Goal: Task Accomplishment & Management: Manage account settings

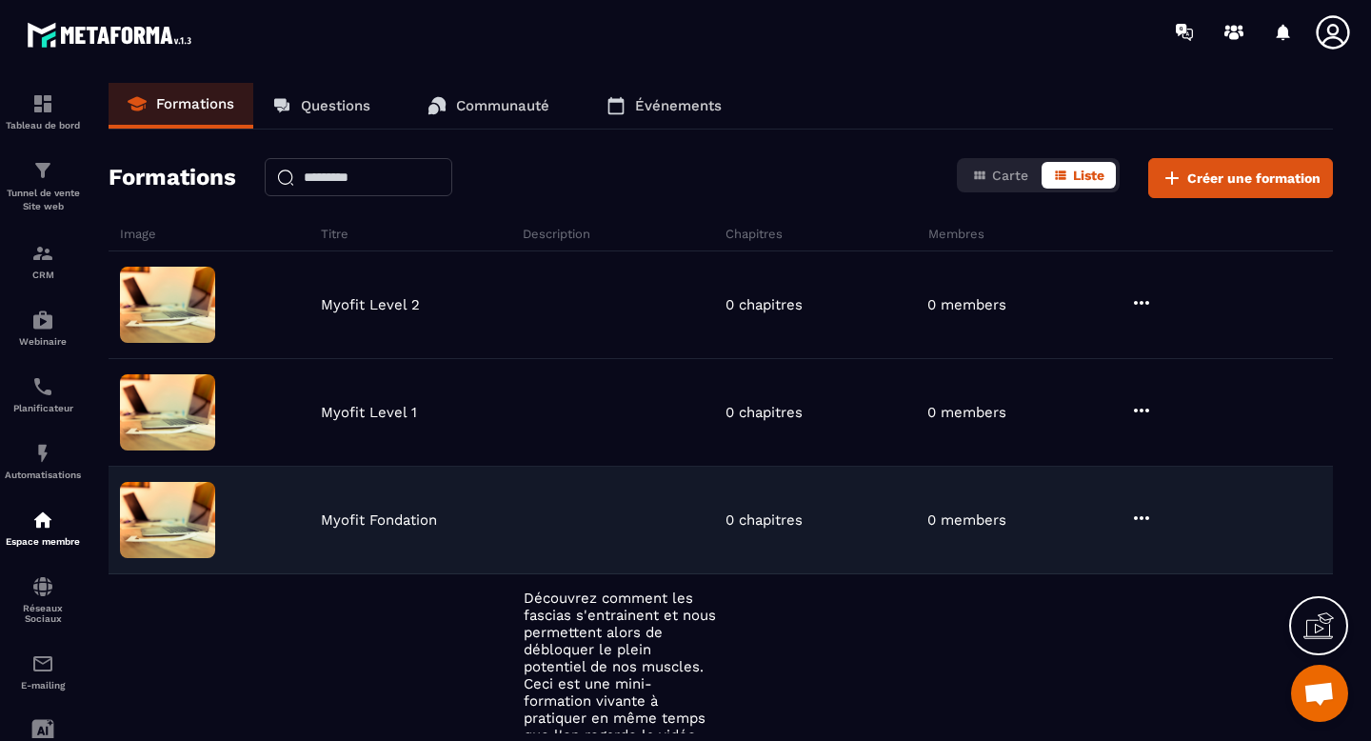
scroll to position [10666, 0]
click at [1132, 515] on icon at bounding box center [1141, 517] width 23 height 23
click at [1186, 555] on button "Modifier" at bounding box center [1192, 557] width 119 height 34
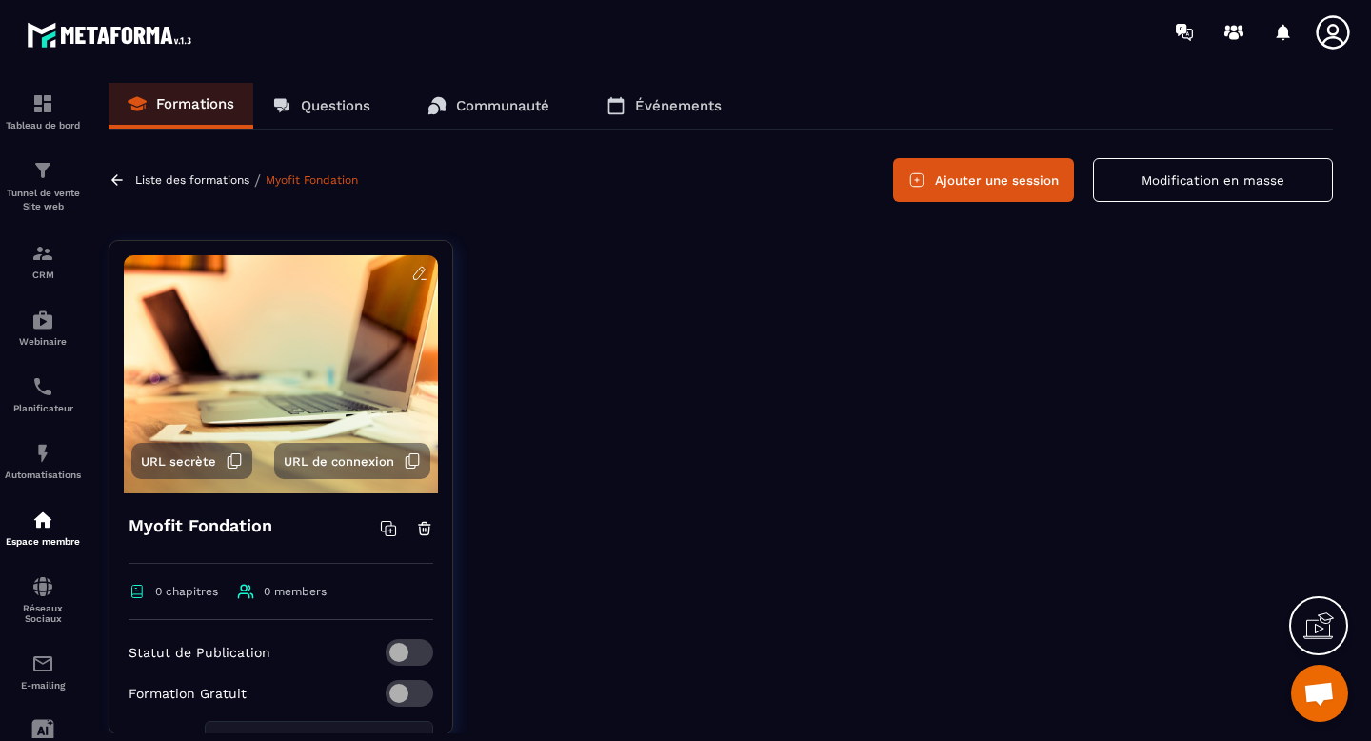
click at [415, 274] on icon at bounding box center [419, 273] width 17 height 17
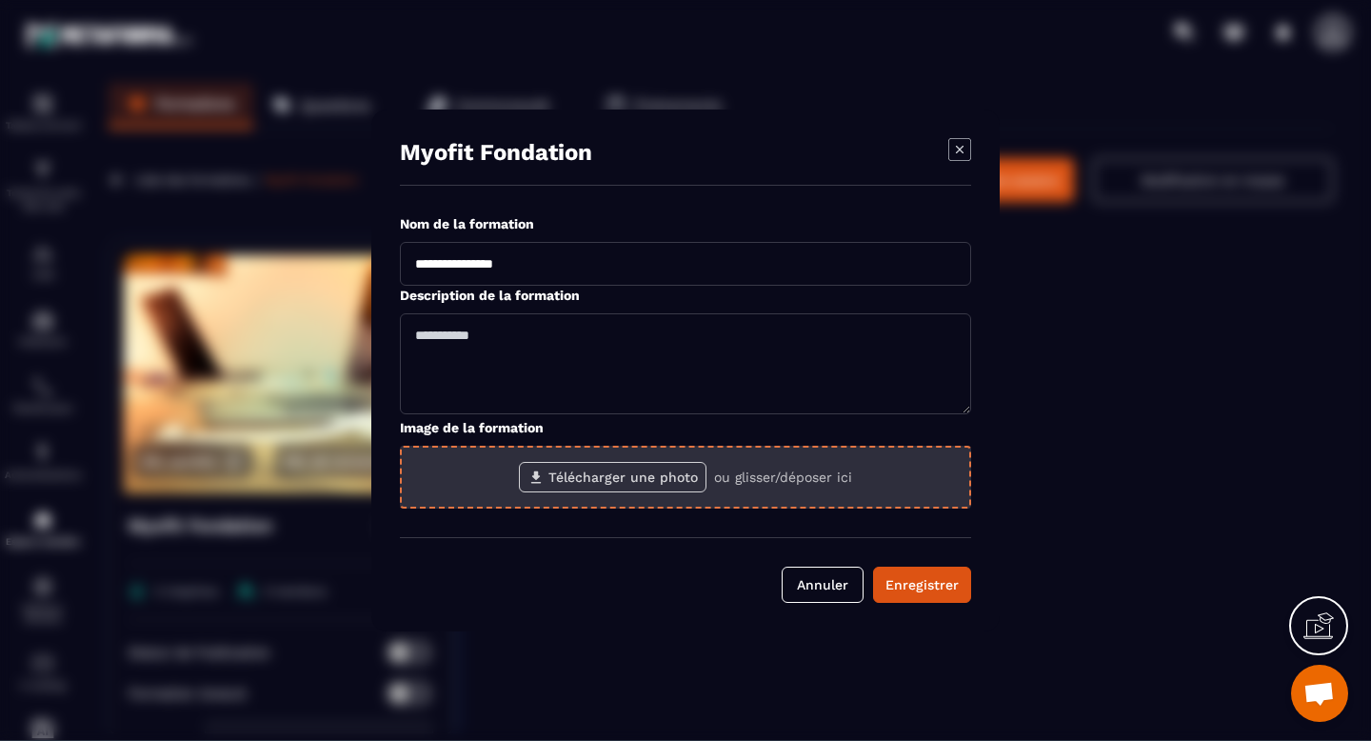
click at [567, 477] on label "Télécharger une photo" at bounding box center [613, 477] width 188 height 30
click at [0, 0] on input "Télécharger une photo" at bounding box center [0, 0] width 0 height 0
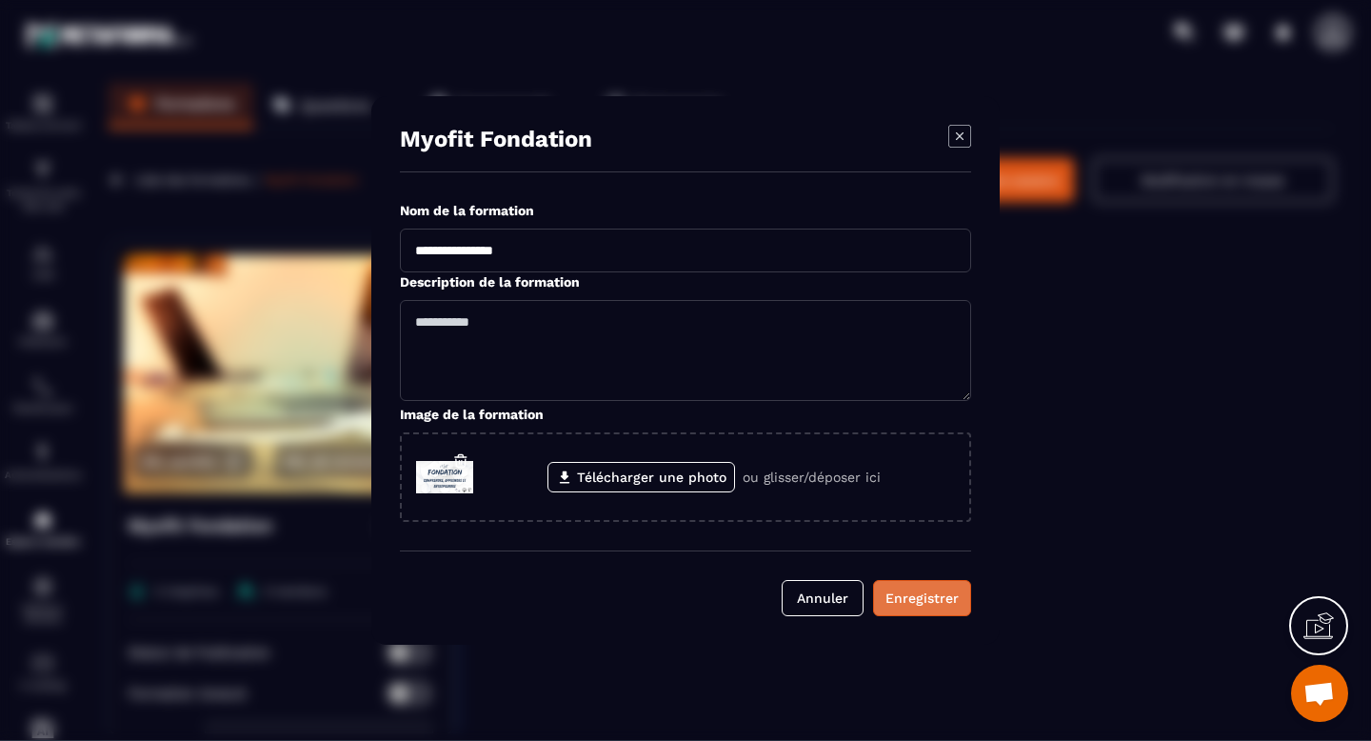
click at [919, 611] on button "Enregistrer" at bounding box center [922, 598] width 98 height 36
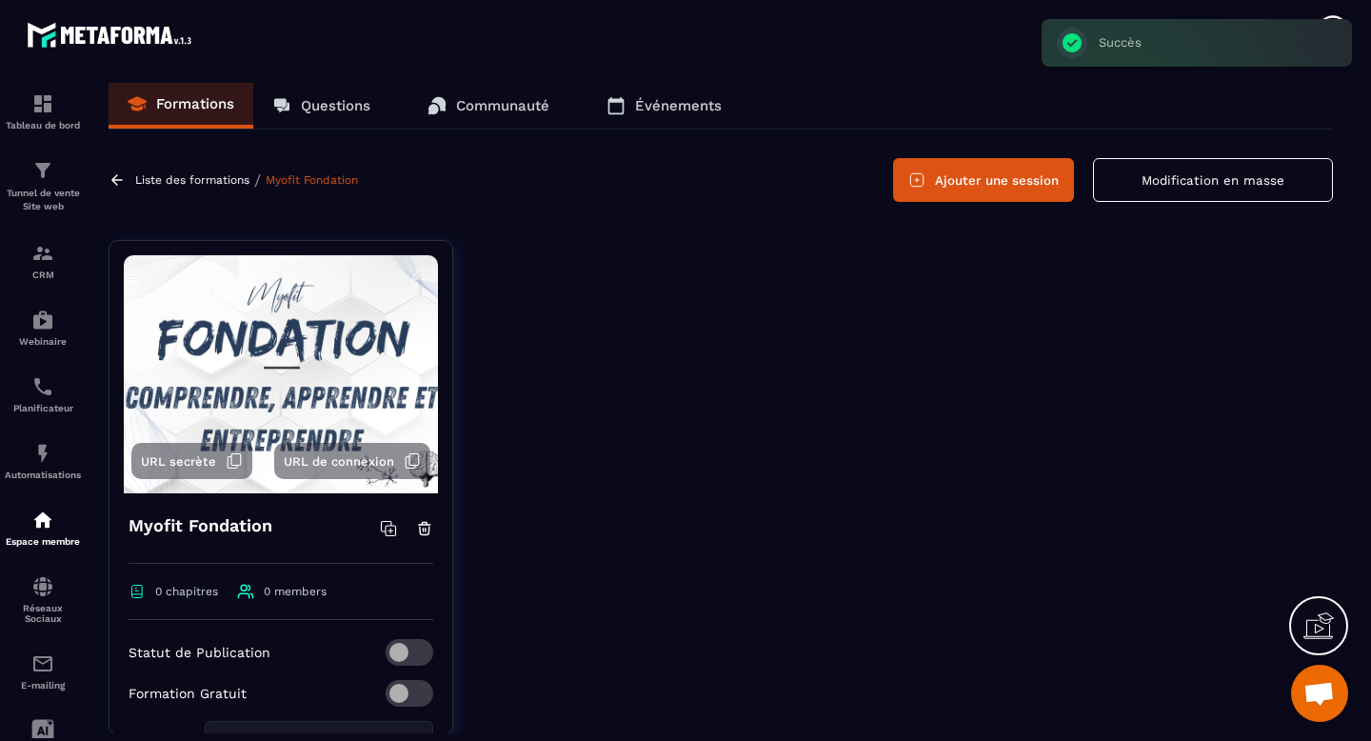
click at [129, 179] on link at bounding box center [120, 179] width 22 height 17
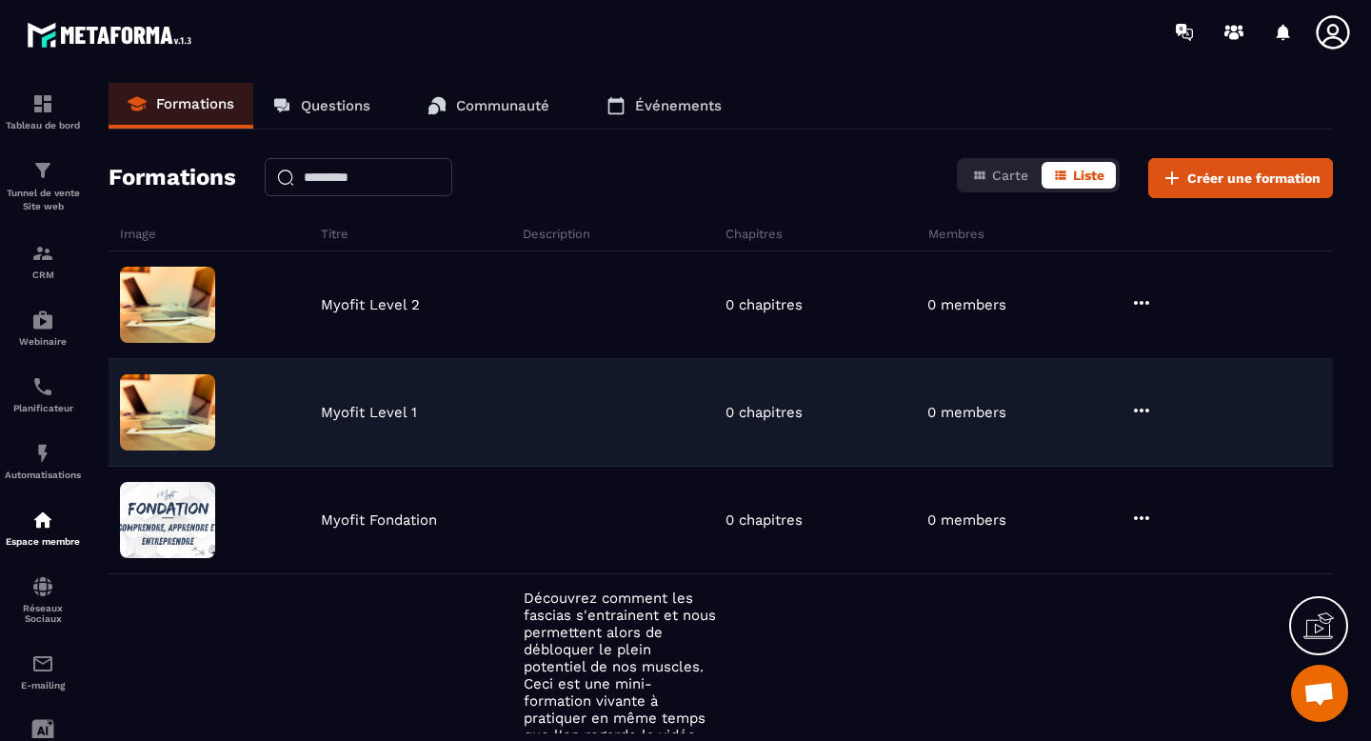
click at [187, 415] on img at bounding box center [167, 412] width 95 height 76
click at [1145, 409] on icon at bounding box center [1141, 410] width 15 height 4
click at [1187, 455] on button "Modifier" at bounding box center [1192, 449] width 119 height 34
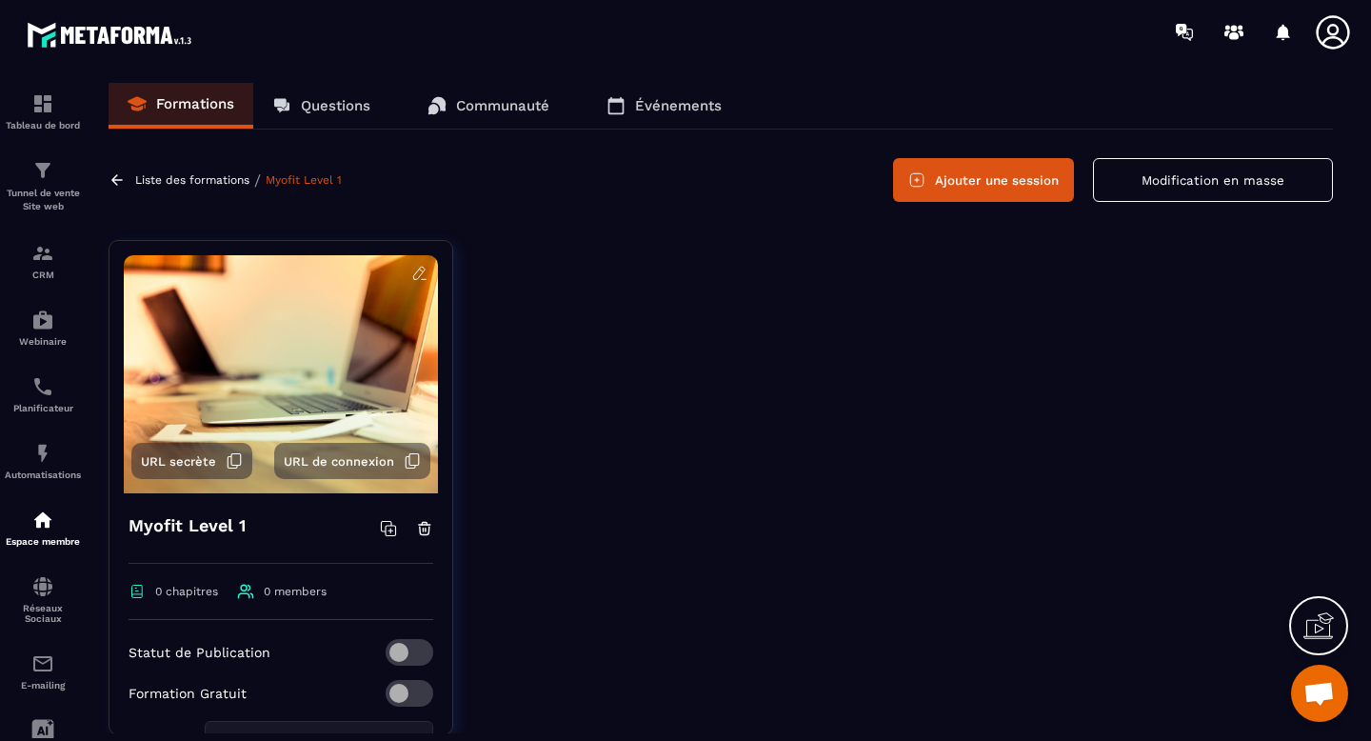
click at [419, 273] on icon at bounding box center [419, 273] width 17 height 17
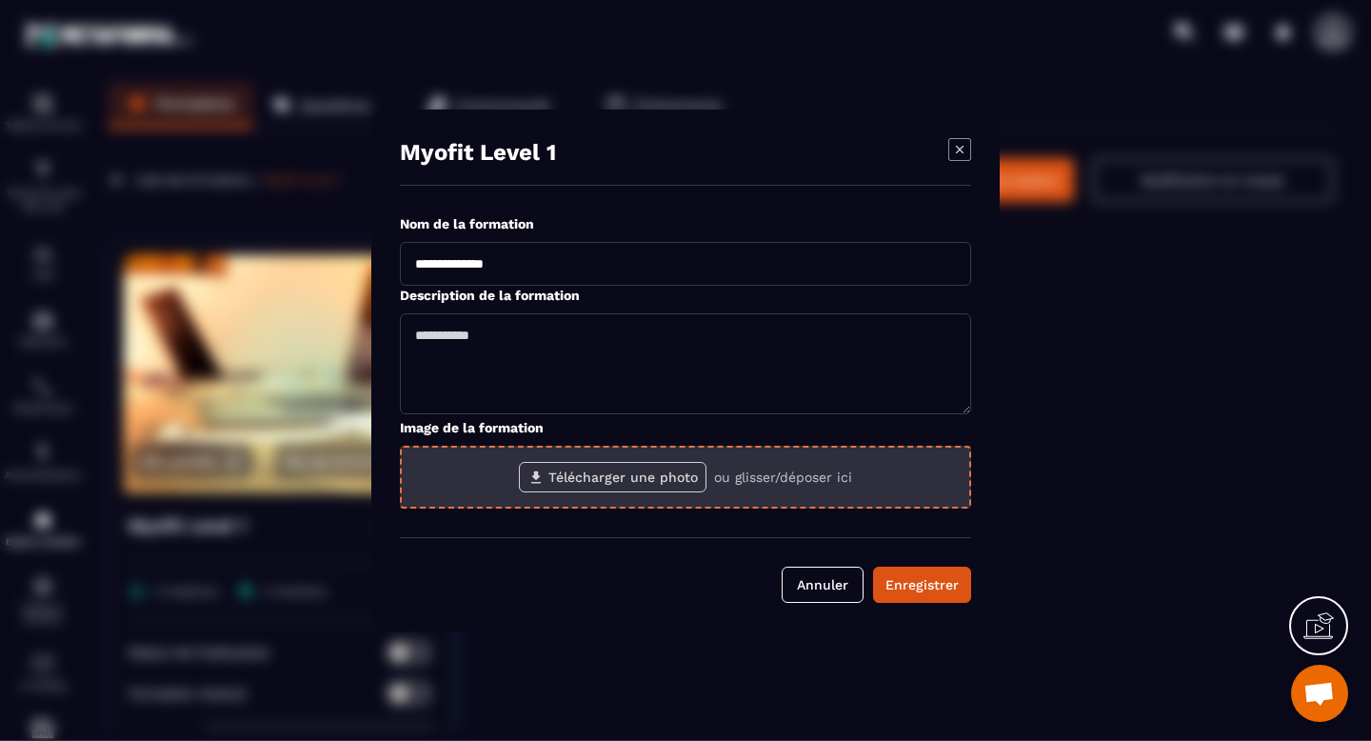
click at [614, 481] on label "Télécharger une photo" at bounding box center [613, 477] width 188 height 30
click at [0, 0] on input "Télécharger une photo" at bounding box center [0, 0] width 0 height 0
click at [585, 489] on label "Télécharger une photo" at bounding box center [613, 477] width 188 height 30
click at [0, 0] on input "Télécharger une photo" at bounding box center [0, 0] width 0 height 0
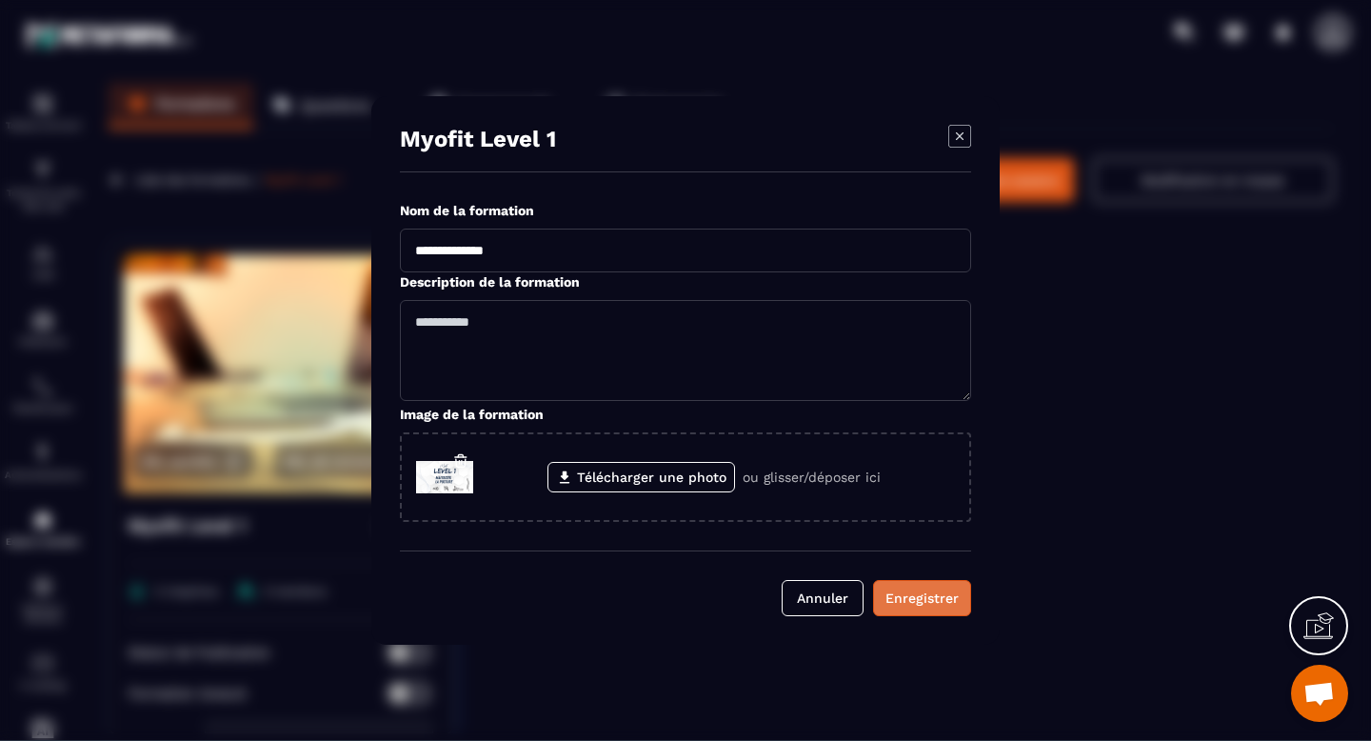
click at [921, 599] on div "Enregistrer" at bounding box center [921, 597] width 73 height 19
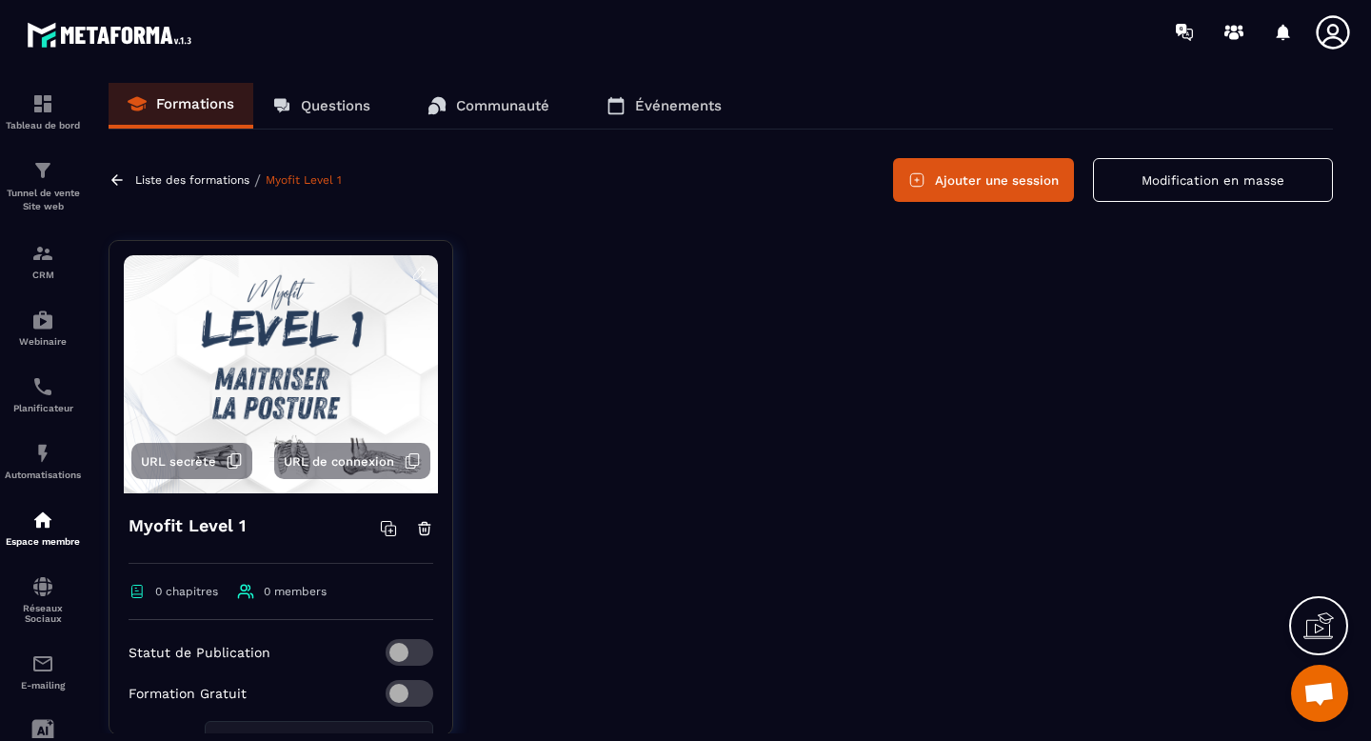
click at [216, 179] on p "Liste des formations" at bounding box center [192, 179] width 114 height 13
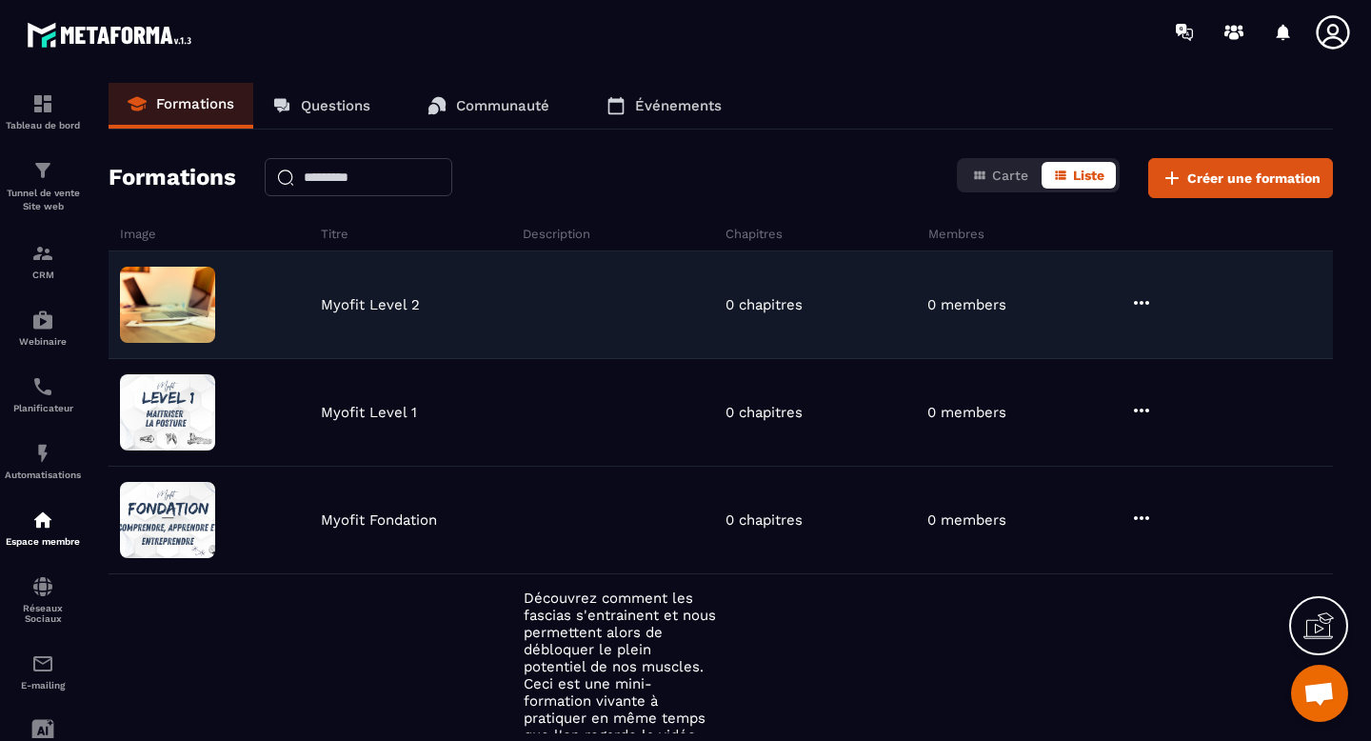
click at [1135, 306] on icon at bounding box center [1141, 302] width 23 height 23
click at [1177, 344] on button "Modifier" at bounding box center [1192, 342] width 119 height 34
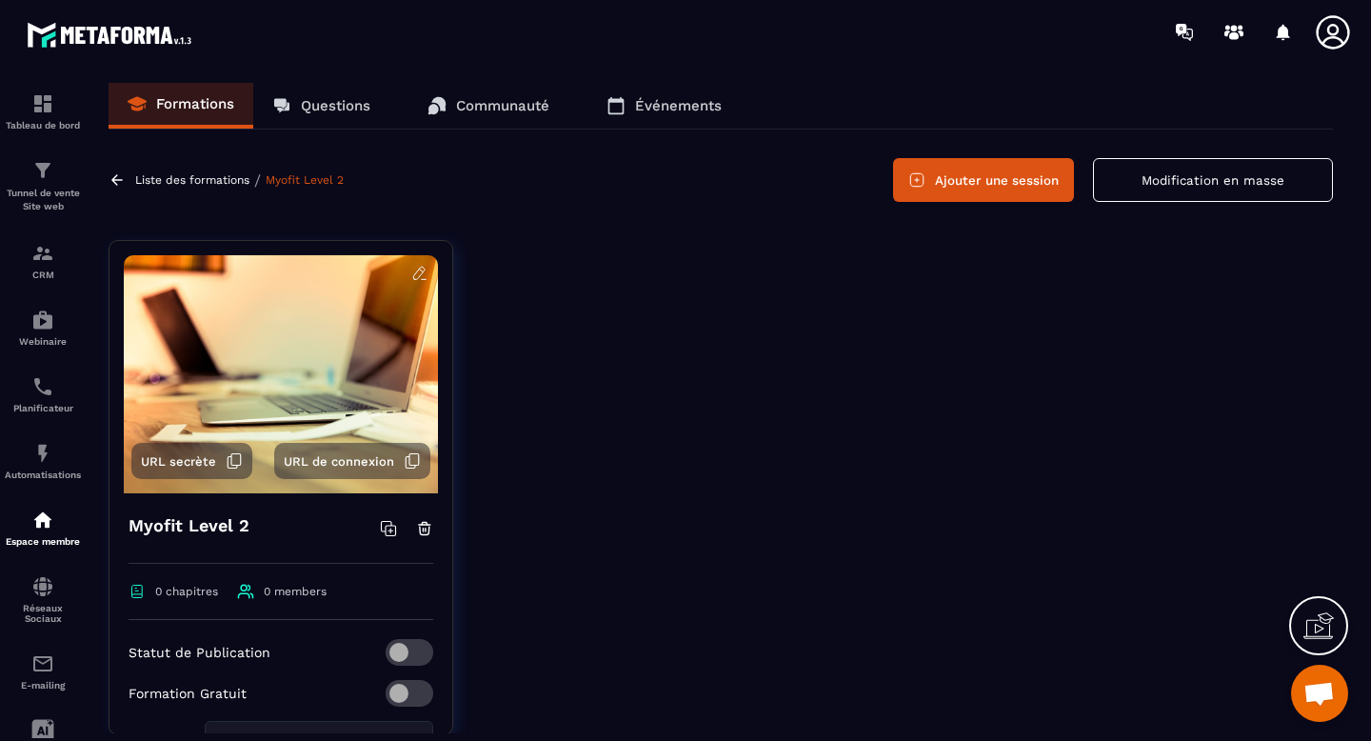
click at [417, 281] on icon at bounding box center [419, 273] width 17 height 17
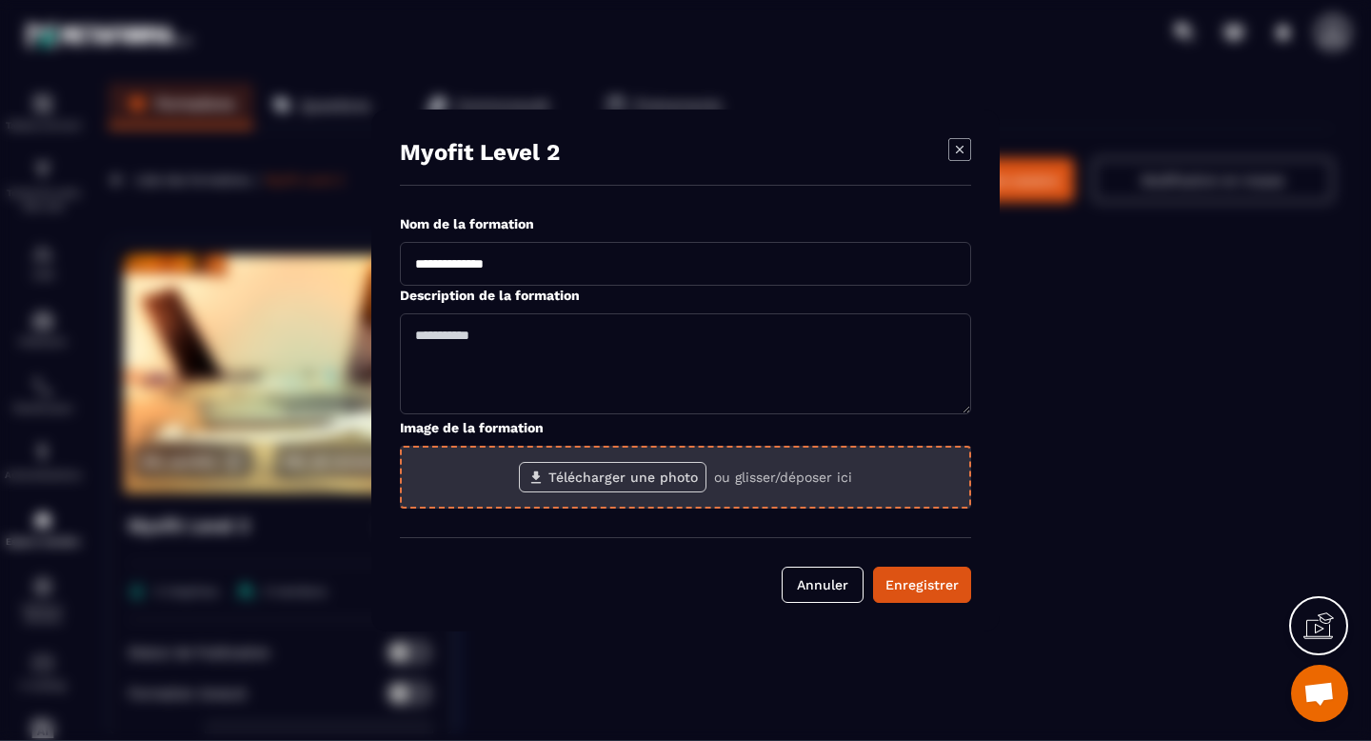
click at [635, 477] on label "Télécharger une photo" at bounding box center [613, 477] width 188 height 30
click at [0, 0] on input "Télécharger une photo" at bounding box center [0, 0] width 0 height 0
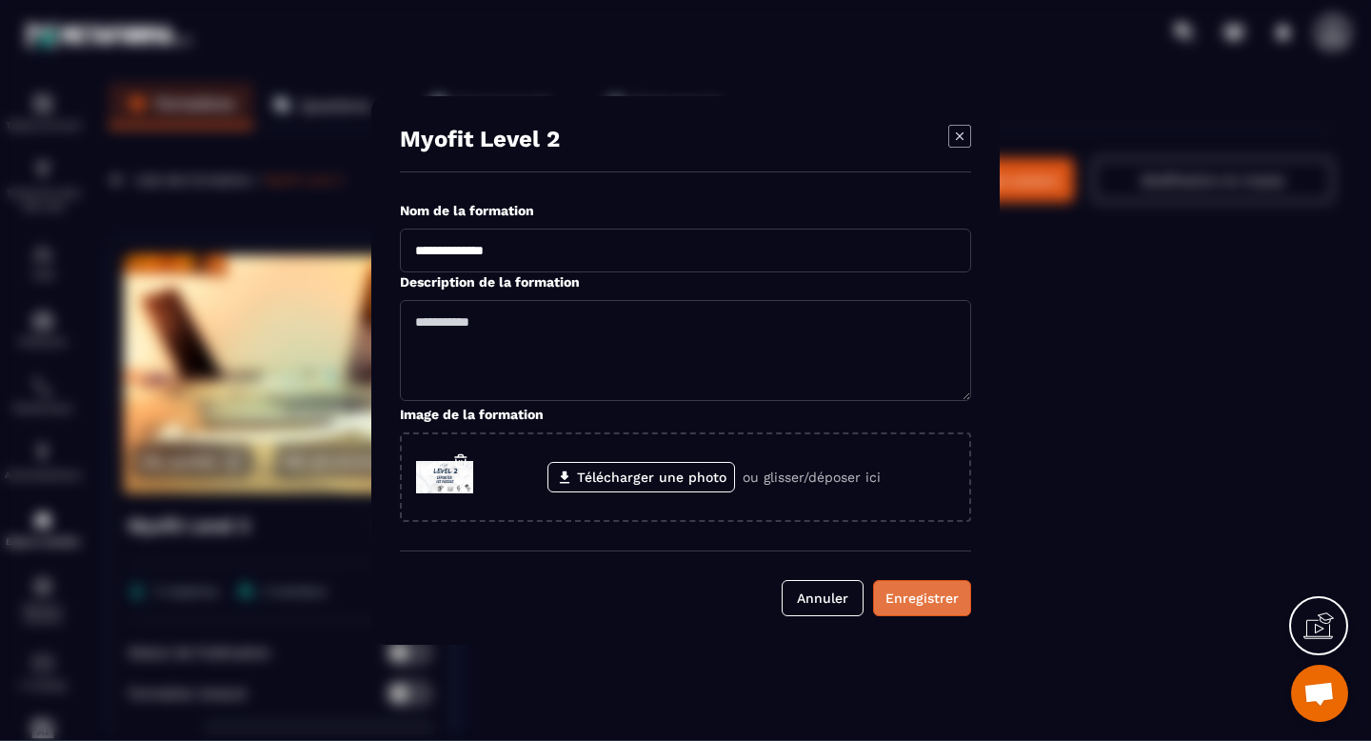
click at [926, 603] on div "Enregistrer" at bounding box center [921, 597] width 73 height 19
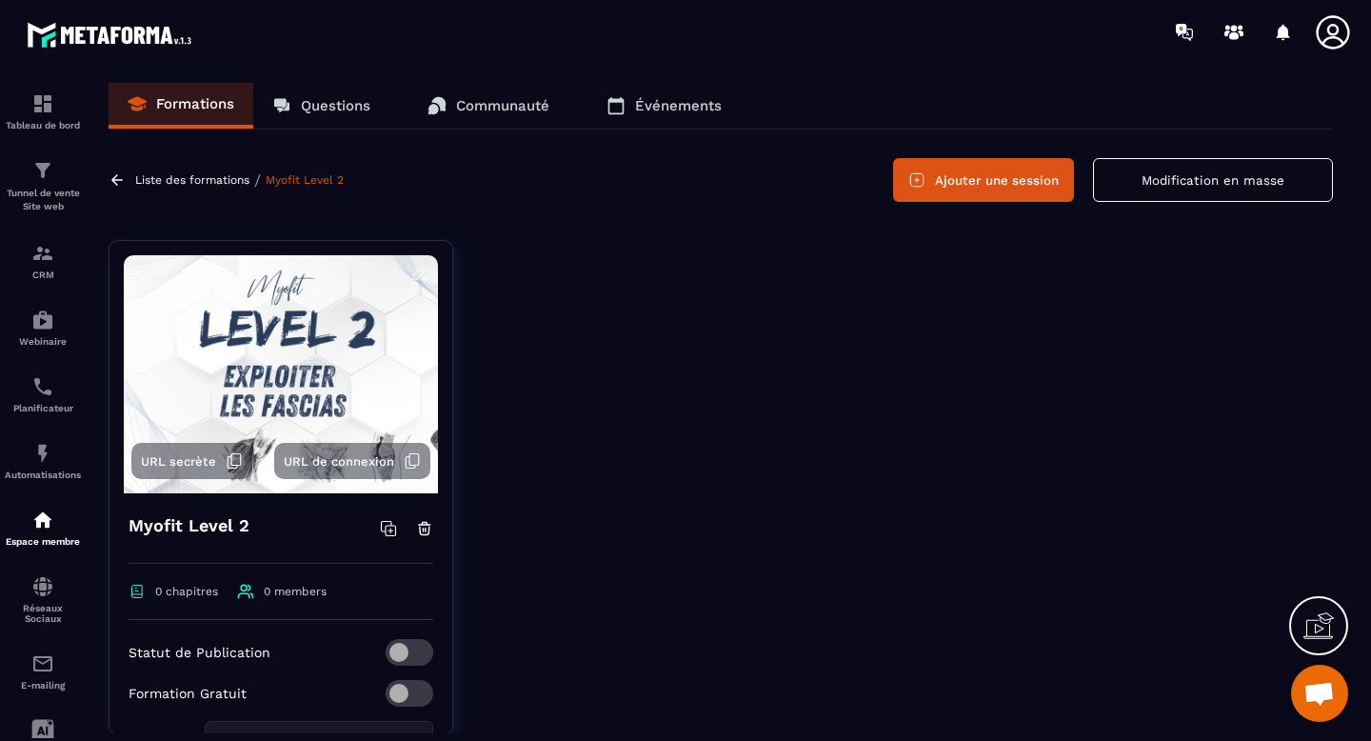
click at [195, 180] on p "Liste des formations" at bounding box center [192, 179] width 114 height 13
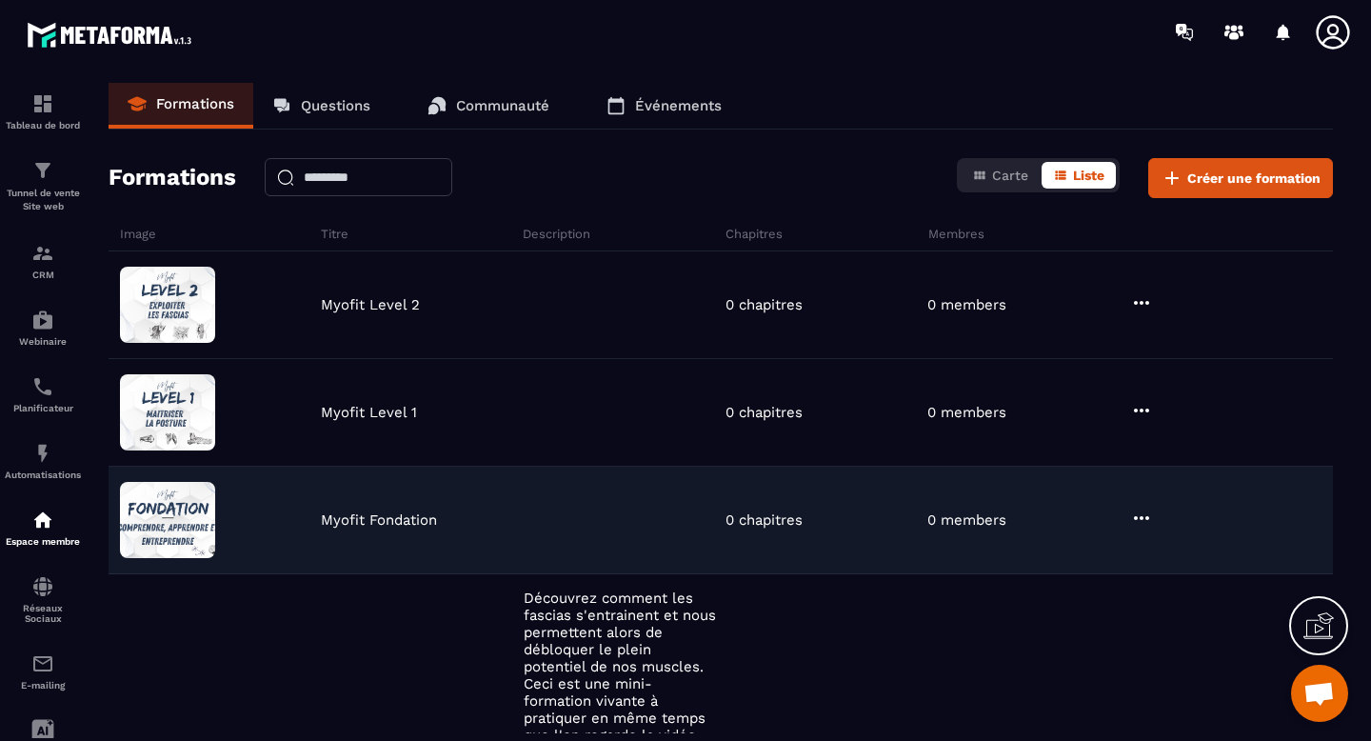
click at [1143, 515] on icon at bounding box center [1141, 517] width 23 height 23
click at [1199, 560] on button "Modifier" at bounding box center [1192, 557] width 119 height 34
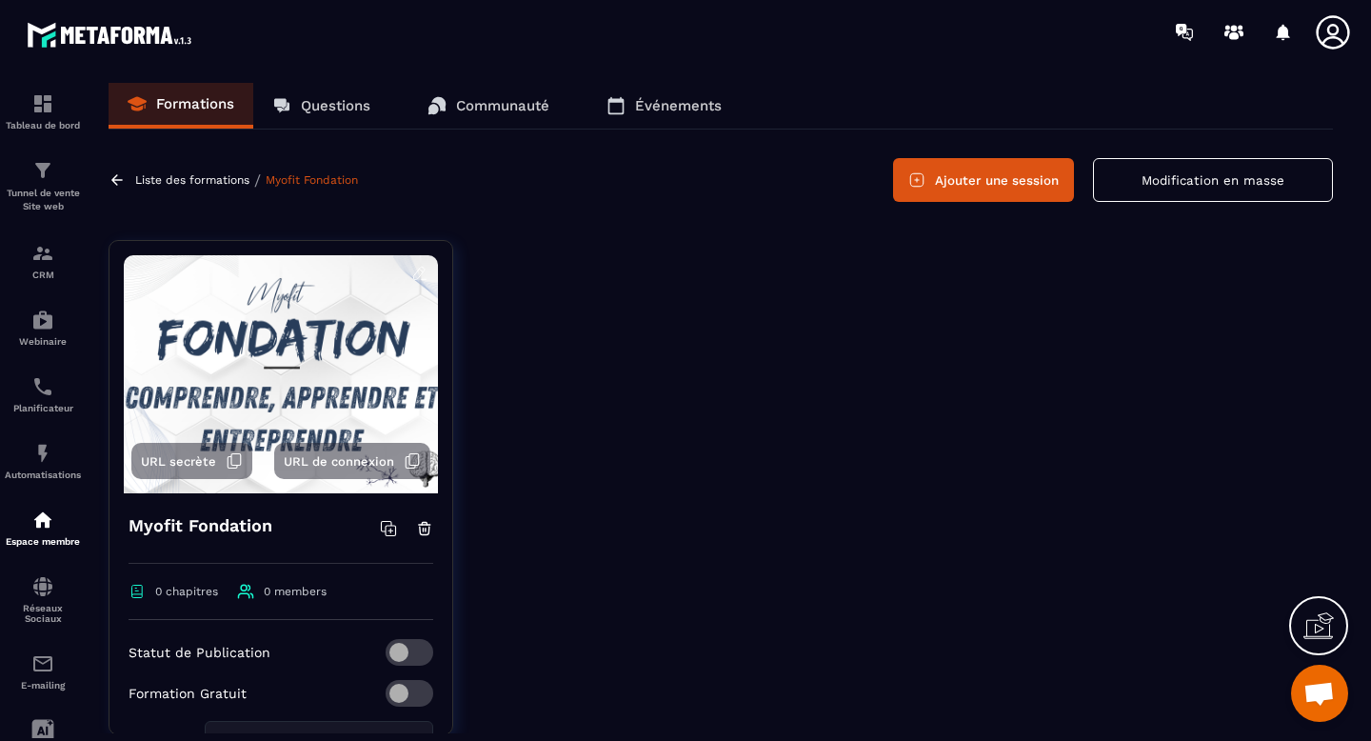
click at [418, 274] on icon at bounding box center [419, 273] width 17 height 17
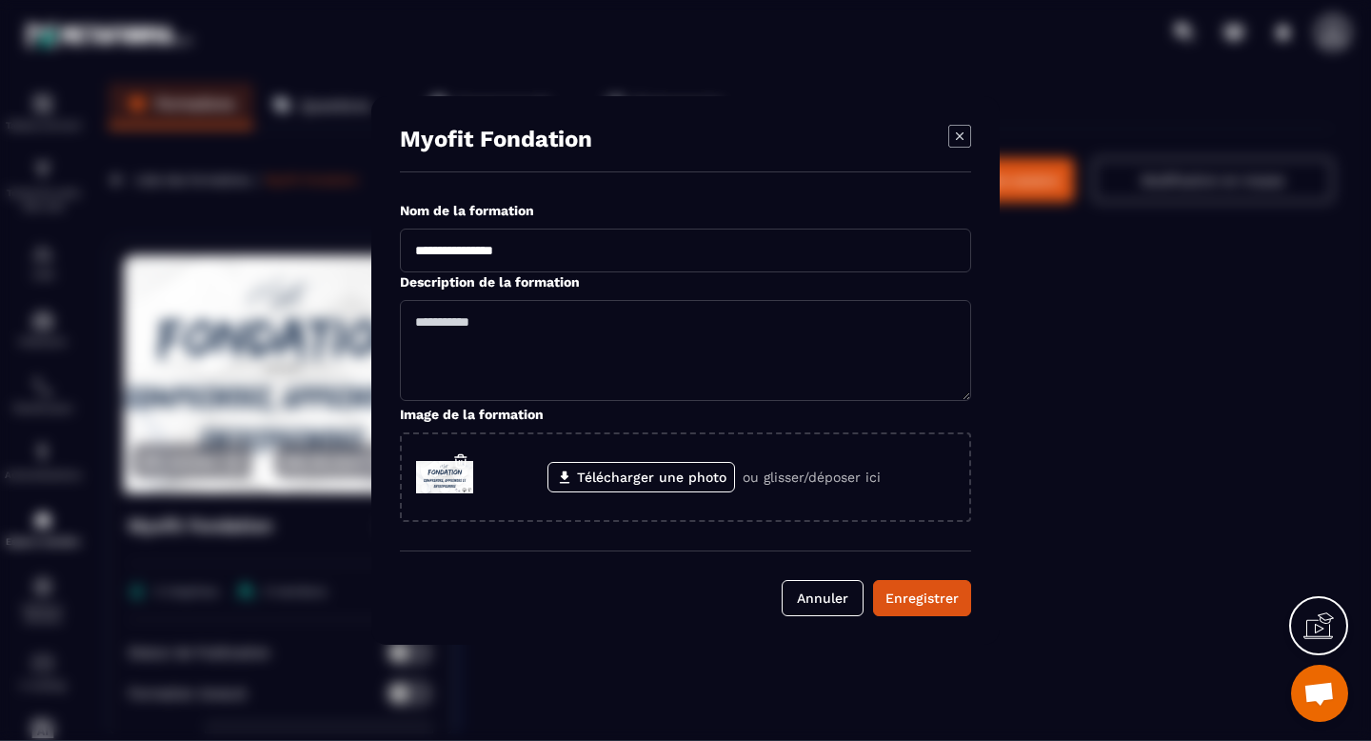
click at [468, 324] on textarea "Modal window" at bounding box center [685, 350] width 571 height 101
paste textarea "**********"
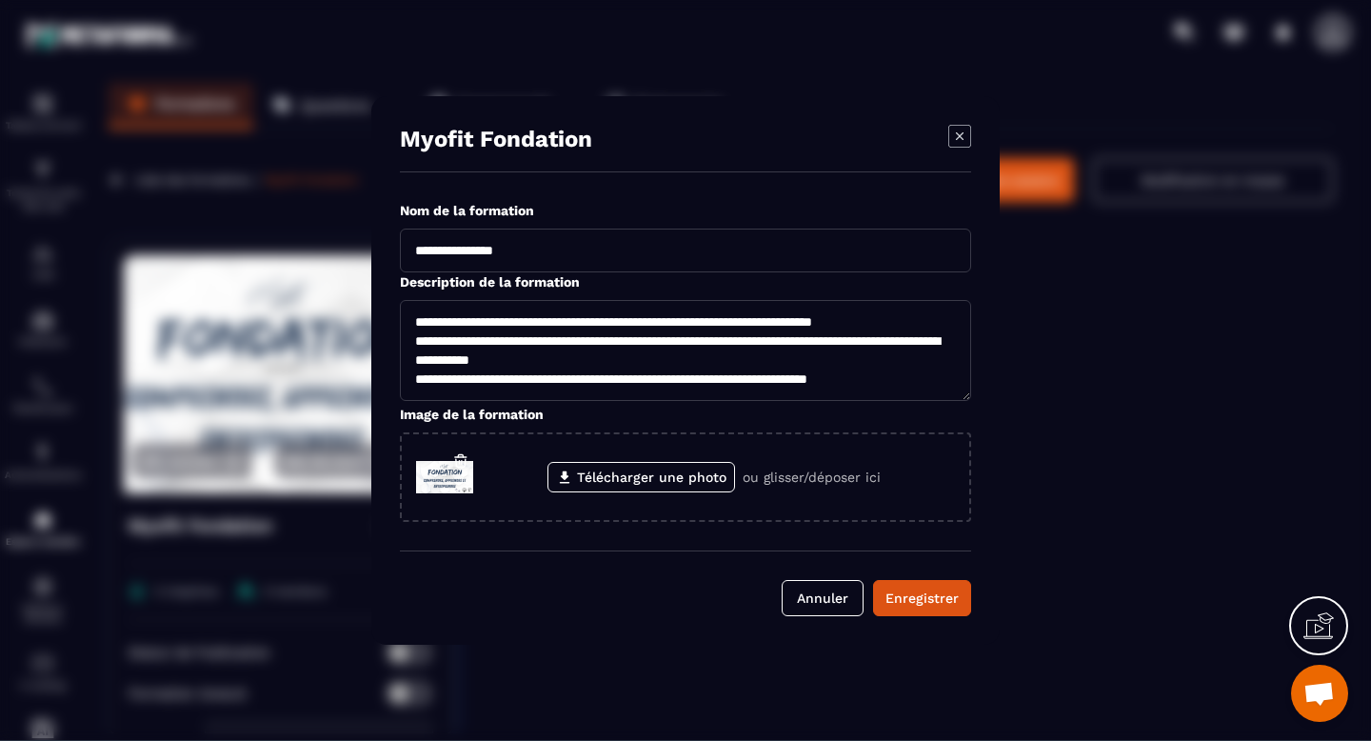
scroll to position [6, 0]
type textarea "**********"
click at [939, 608] on button "Enregistrer" at bounding box center [922, 598] width 98 height 36
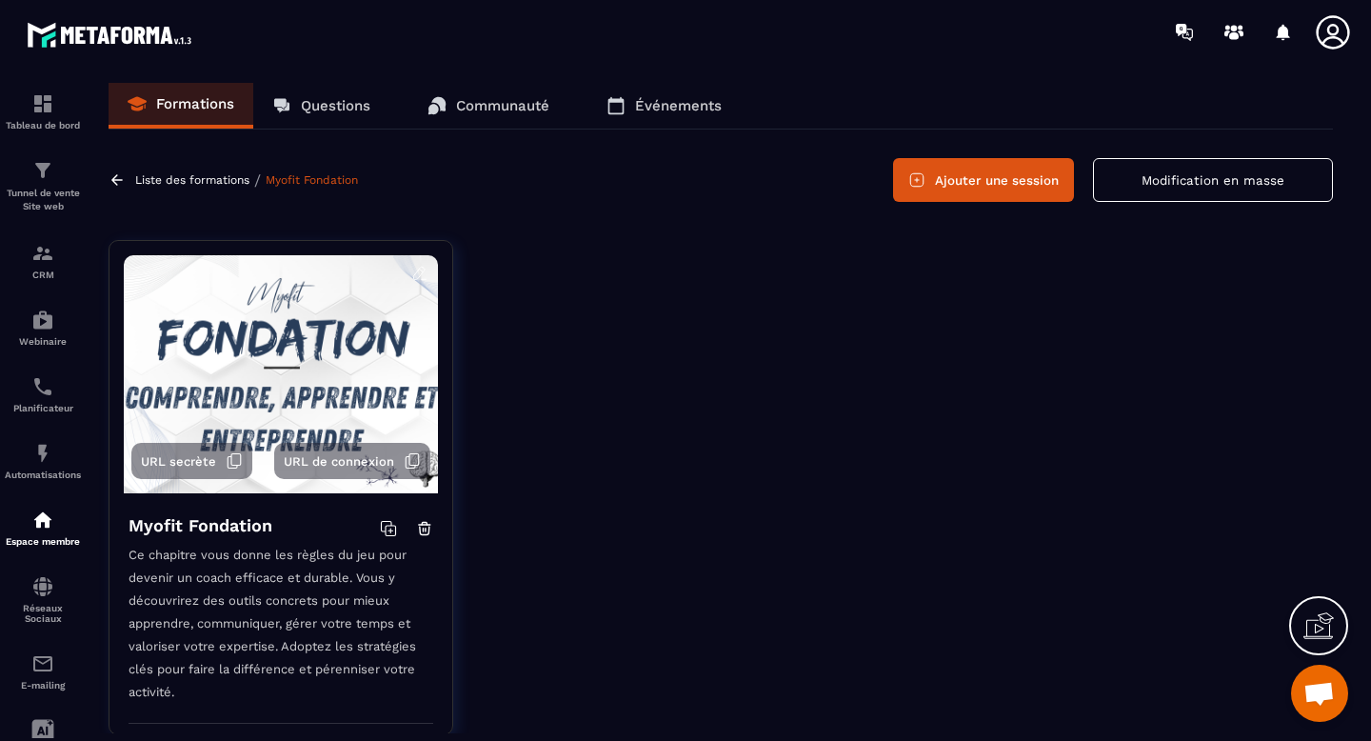
click at [992, 177] on button "Ajouter une session" at bounding box center [983, 180] width 181 height 44
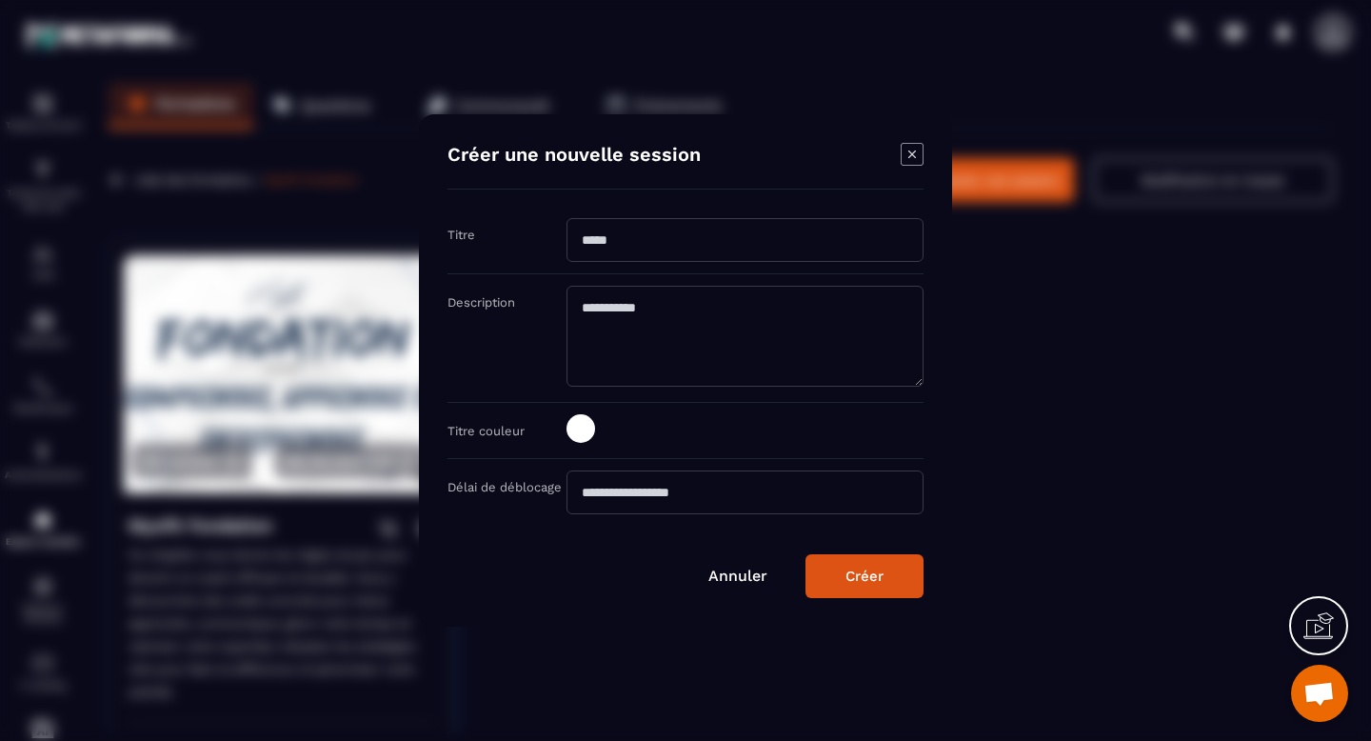
click at [702, 231] on input "Modal window" at bounding box center [744, 240] width 357 height 44
type input "**********"
click at [639, 306] on textarea "Modal window" at bounding box center [744, 336] width 357 height 101
click at [690, 306] on textarea "**********" at bounding box center [744, 336] width 357 height 101
click at [766, 304] on textarea "**********" at bounding box center [744, 336] width 357 height 101
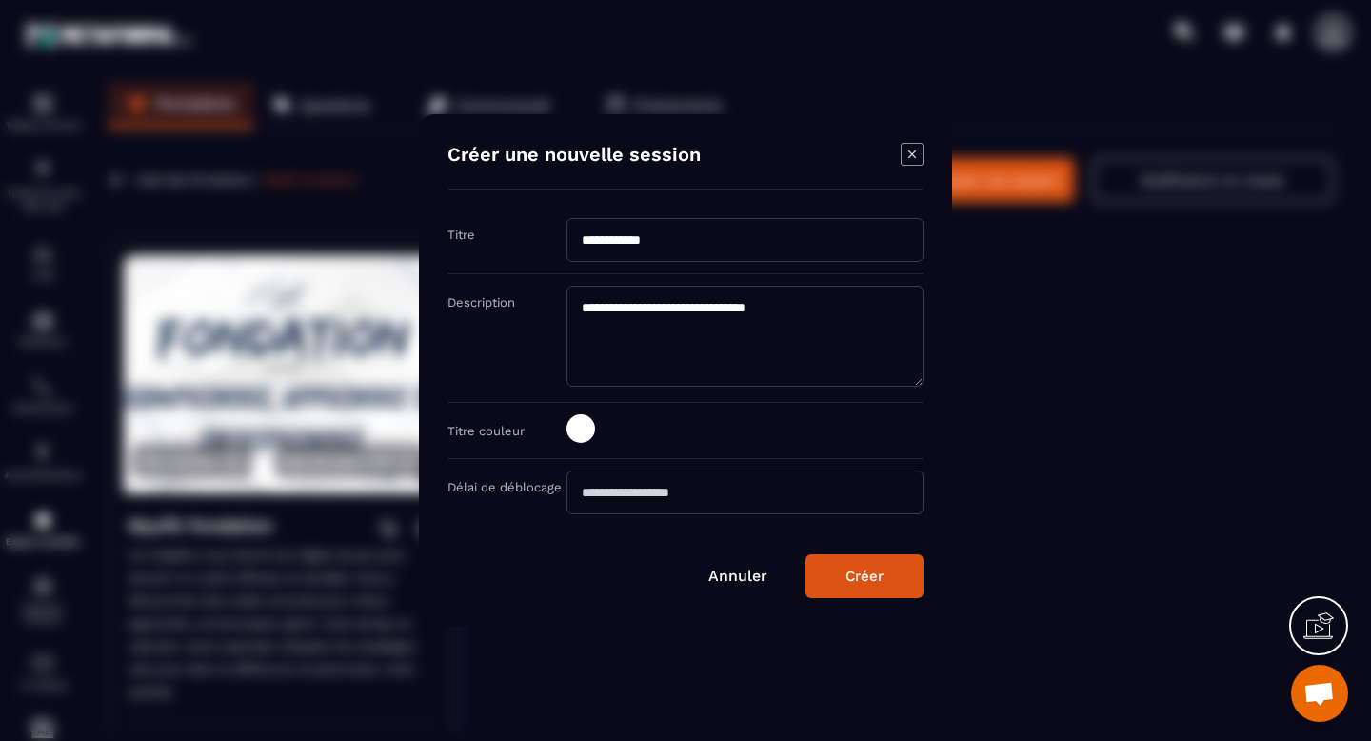
type textarea "**********"
click at [873, 572] on div "Créer" at bounding box center [864, 575] width 38 height 17
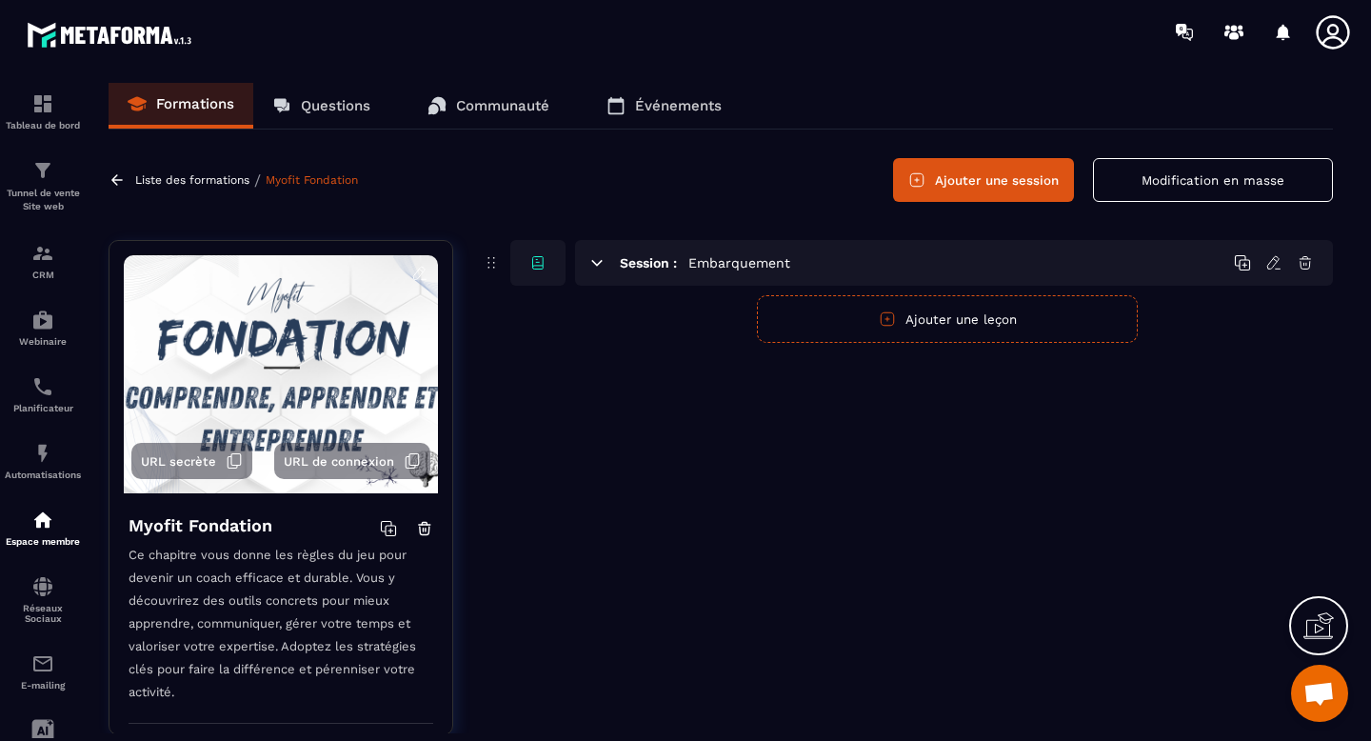
click at [857, 329] on button "Ajouter une leçon" at bounding box center [947, 319] width 381 height 48
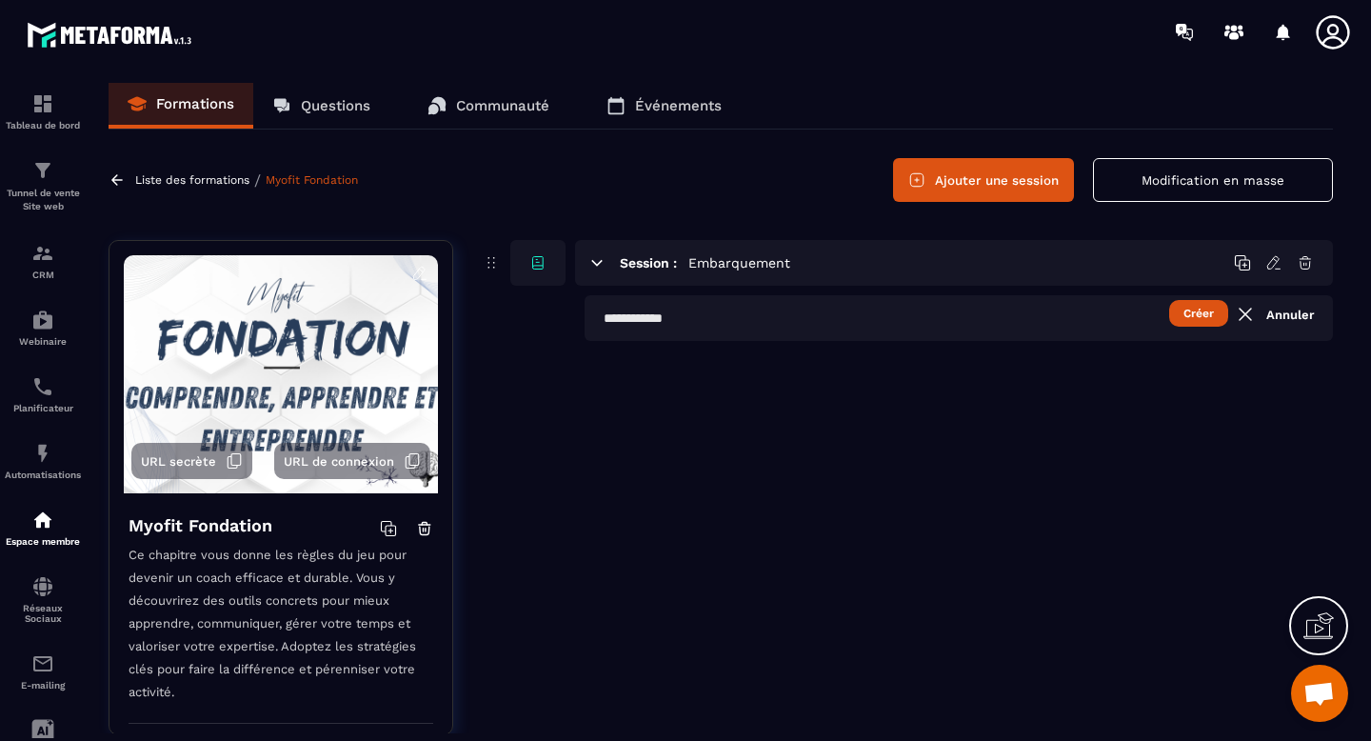
click at [835, 326] on input "text" at bounding box center [958, 318] width 748 height 46
type input "*"
type input "**********"
click at [1185, 319] on button "Créer" at bounding box center [1198, 313] width 59 height 27
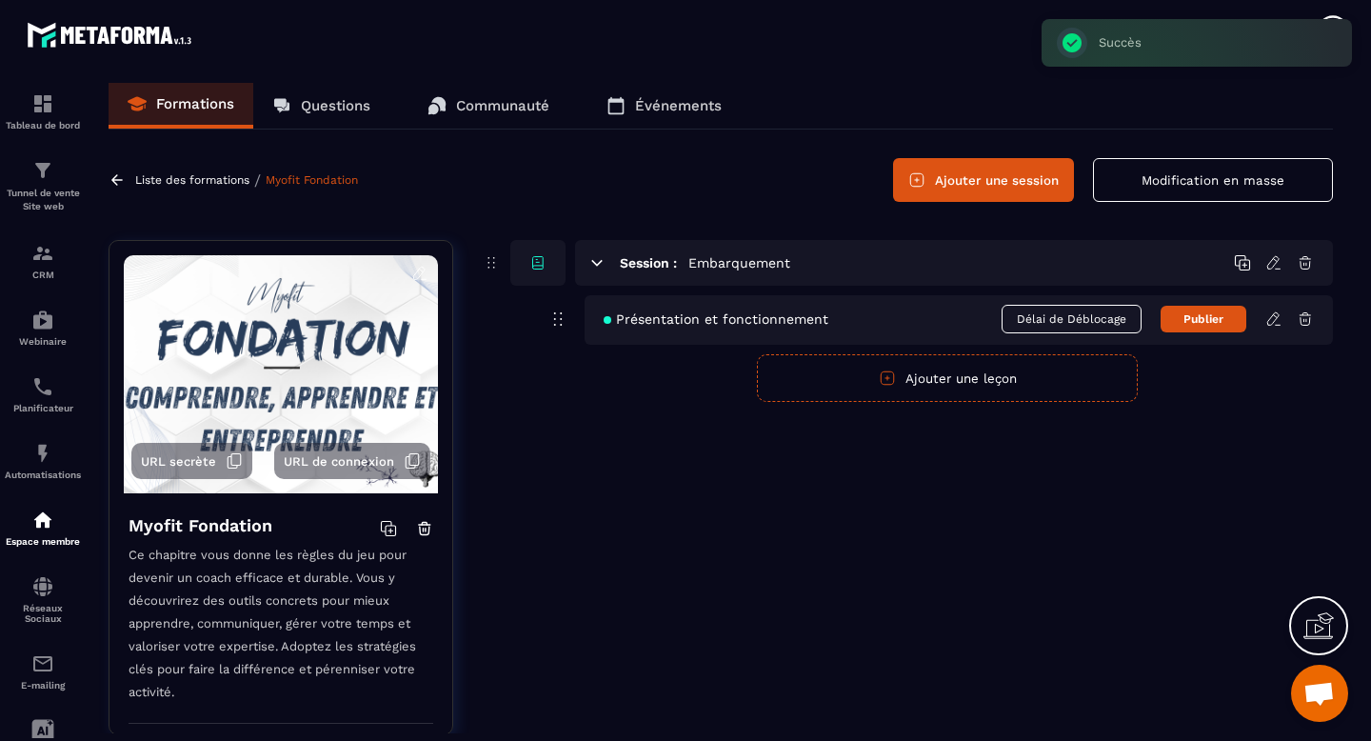
click at [1273, 326] on icon at bounding box center [1273, 318] width 17 height 17
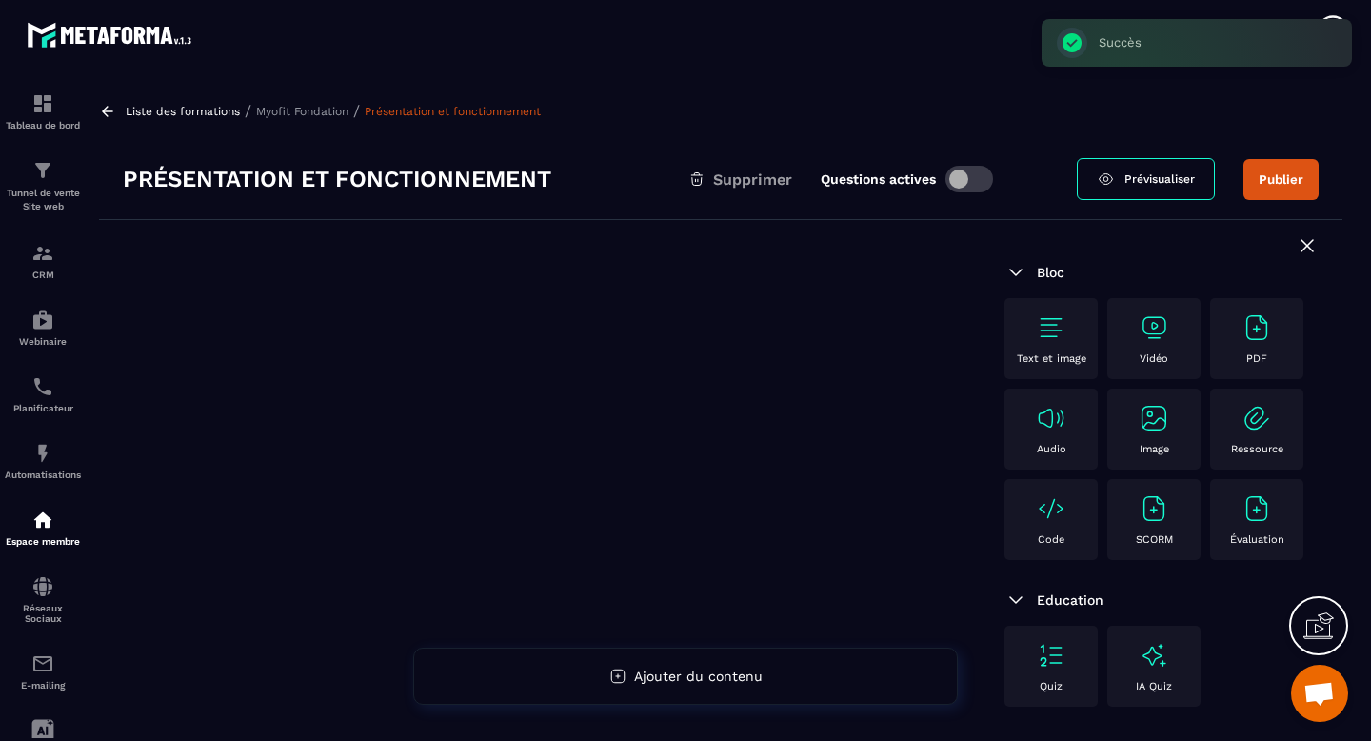
click at [1145, 331] on img at bounding box center [1153, 327] width 30 height 30
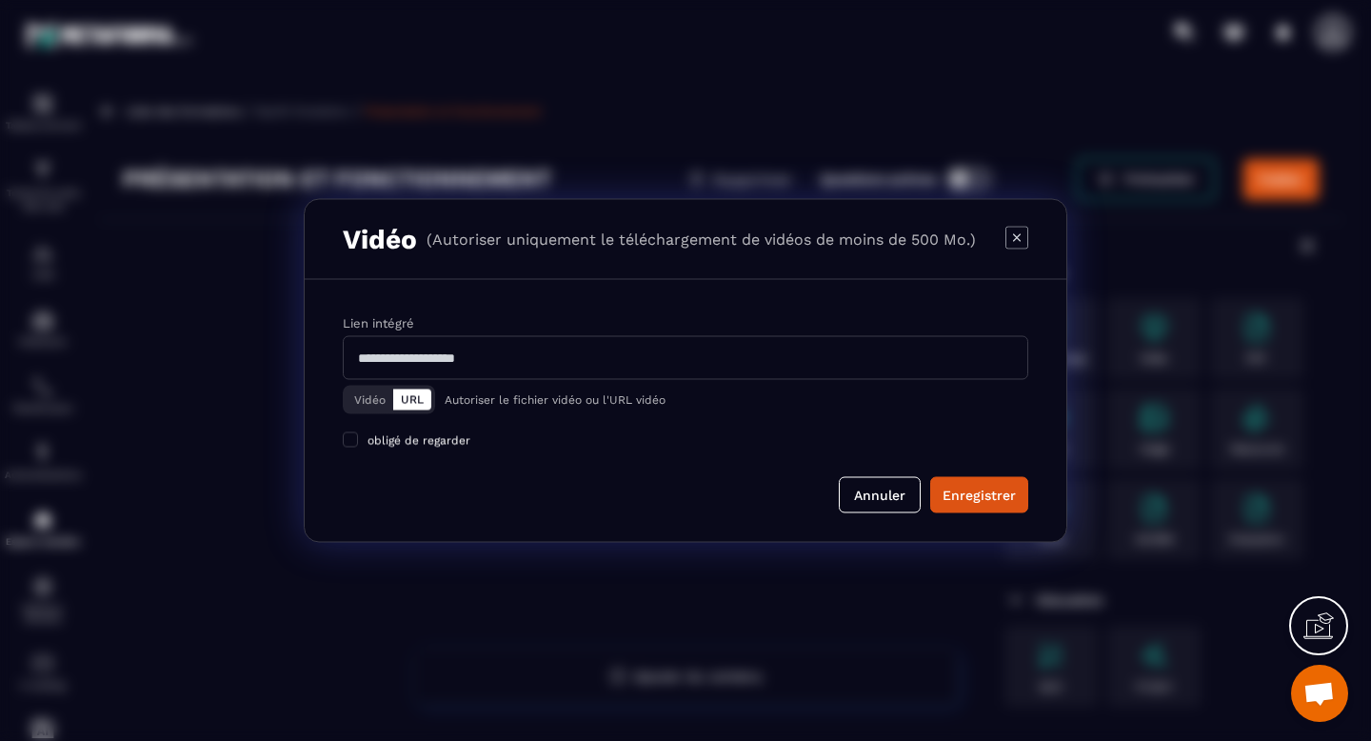
click at [492, 361] on input "Modal window" at bounding box center [685, 358] width 685 height 44
paste input "**********"
type input "**********"
click at [966, 494] on div "Enregistrer" at bounding box center [978, 494] width 73 height 19
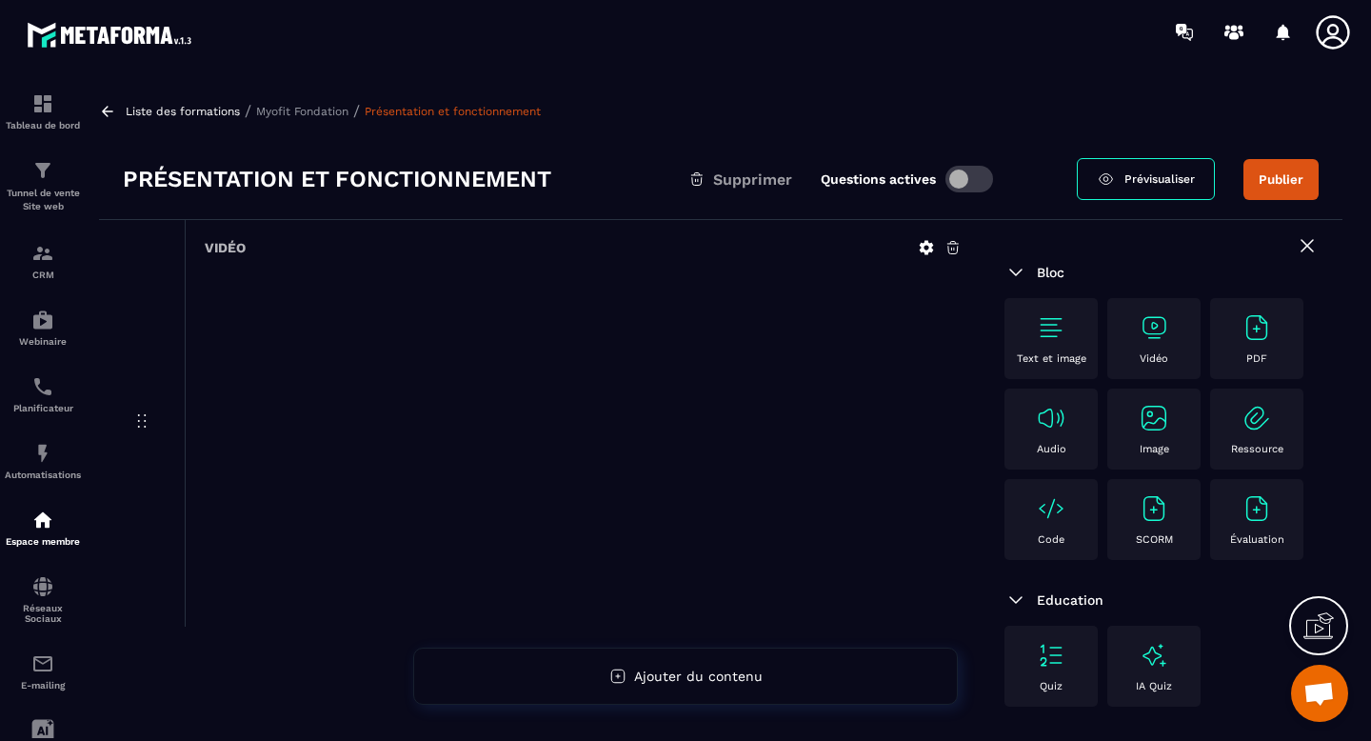
click at [317, 111] on p "Myofit Fondation" at bounding box center [302, 111] width 92 height 13
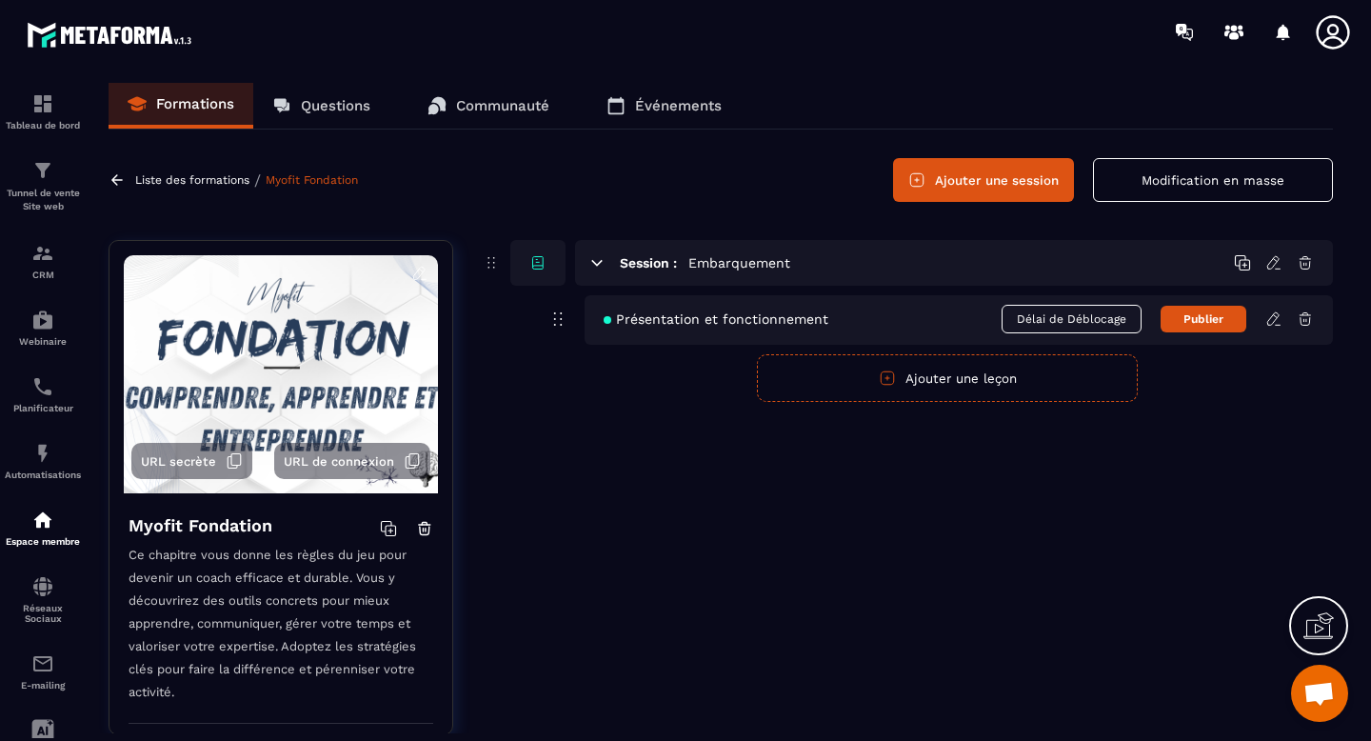
click at [900, 382] on button "Ajouter une leçon" at bounding box center [947, 378] width 381 height 48
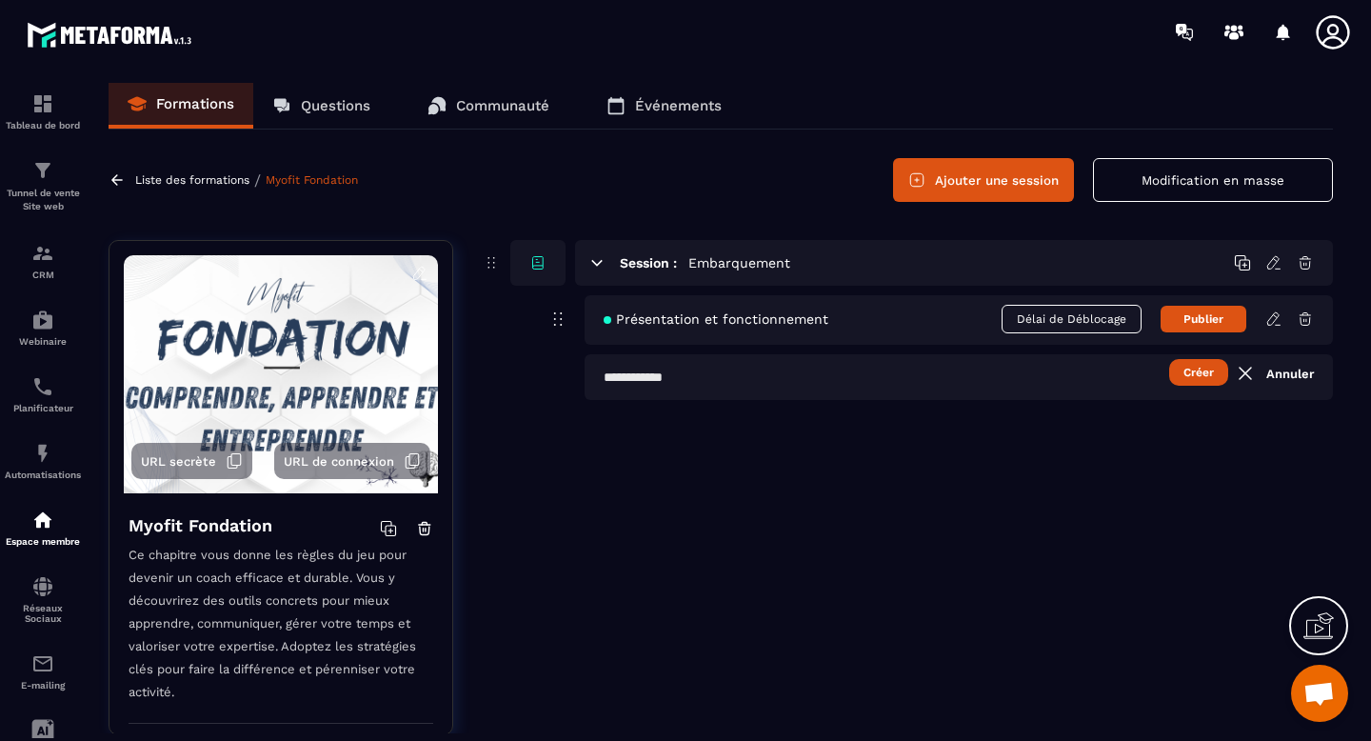
click at [688, 374] on input "text" at bounding box center [958, 377] width 748 height 46
click at [784, 455] on div "**********" at bounding box center [907, 502] width 851 height 524
click at [1184, 378] on button "Créer" at bounding box center [1198, 372] width 59 height 27
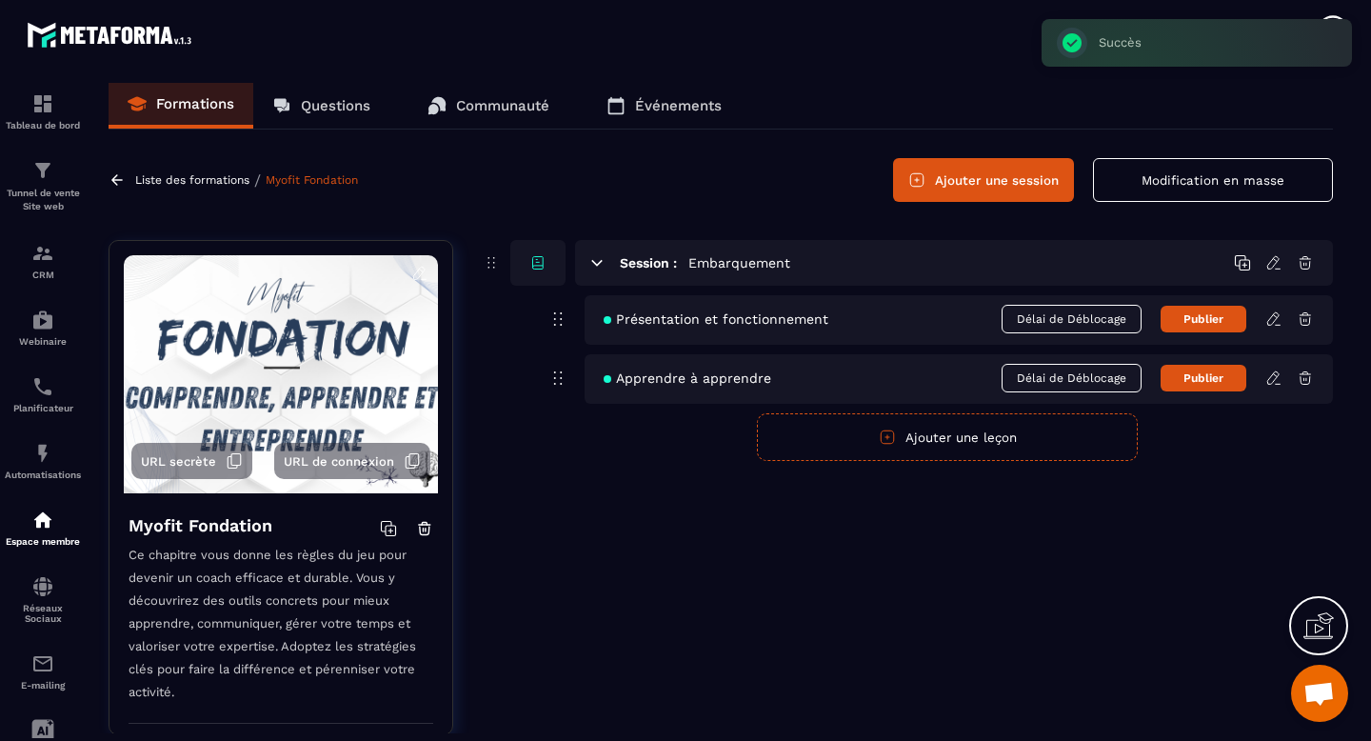
click at [934, 435] on button "Ajouter une leçon" at bounding box center [947, 437] width 381 height 48
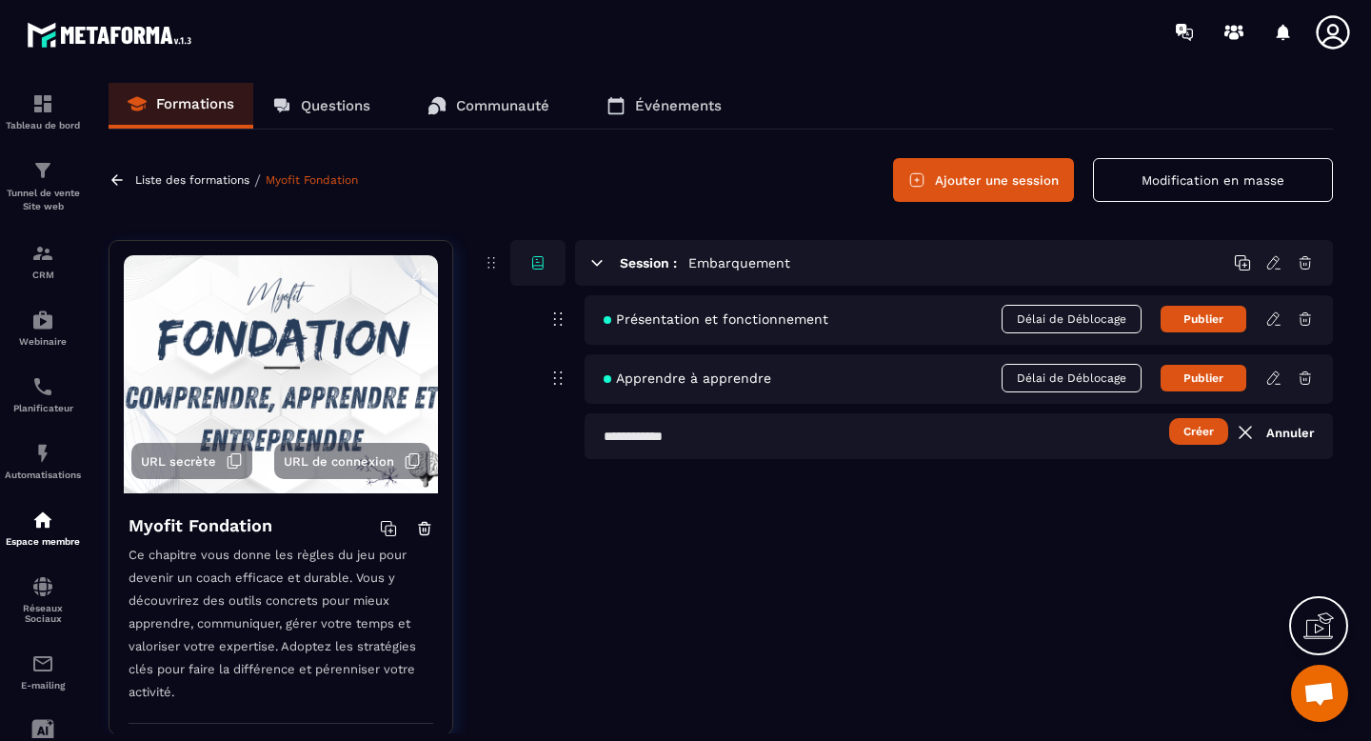
click at [727, 442] on input "text" at bounding box center [958, 436] width 748 height 46
type input "*"
type input "**********"
click at [1198, 440] on button "Créer" at bounding box center [1198, 431] width 59 height 27
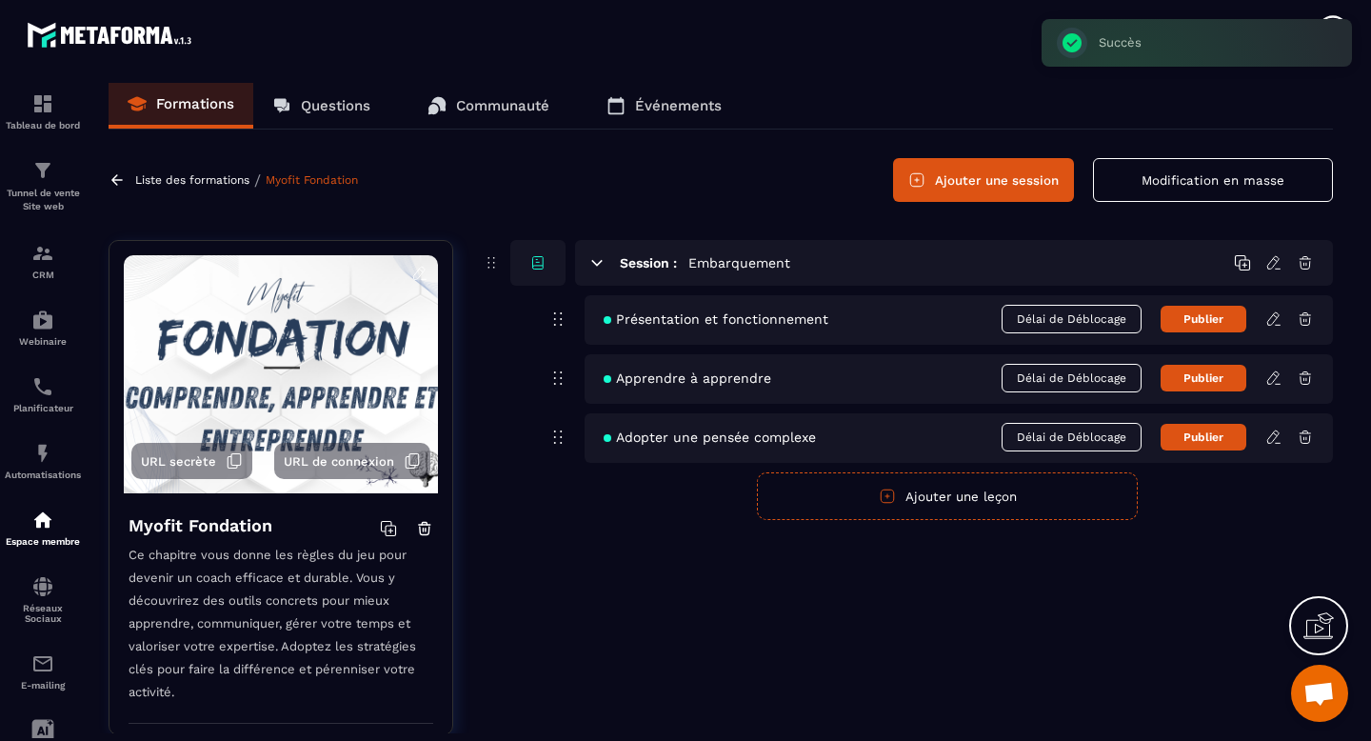
click at [1275, 382] on icon at bounding box center [1273, 377] width 17 height 17
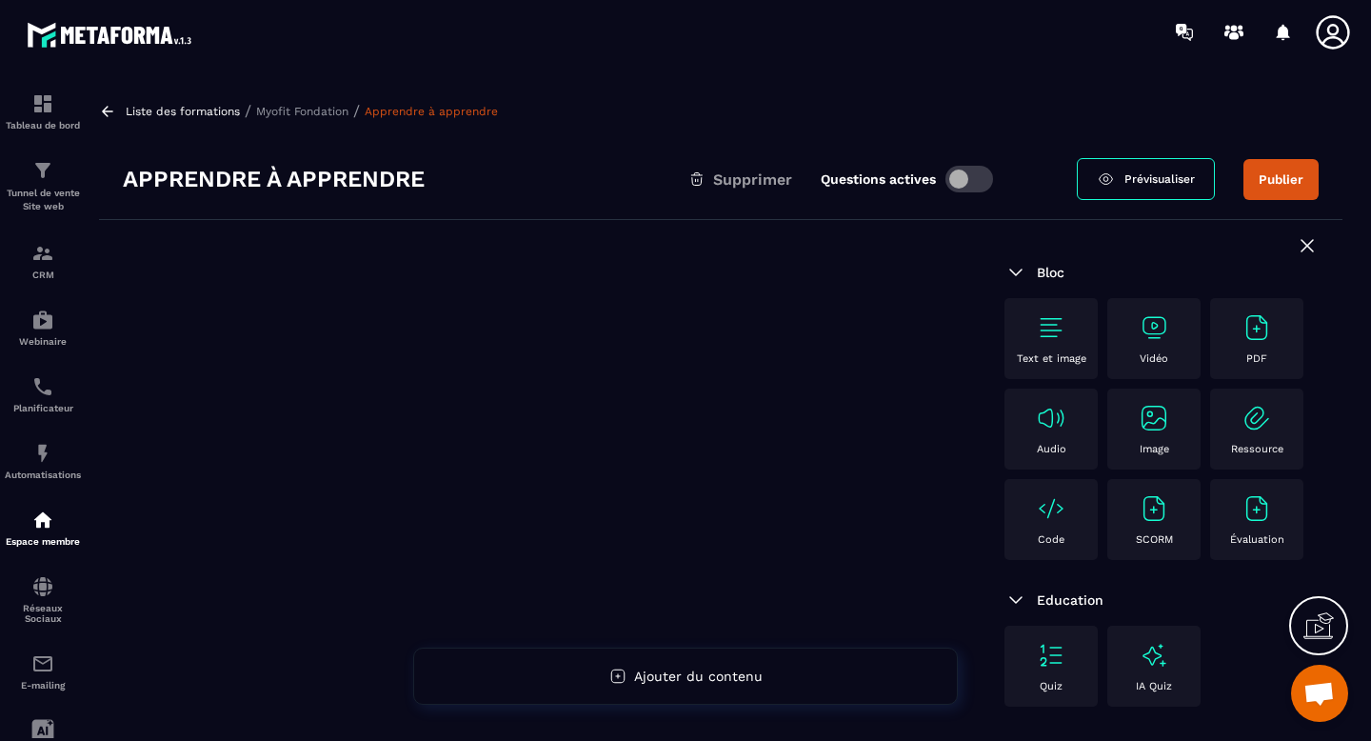
click at [1155, 334] on img at bounding box center [1153, 327] width 30 height 30
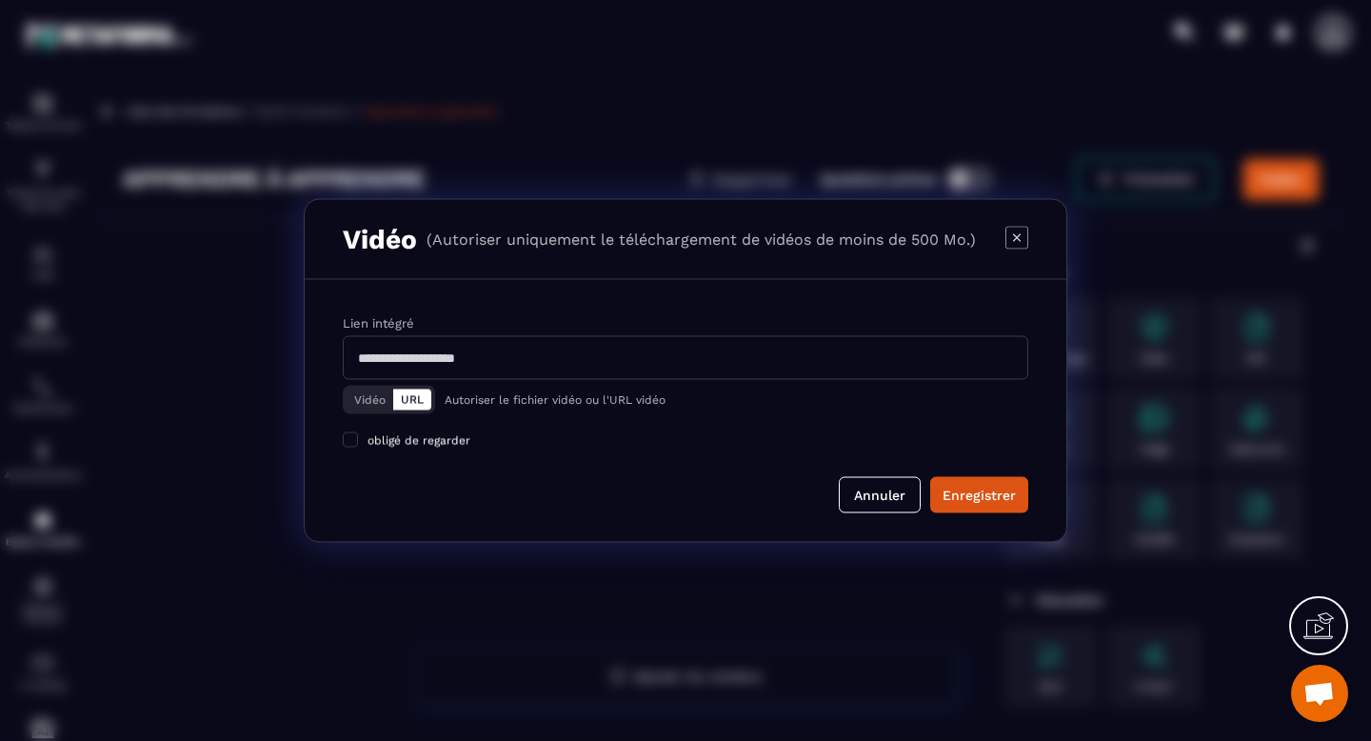
click at [456, 356] on input "Modal window" at bounding box center [685, 358] width 685 height 44
paste input "**********"
type input "**********"
click at [972, 504] on button "Enregistrer" at bounding box center [979, 495] width 98 height 36
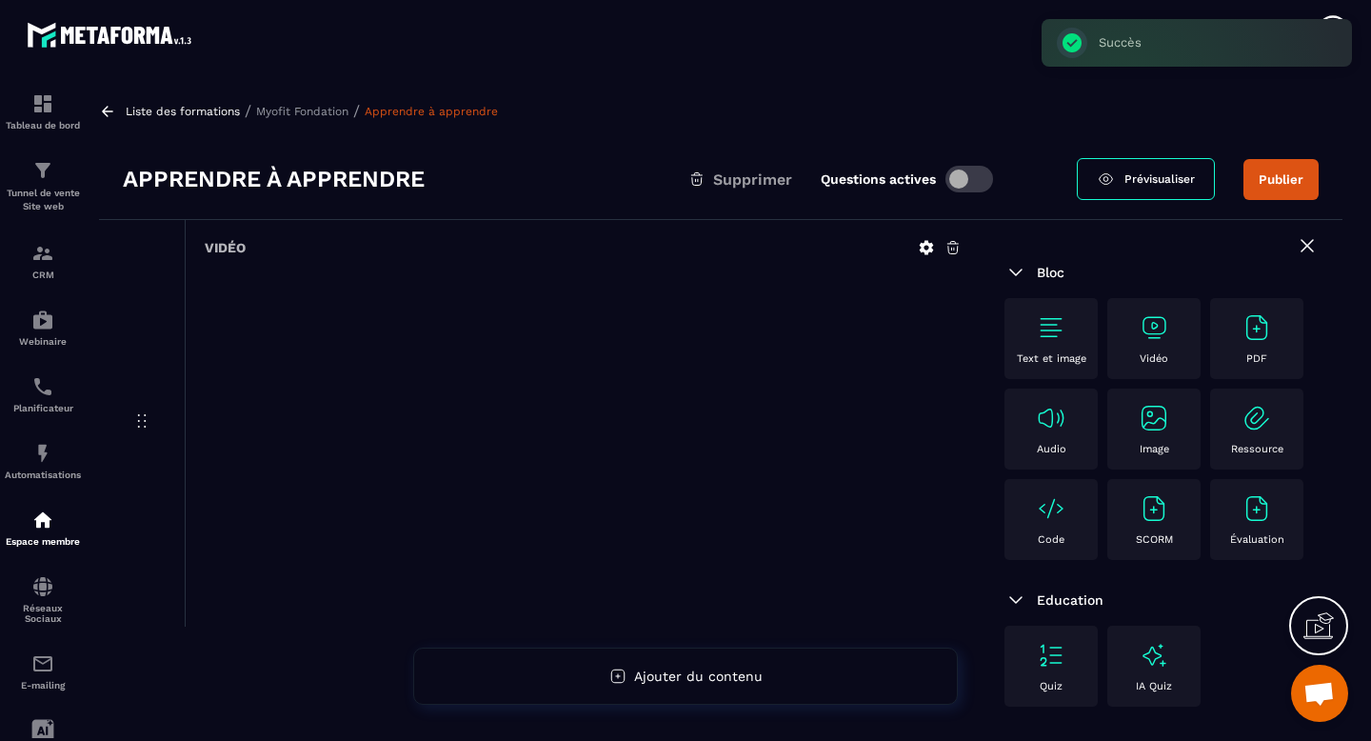
click at [326, 113] on p "Myofit Fondation" at bounding box center [302, 111] width 92 height 13
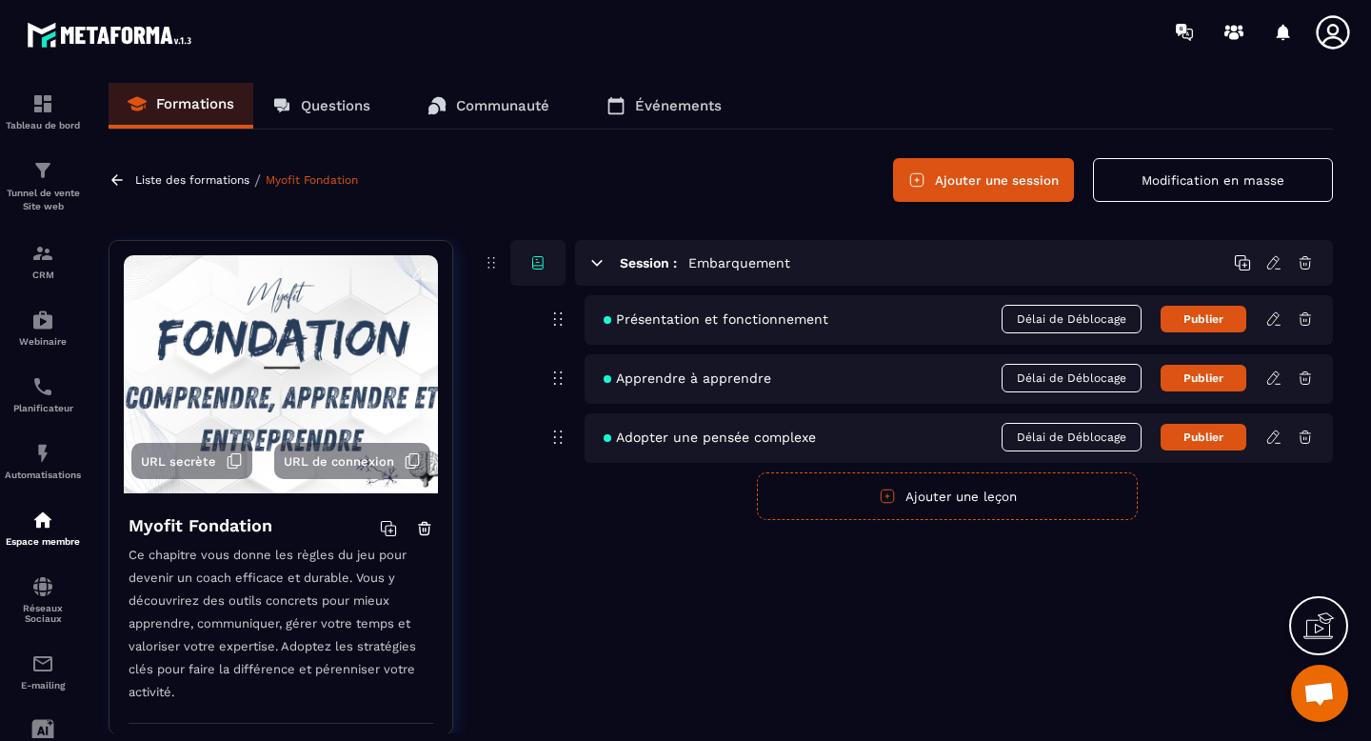
click at [1269, 443] on icon at bounding box center [1272, 436] width 11 height 12
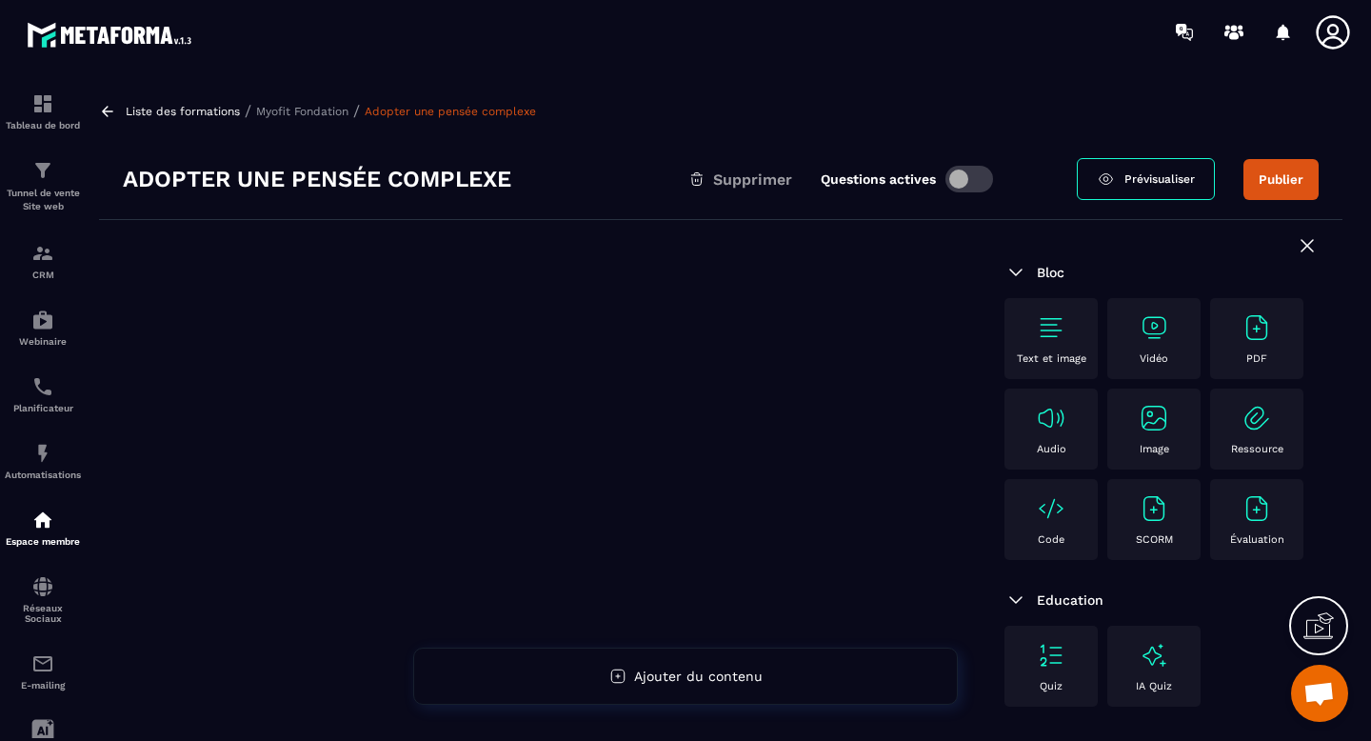
click at [1153, 321] on img at bounding box center [1153, 327] width 30 height 30
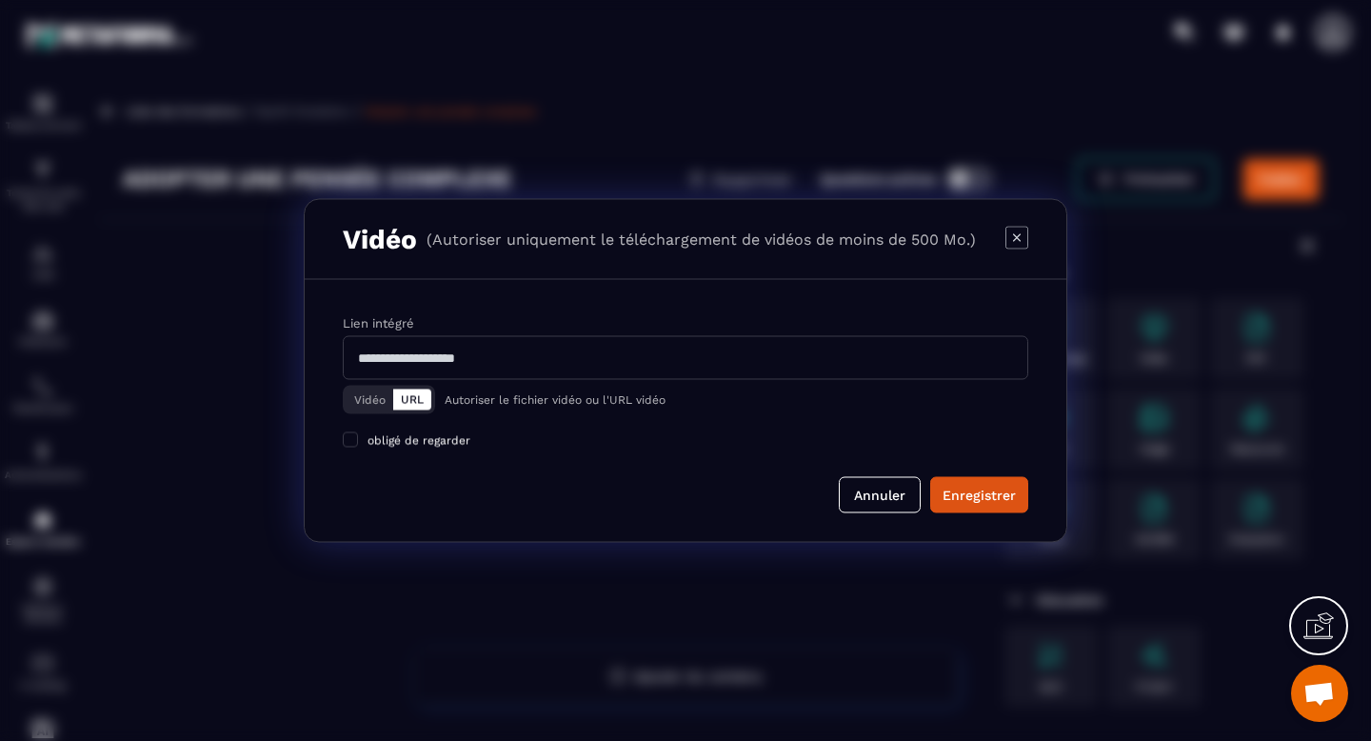
click at [505, 354] on input "Modal window" at bounding box center [685, 358] width 685 height 44
paste input "**********"
type input "**********"
click at [969, 487] on div "Enregistrer" at bounding box center [978, 494] width 73 height 19
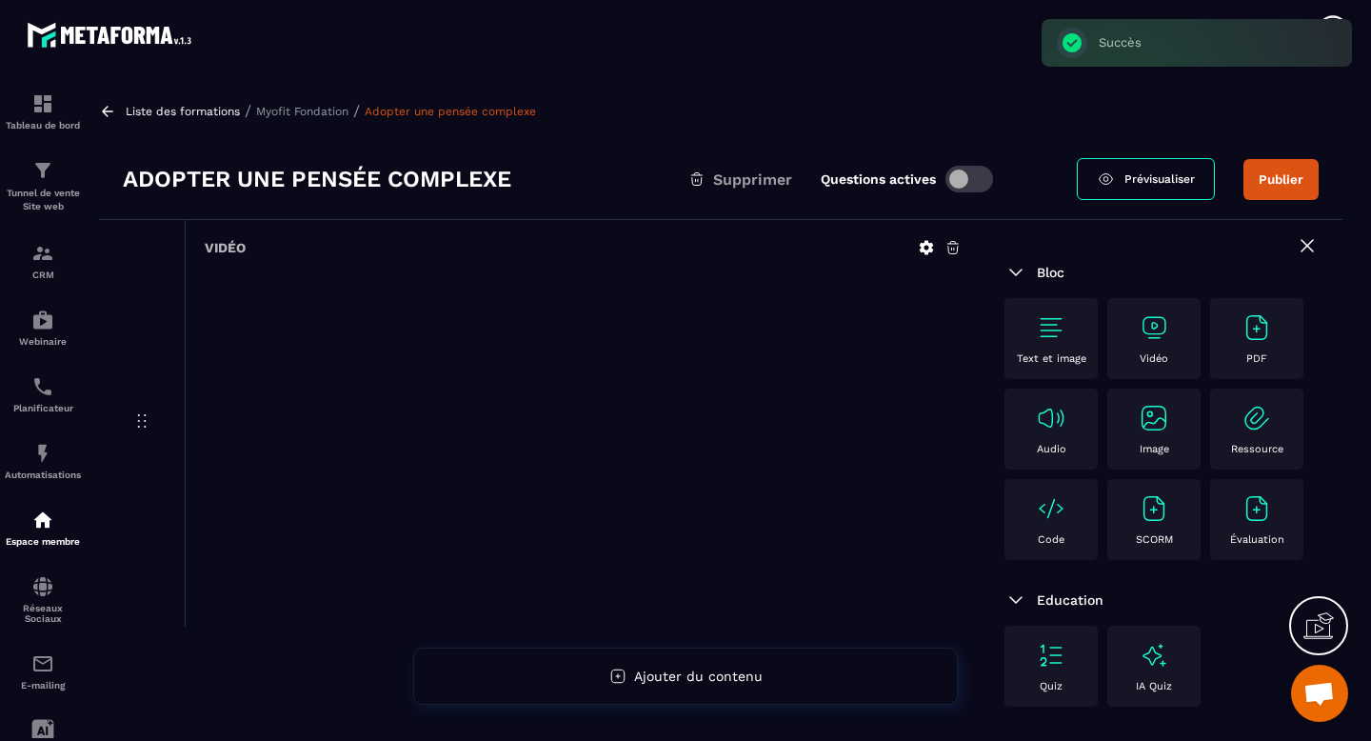
click at [323, 110] on p "Myofit Fondation" at bounding box center [302, 111] width 92 height 13
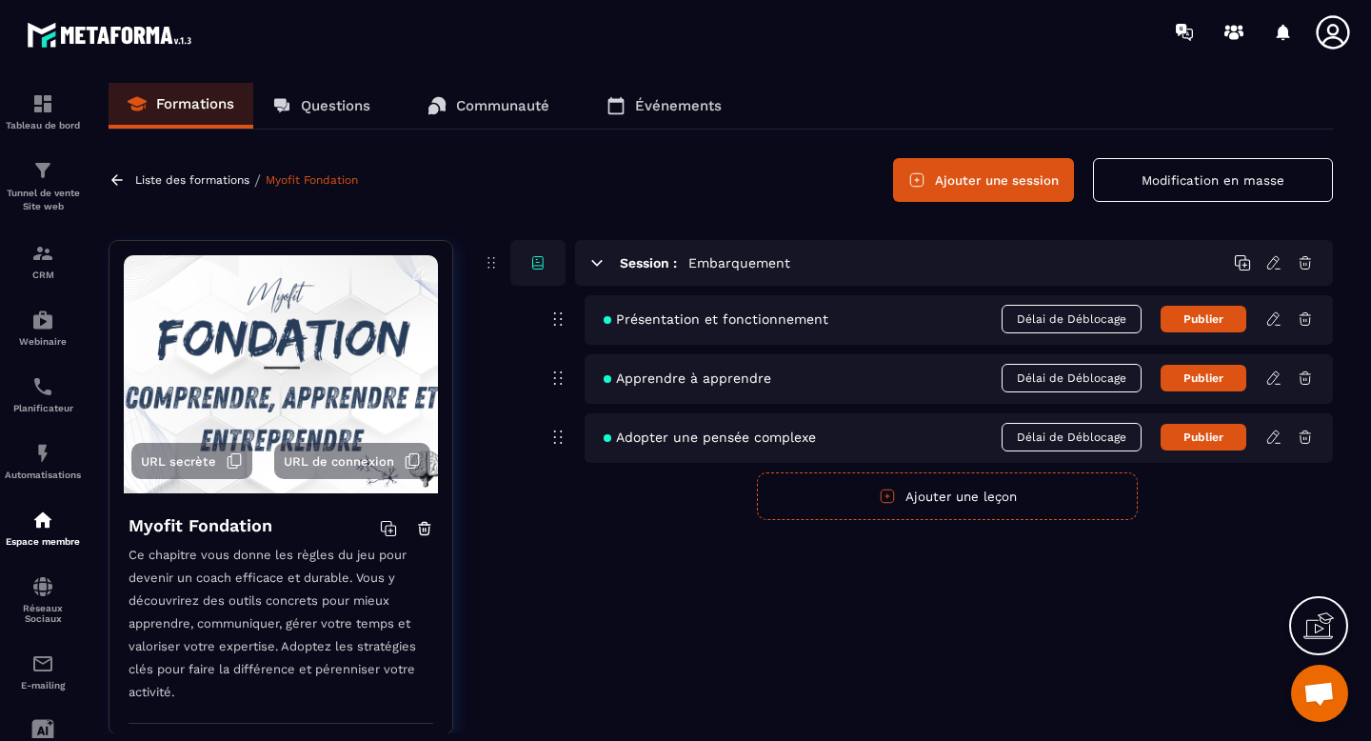
click at [1203, 328] on button "Publier" at bounding box center [1203, 319] width 86 height 27
click at [1202, 376] on button "Publier" at bounding box center [1203, 378] width 86 height 27
click at [1204, 439] on button "Publier" at bounding box center [1203, 437] width 86 height 27
click at [599, 263] on icon at bounding box center [597, 262] width 10 height 5
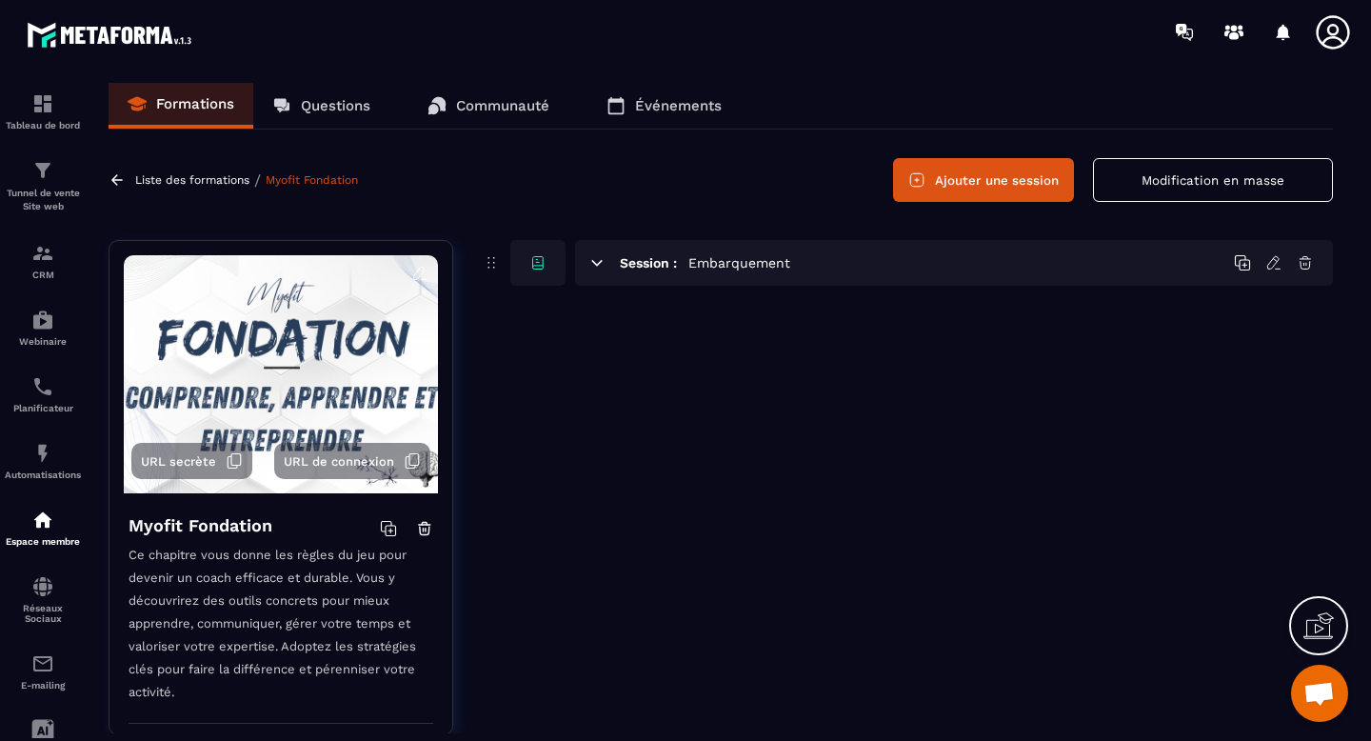
click at [977, 188] on button "Ajouter une session" at bounding box center [983, 180] width 181 height 44
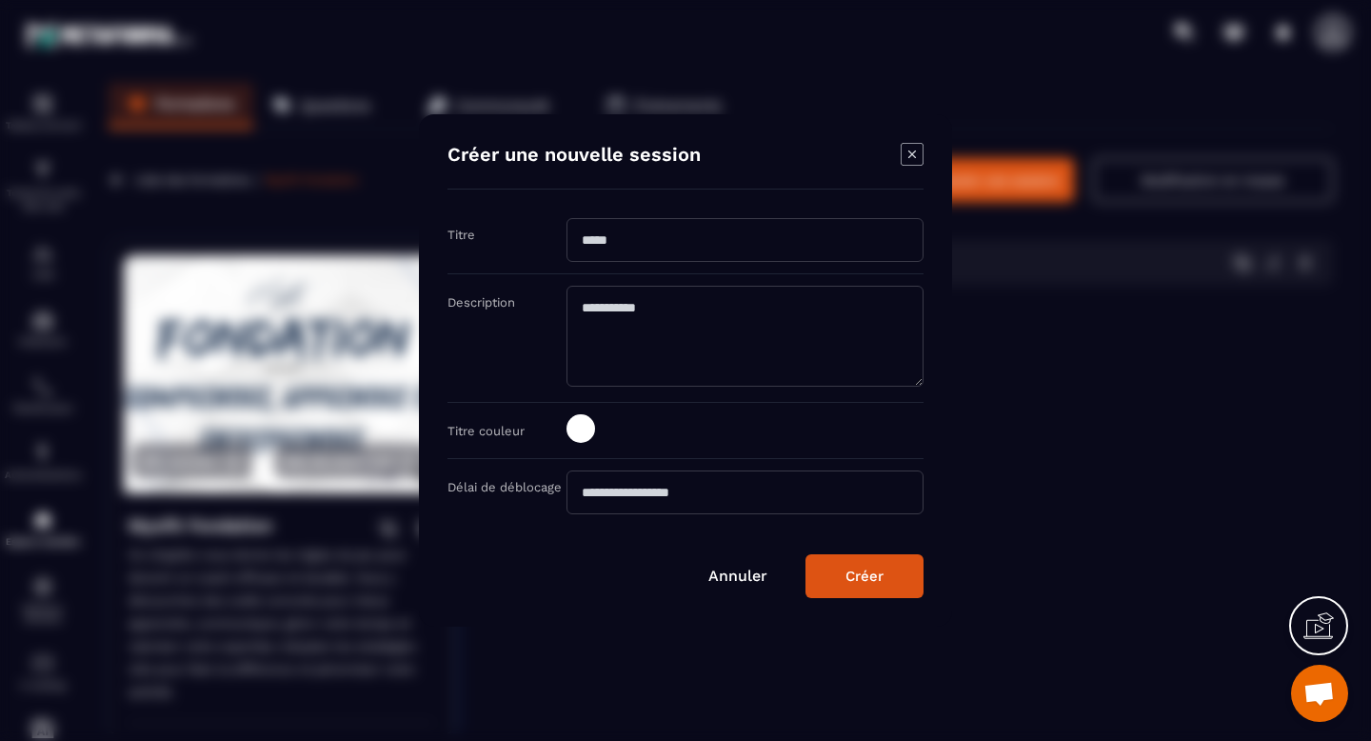
click at [644, 242] on input "Modal window" at bounding box center [744, 240] width 357 height 44
type input "*"
click at [598, 240] on input "**********" at bounding box center [744, 240] width 357 height 44
click at [644, 241] on input "**********" at bounding box center [744, 240] width 357 height 44
type input "**********"
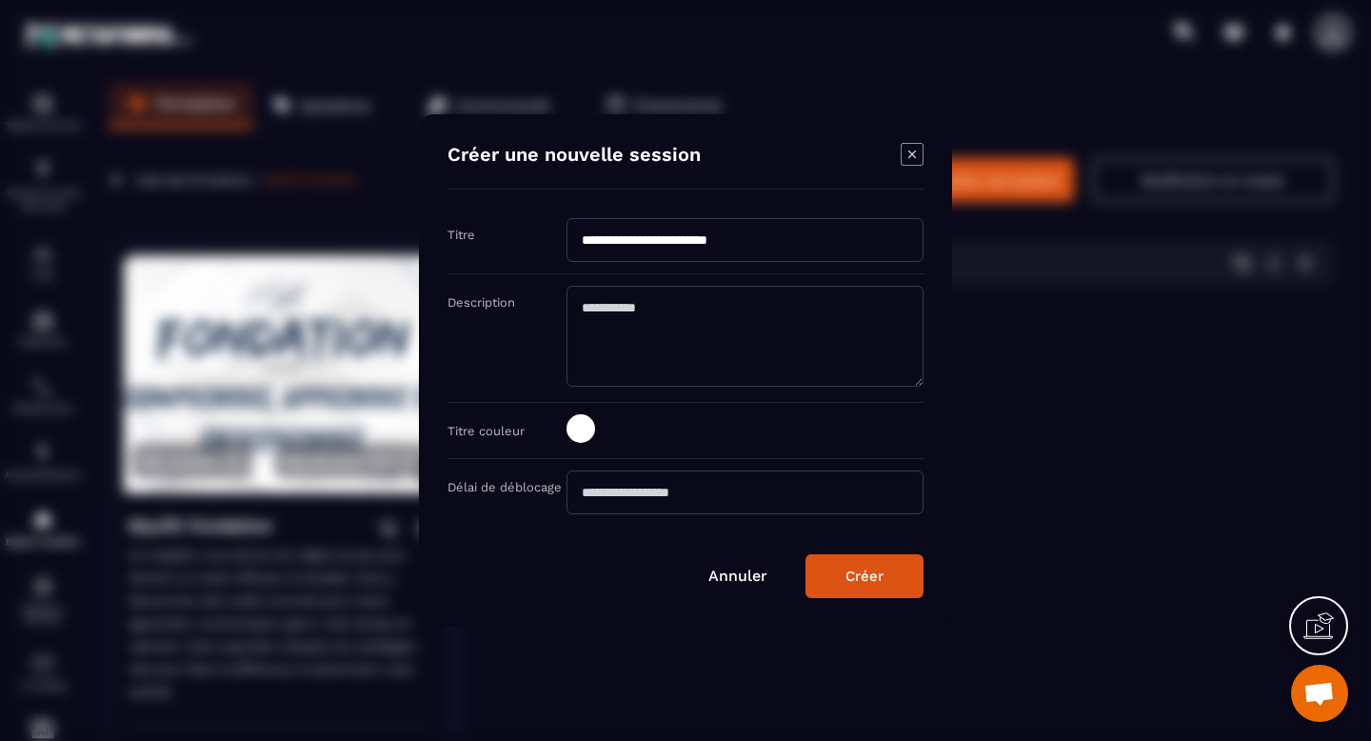
click at [860, 572] on div "Créer" at bounding box center [864, 575] width 38 height 17
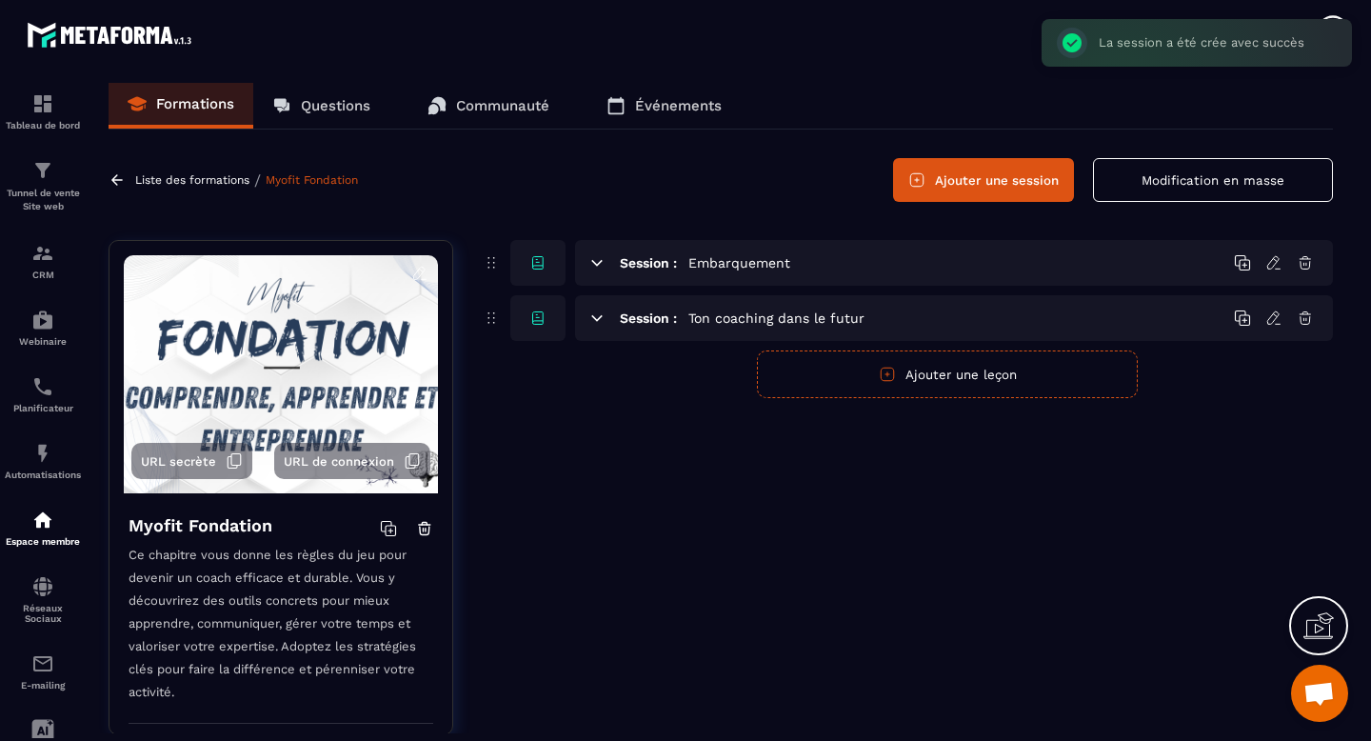
click at [598, 317] on icon at bounding box center [597, 317] width 10 height 5
click at [931, 368] on button "Ajouter une leçon" at bounding box center [947, 374] width 381 height 48
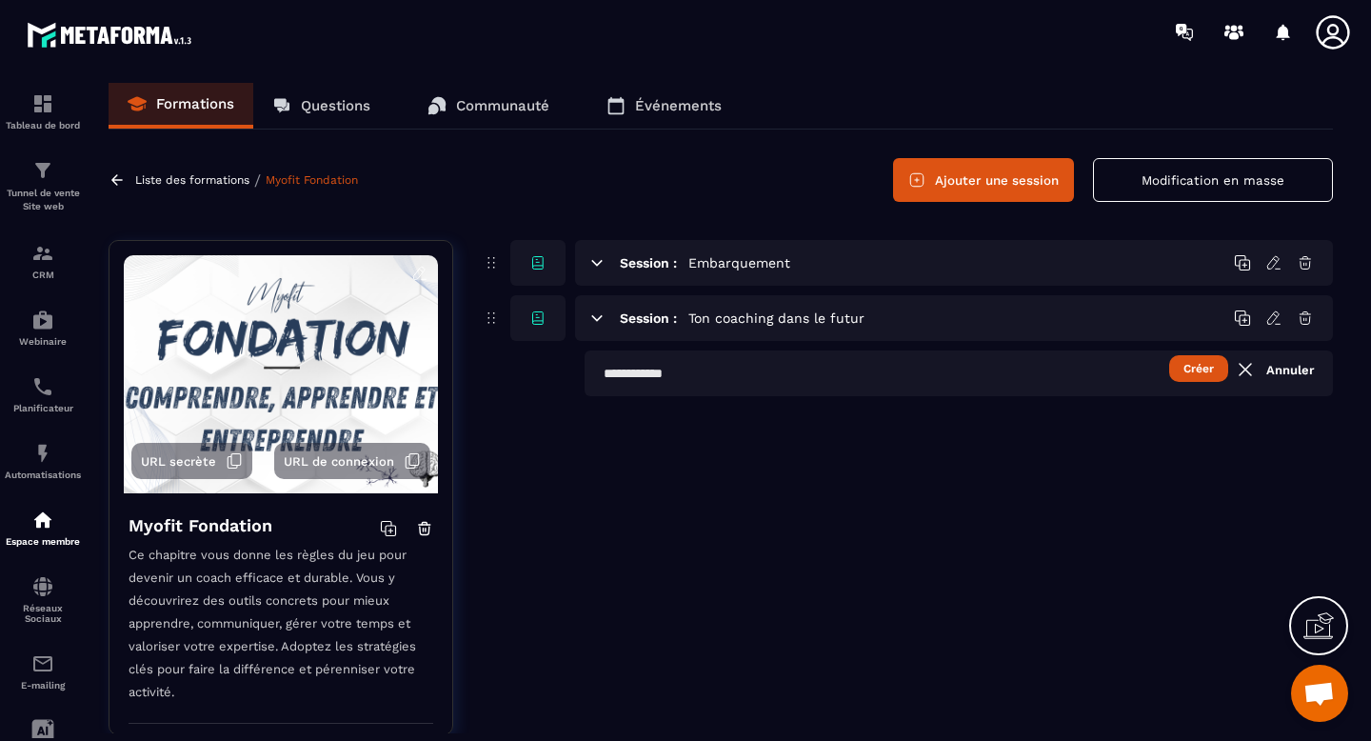
click at [1034, 369] on input "text" at bounding box center [958, 373] width 748 height 46
click at [773, 371] on input "**********" at bounding box center [958, 373] width 748 height 46
click at [1178, 371] on button "Créer" at bounding box center [1198, 368] width 59 height 27
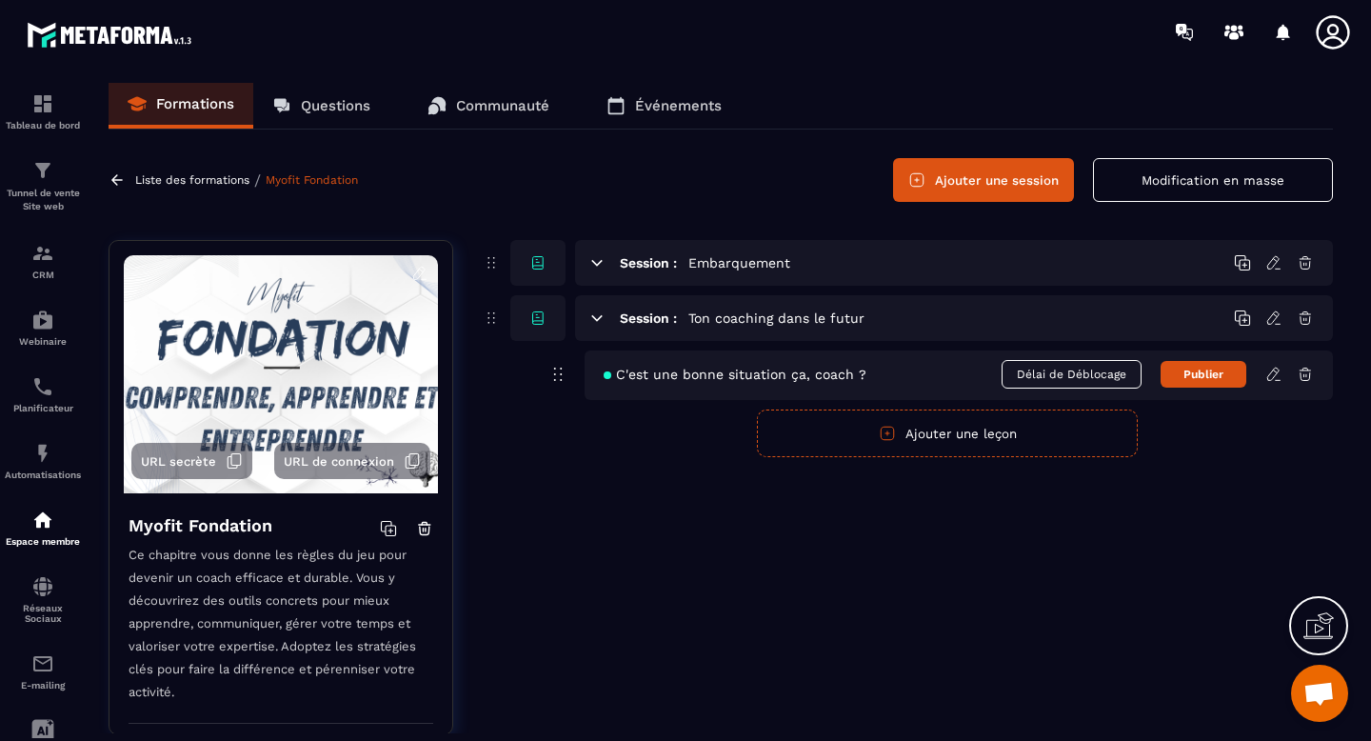
click at [891, 440] on icon "button" at bounding box center [887, 433] width 17 height 17
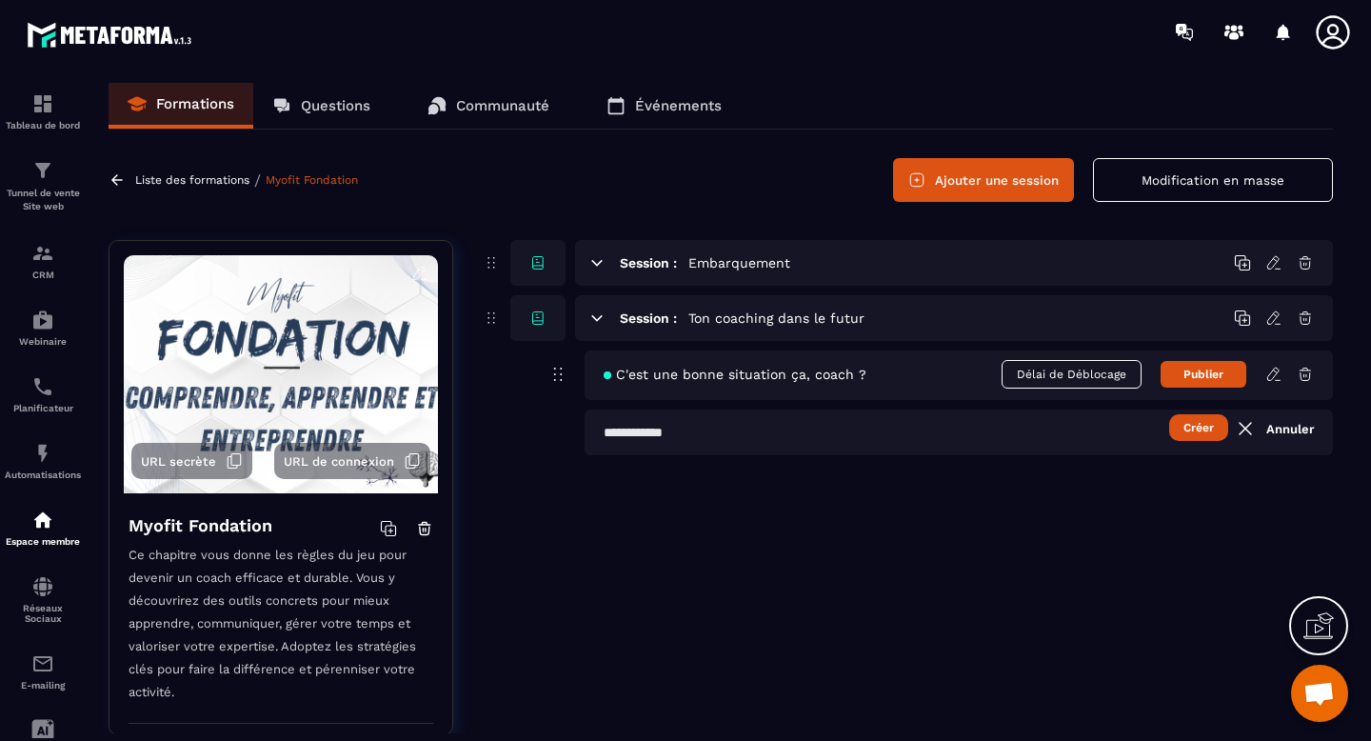
click at [710, 444] on input "text" at bounding box center [958, 432] width 748 height 46
click at [804, 433] on input "**********" at bounding box center [958, 432] width 748 height 46
click at [1197, 432] on button "Créer" at bounding box center [1198, 427] width 59 height 27
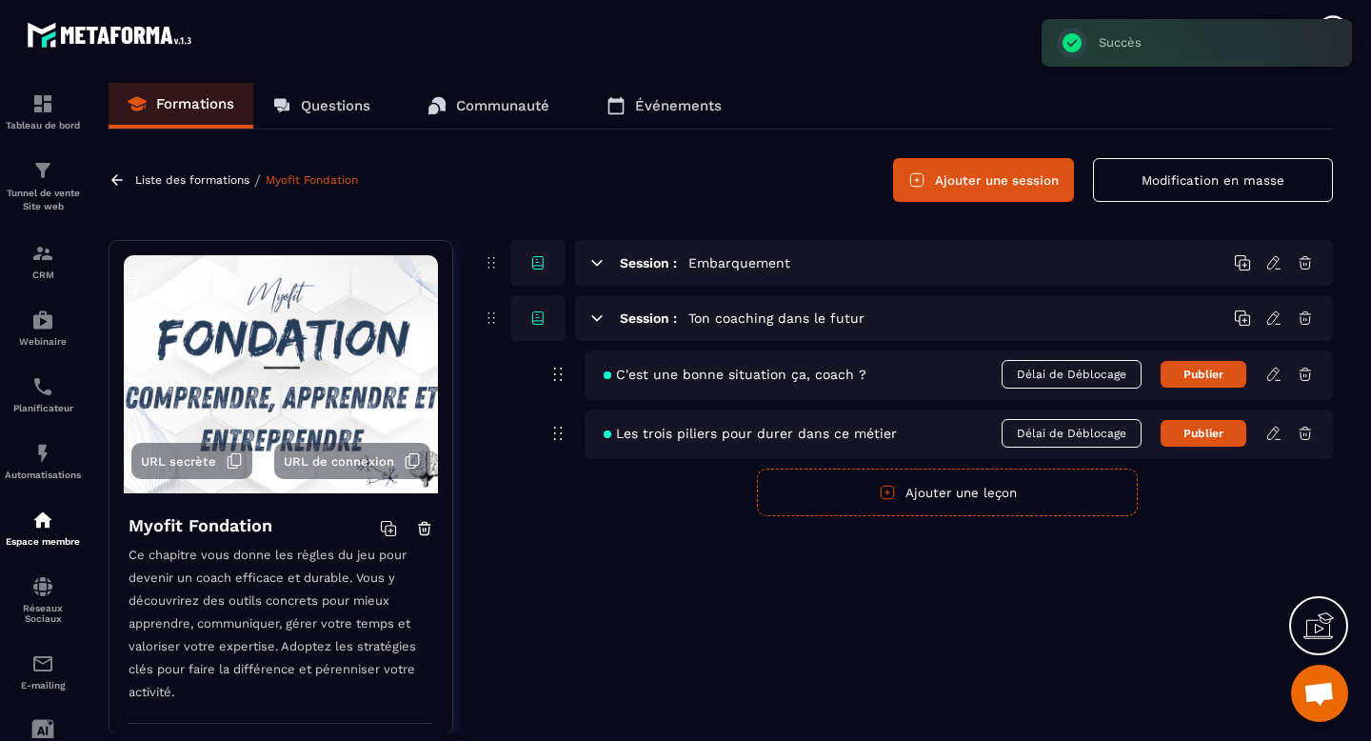
click at [885, 492] on icon "button" at bounding box center [887, 492] width 17 height 17
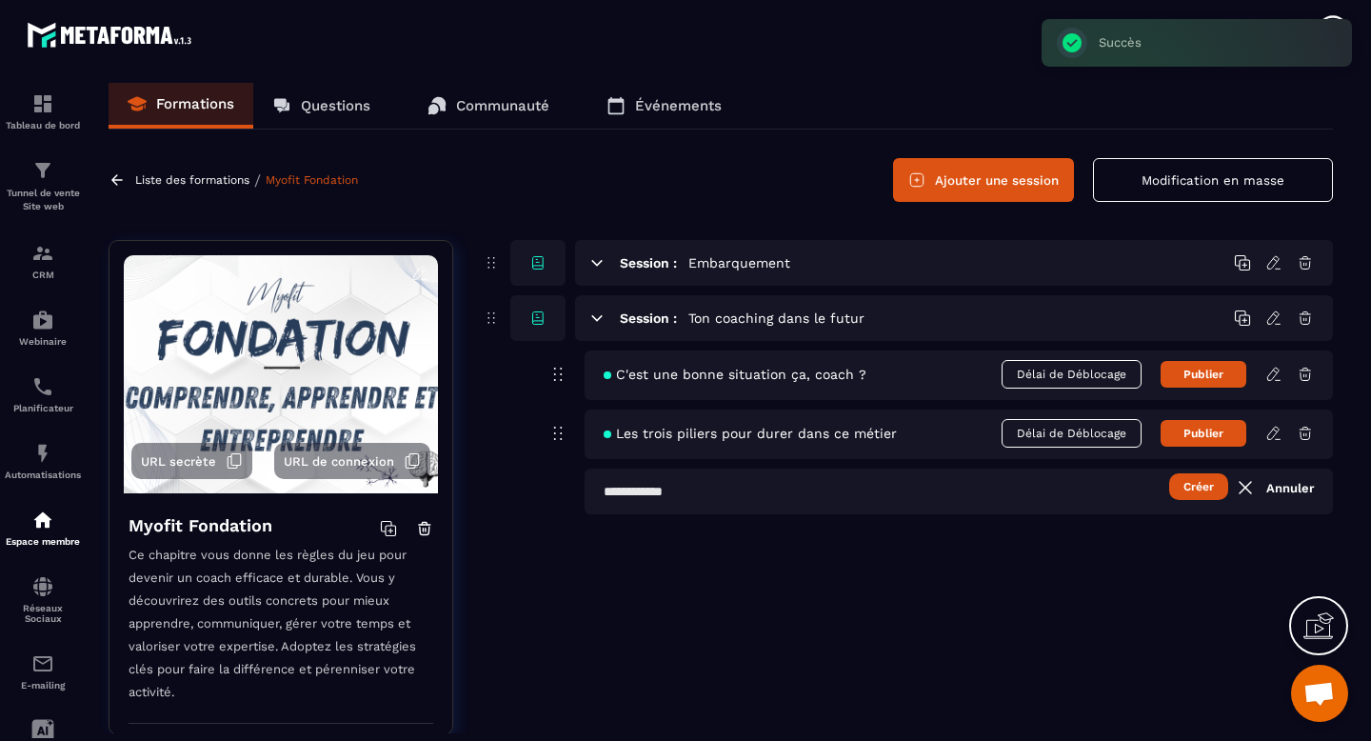
click at [771, 501] on input "text" at bounding box center [958, 491] width 748 height 46
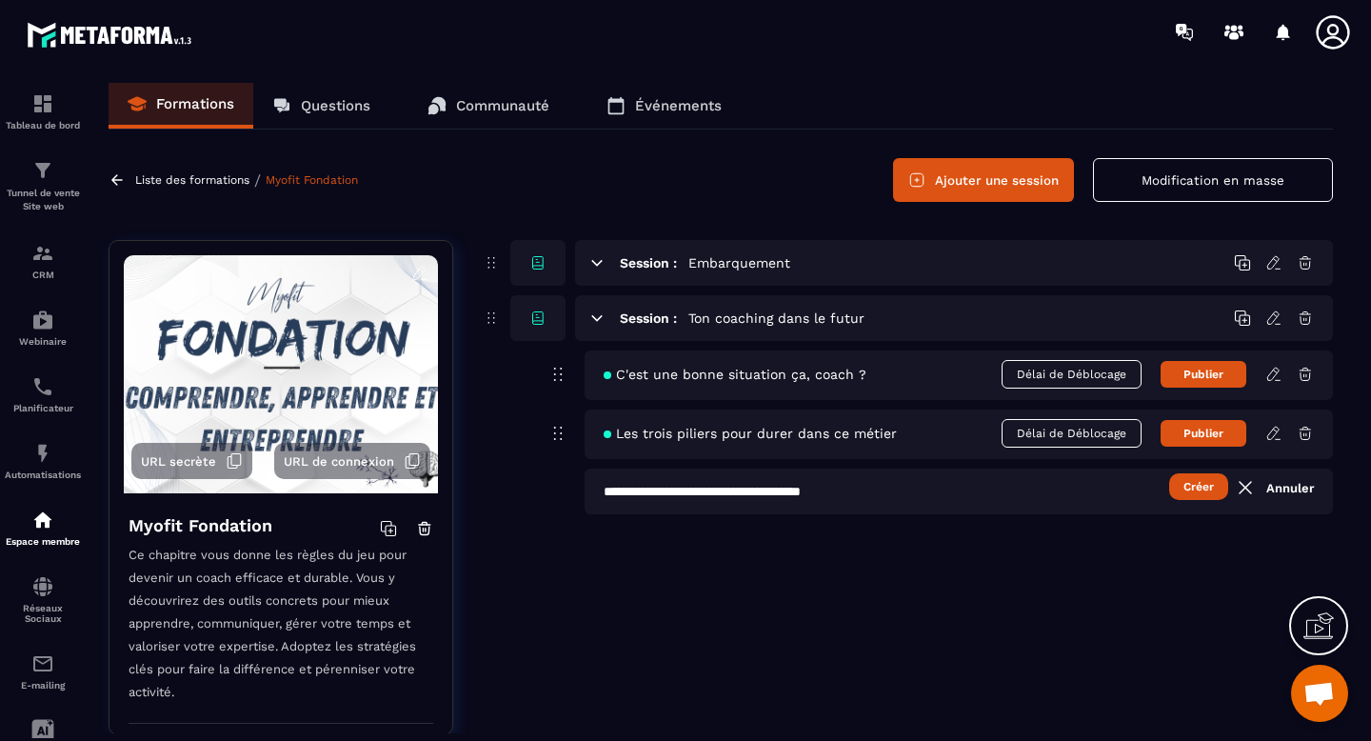
click at [1186, 495] on button "Créer" at bounding box center [1198, 486] width 59 height 27
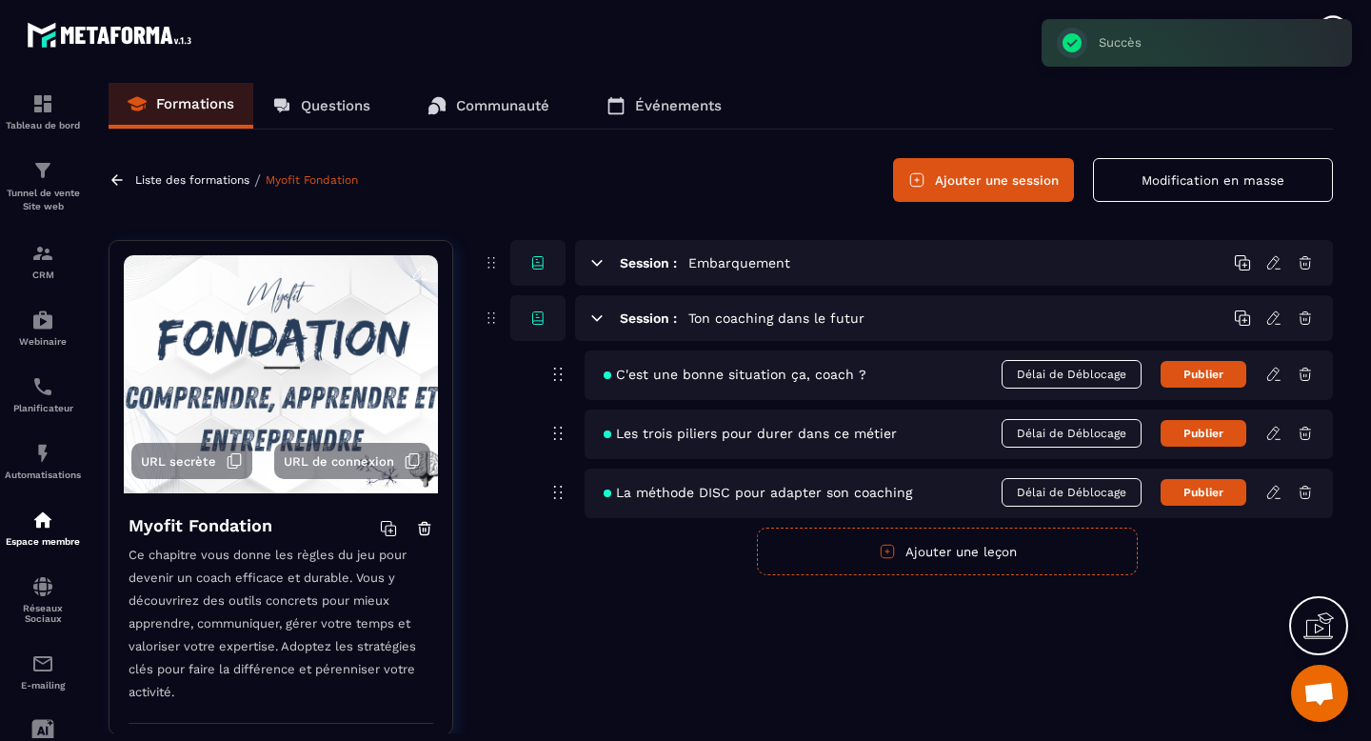
click at [897, 555] on button "Ajouter une leçon" at bounding box center [947, 551] width 381 height 48
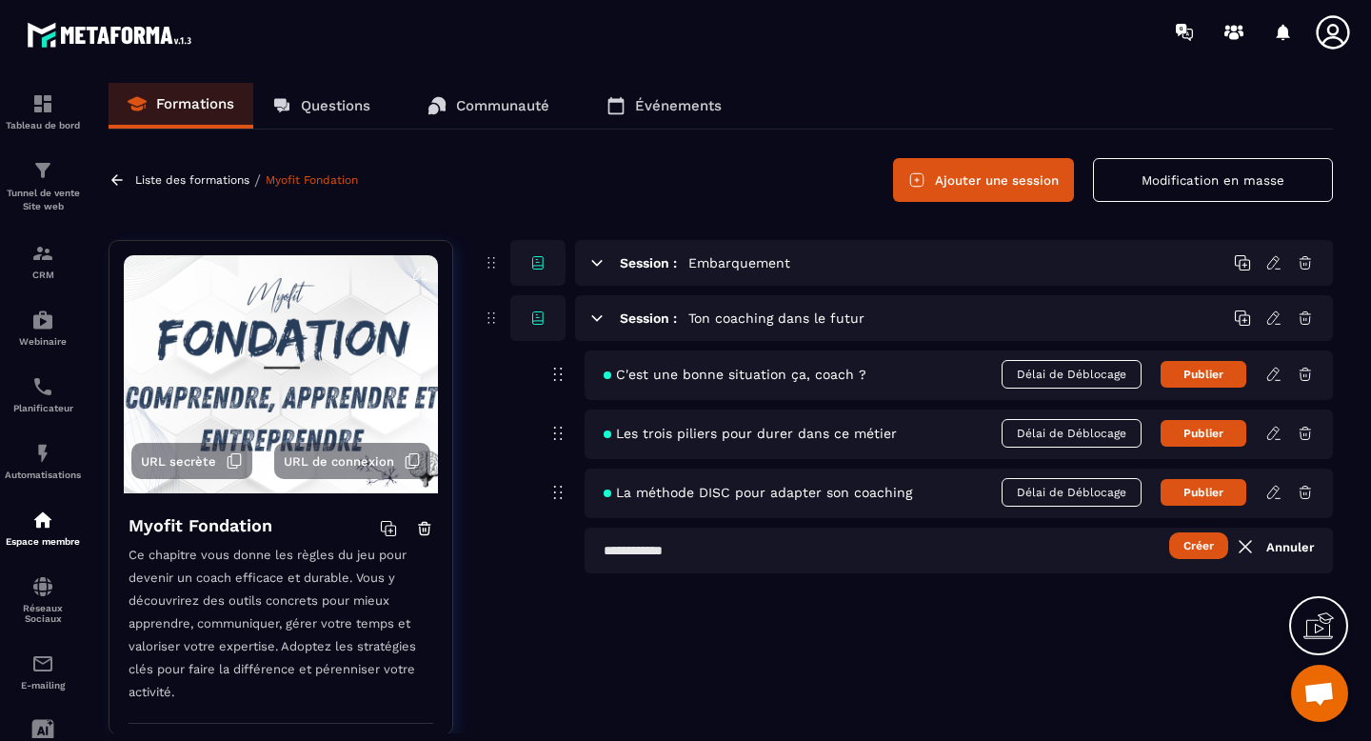
click at [725, 548] on input "text" at bounding box center [958, 550] width 748 height 46
click at [1211, 547] on button "Créer" at bounding box center [1198, 545] width 59 height 27
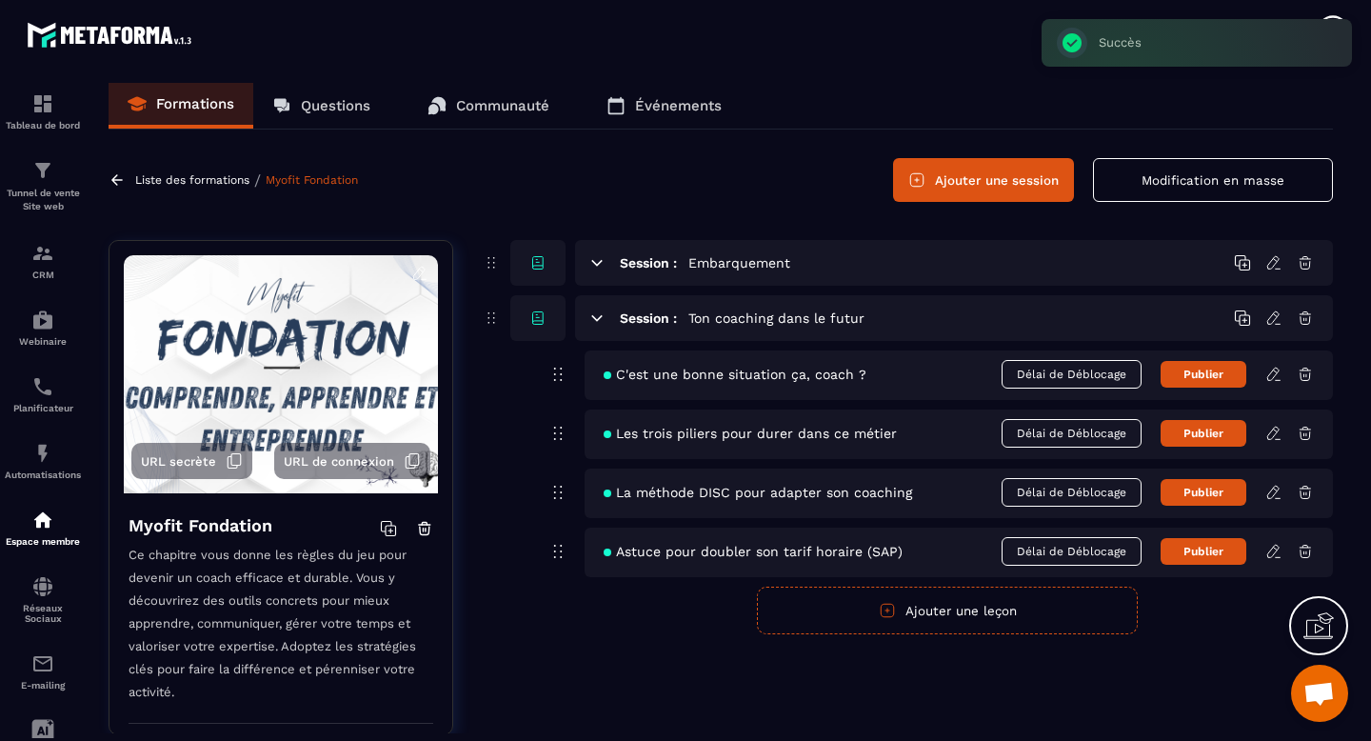
click at [919, 607] on button "Ajouter une leçon" at bounding box center [947, 610] width 381 height 48
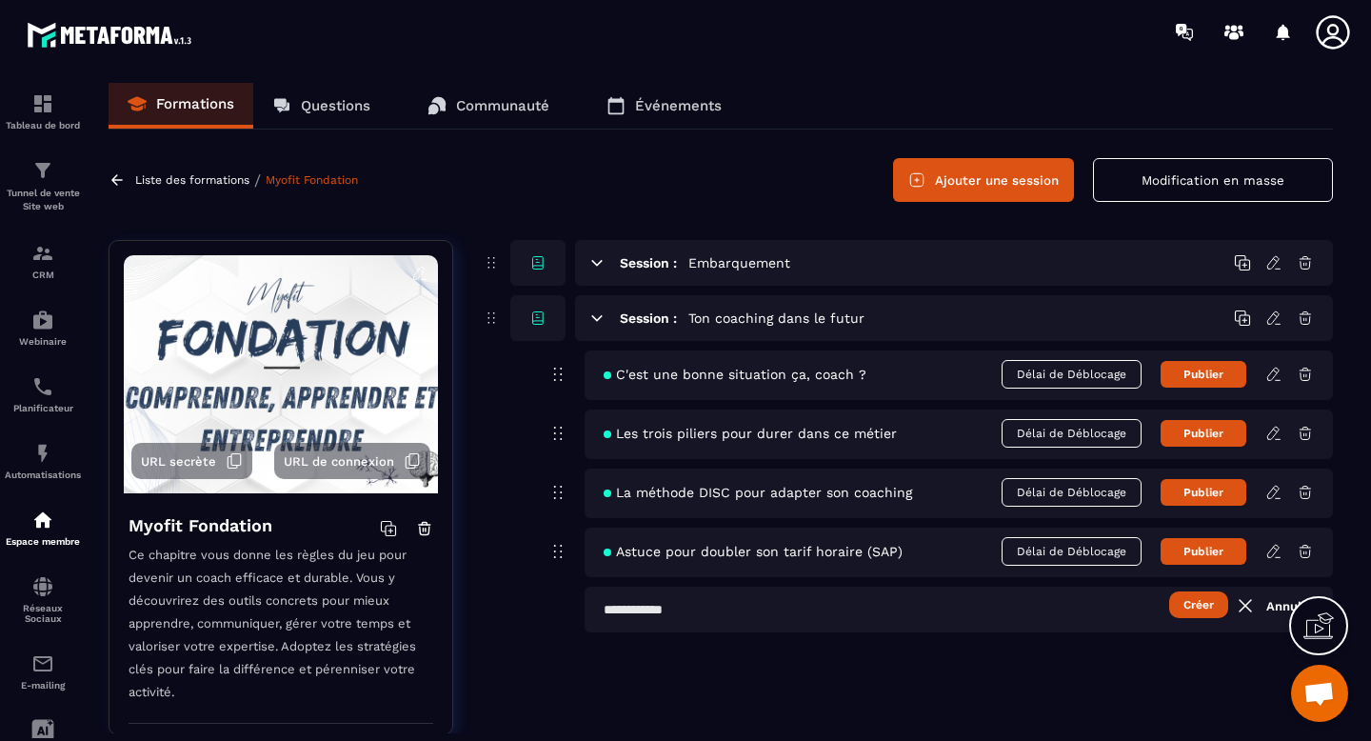
click at [725, 608] on input "text" at bounding box center [958, 609] width 748 height 46
type input "**********"
click at [1188, 610] on button "Créer" at bounding box center [1198, 604] width 59 height 27
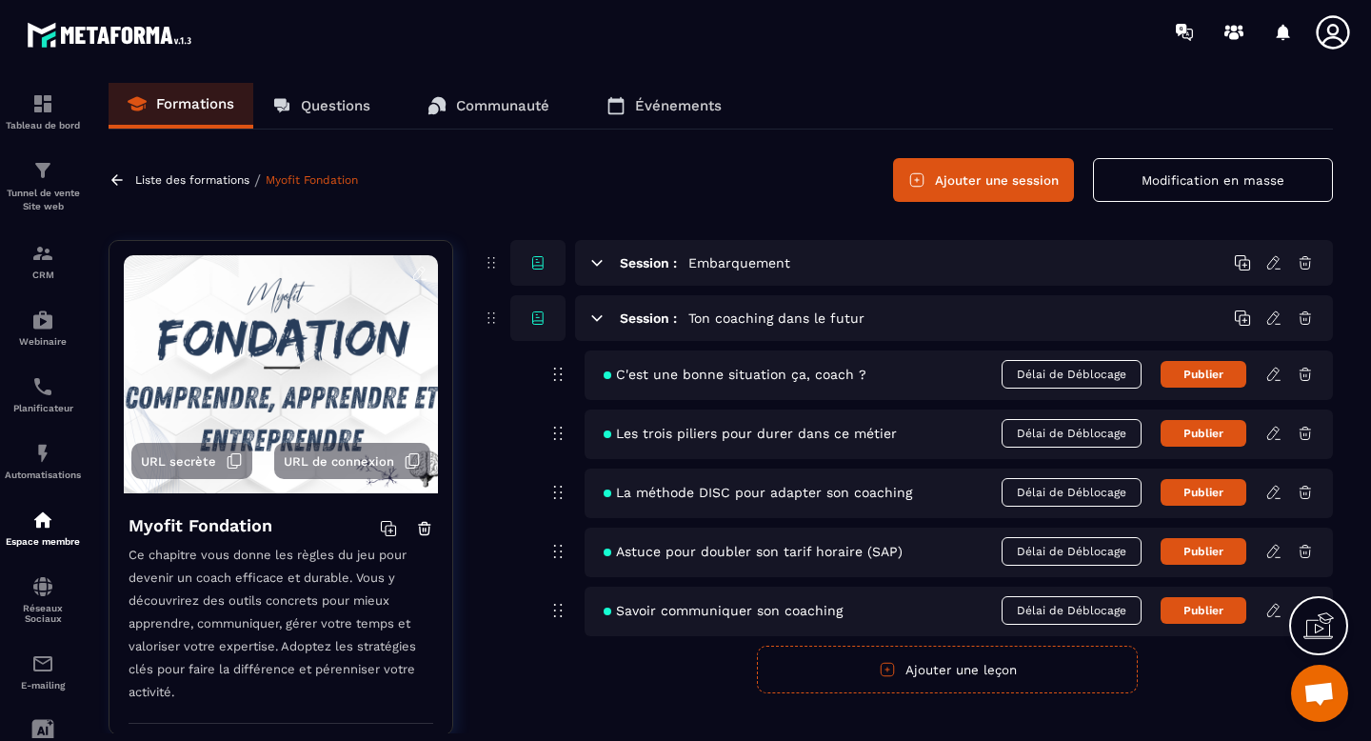
click at [811, 609] on span "Savoir communiquer son coaching" at bounding box center [722, 610] width 239 height 15
click at [1274, 614] on icon at bounding box center [1273, 610] width 17 height 17
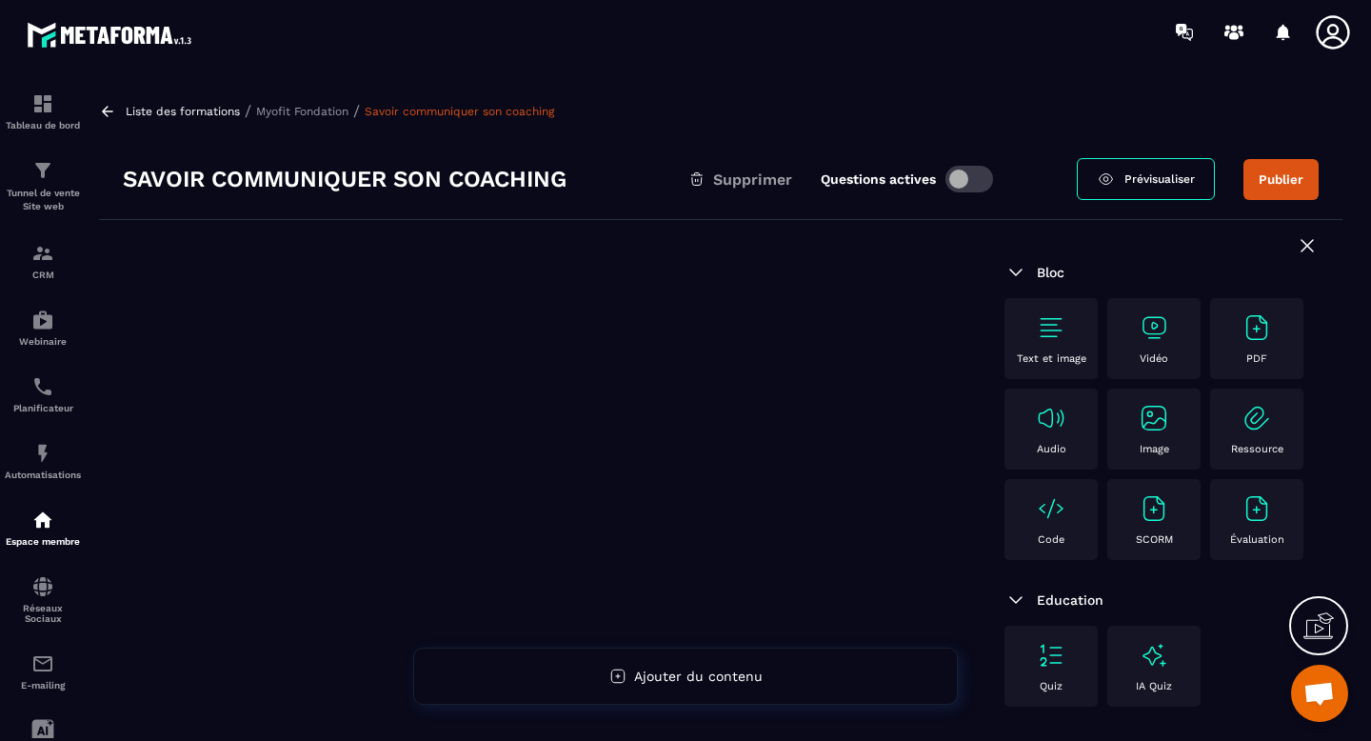
click at [391, 176] on h3 "Savoir communiquer son coaching" at bounding box center [345, 179] width 444 height 30
click at [306, 176] on h3 "Savoir communiquer son coaching" at bounding box center [345, 179] width 444 height 30
click at [433, 180] on h3 "Savoir communiquer son coaching" at bounding box center [345, 179] width 444 height 30
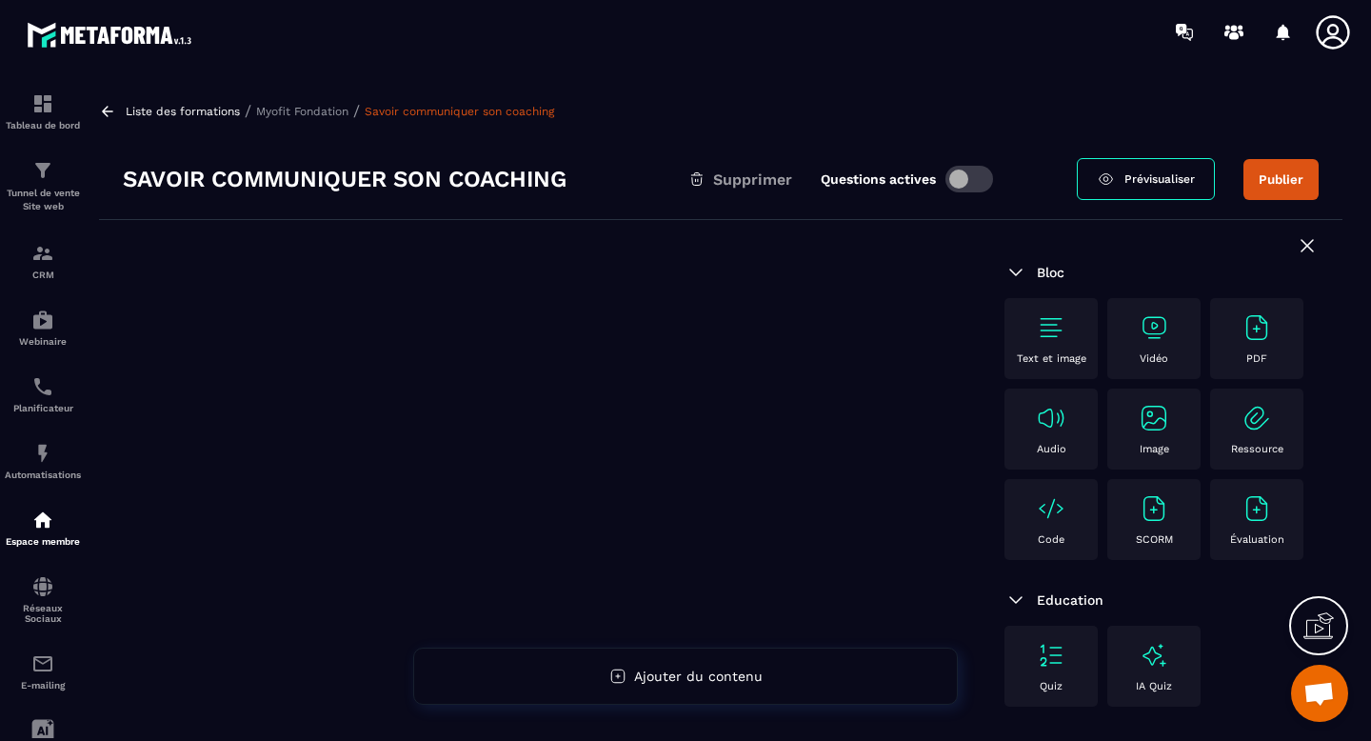
click at [703, 183] on icon at bounding box center [696, 178] width 17 height 17
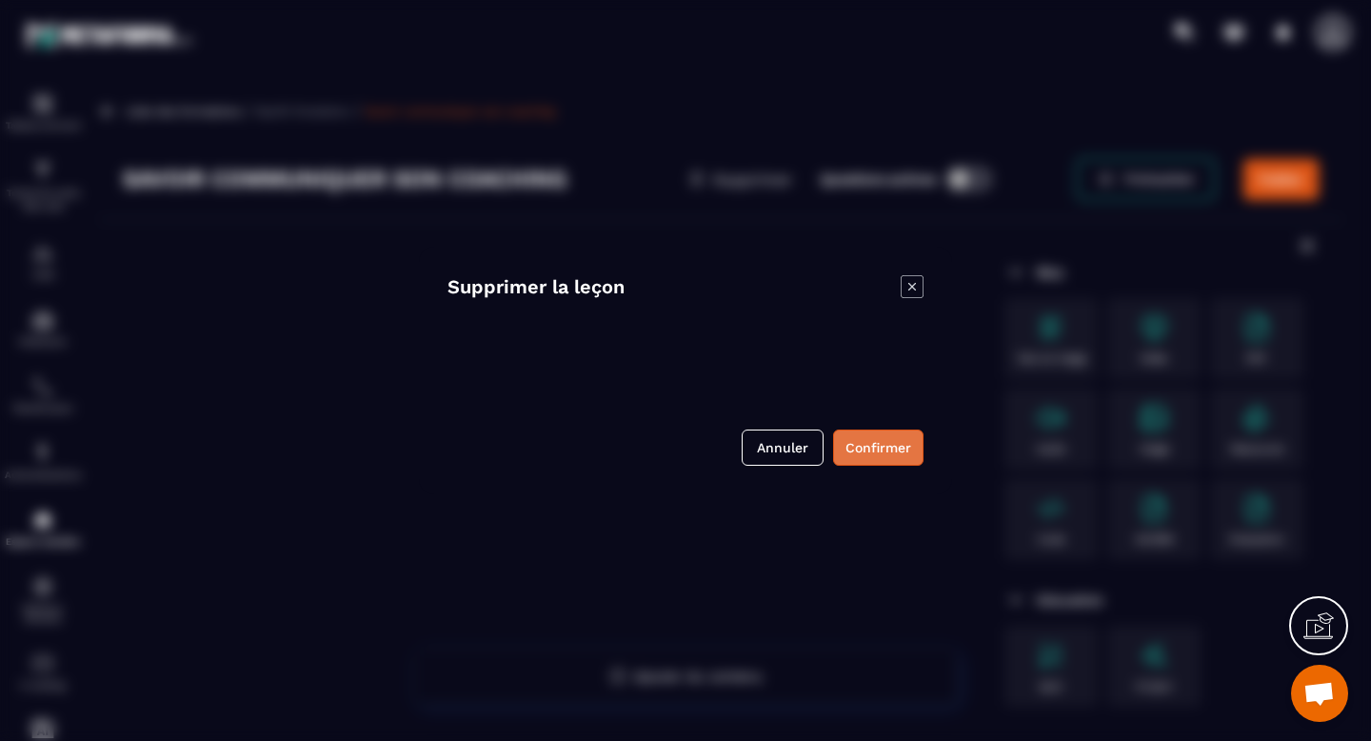
click at [892, 461] on button "Confirmer" at bounding box center [878, 447] width 90 height 36
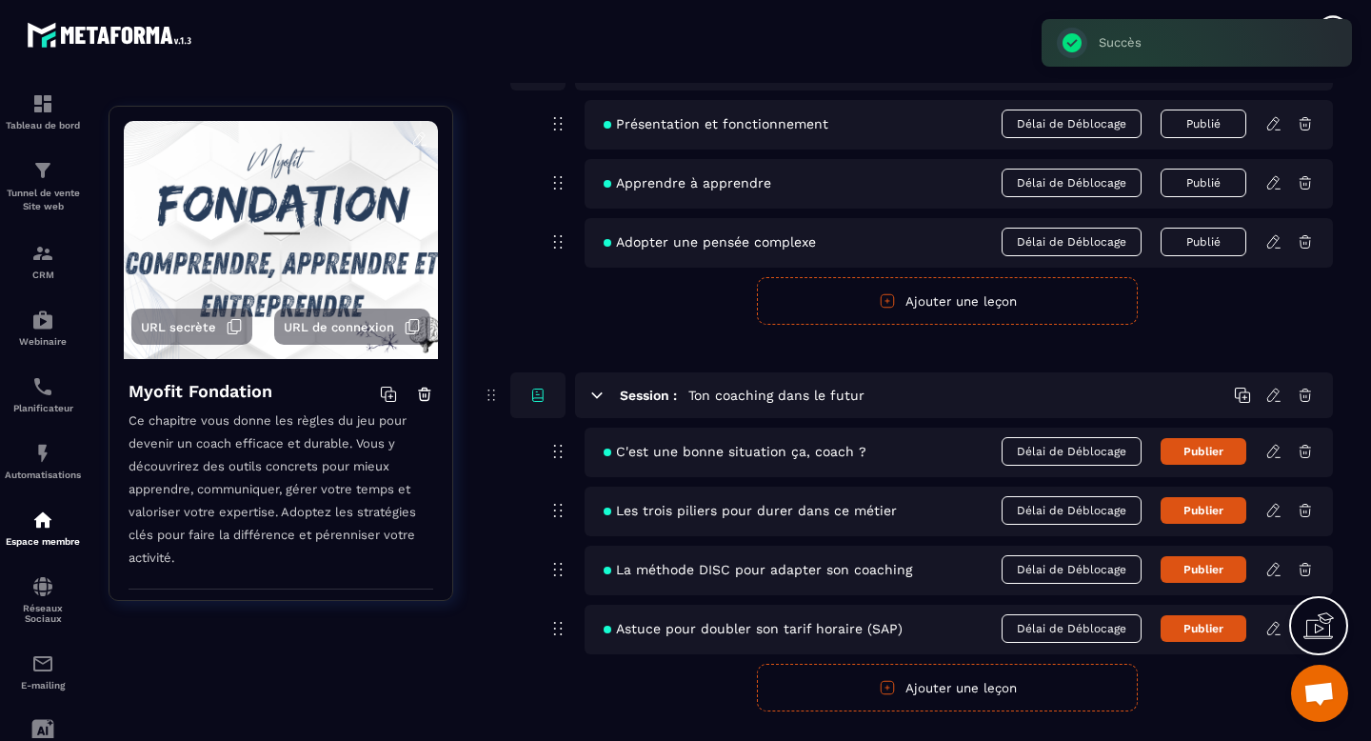
scroll to position [240, 0]
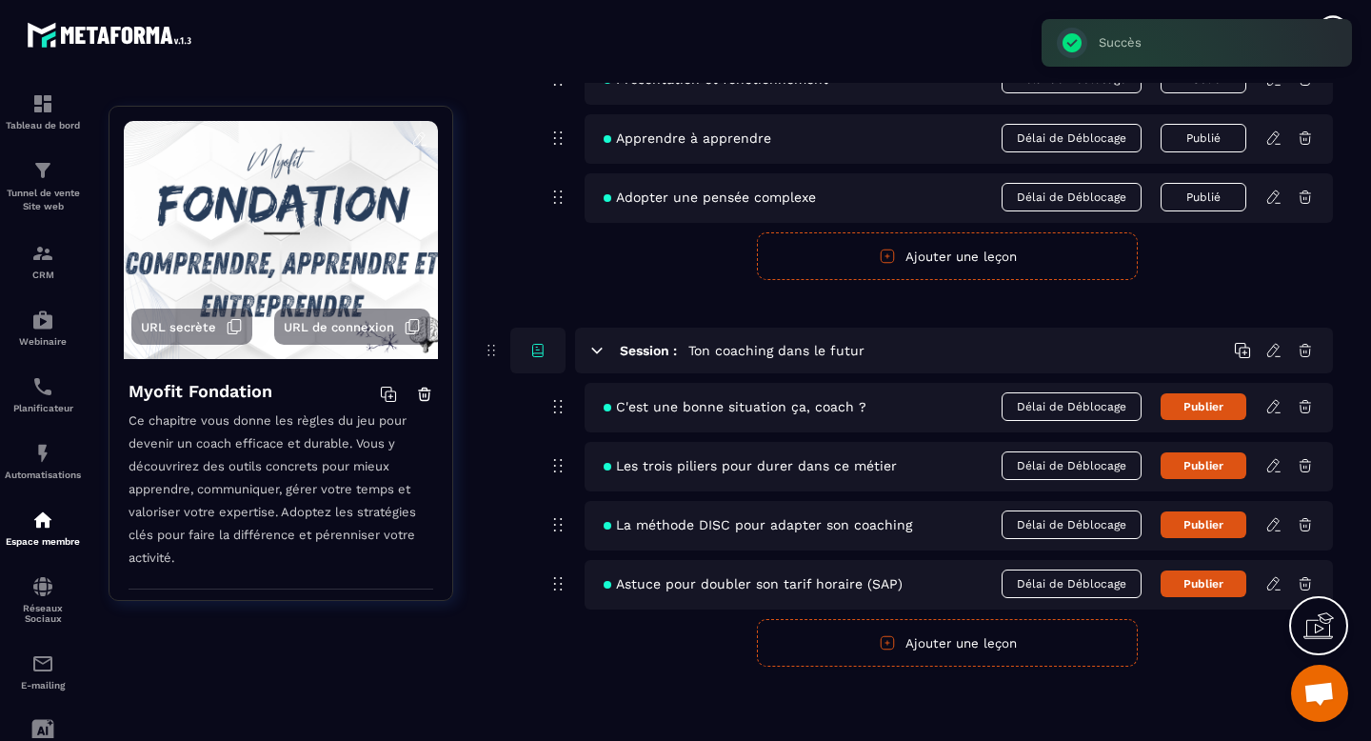
click at [885, 649] on icon "button" at bounding box center [886, 642] width 13 height 13
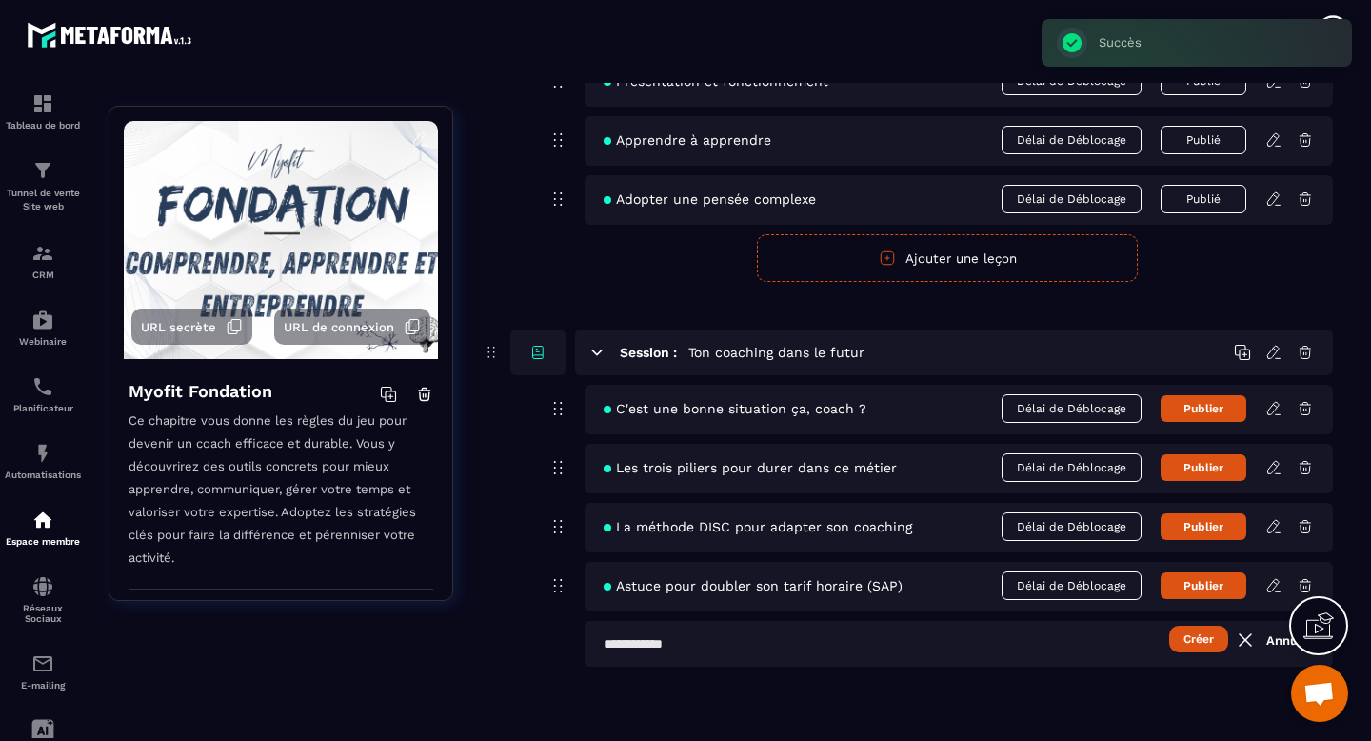
scroll to position [238, 0]
click at [885, 649] on input "text" at bounding box center [958, 644] width 748 height 46
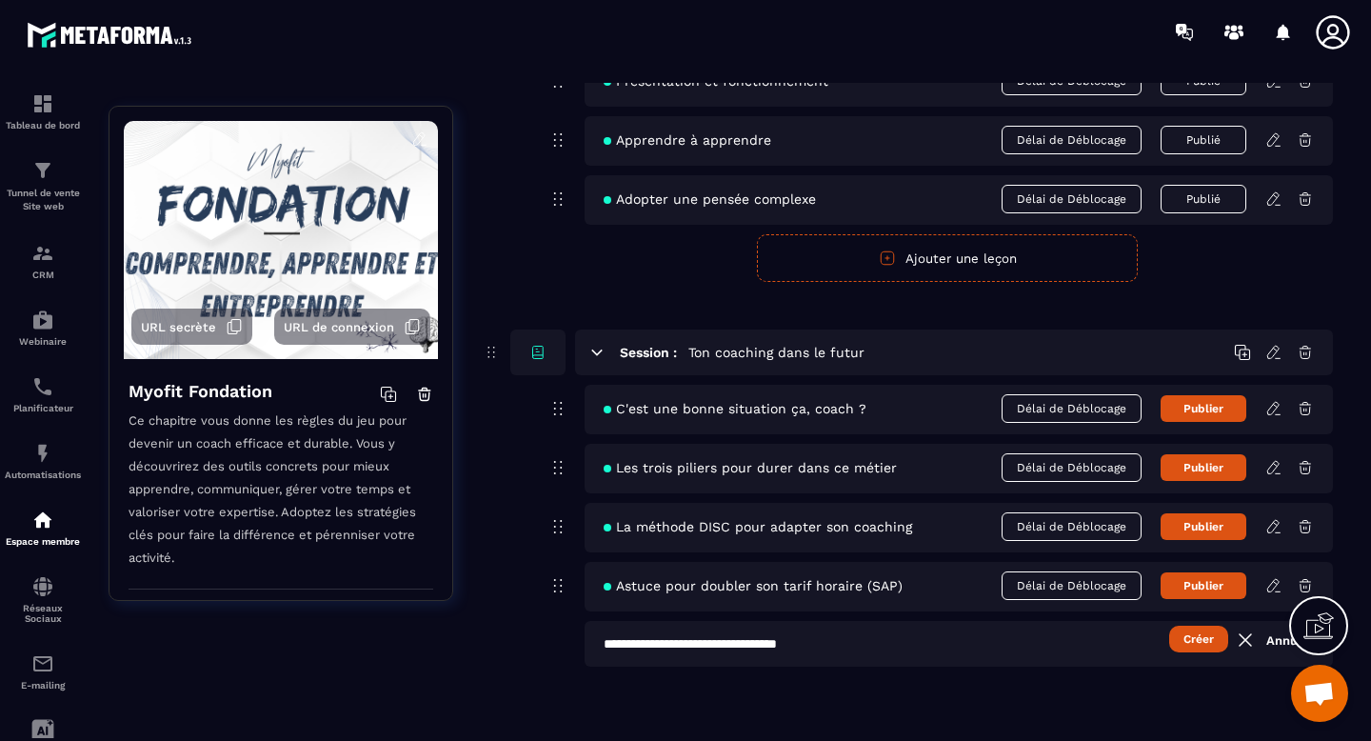
click at [1200, 648] on button "Créer" at bounding box center [1198, 638] width 59 height 27
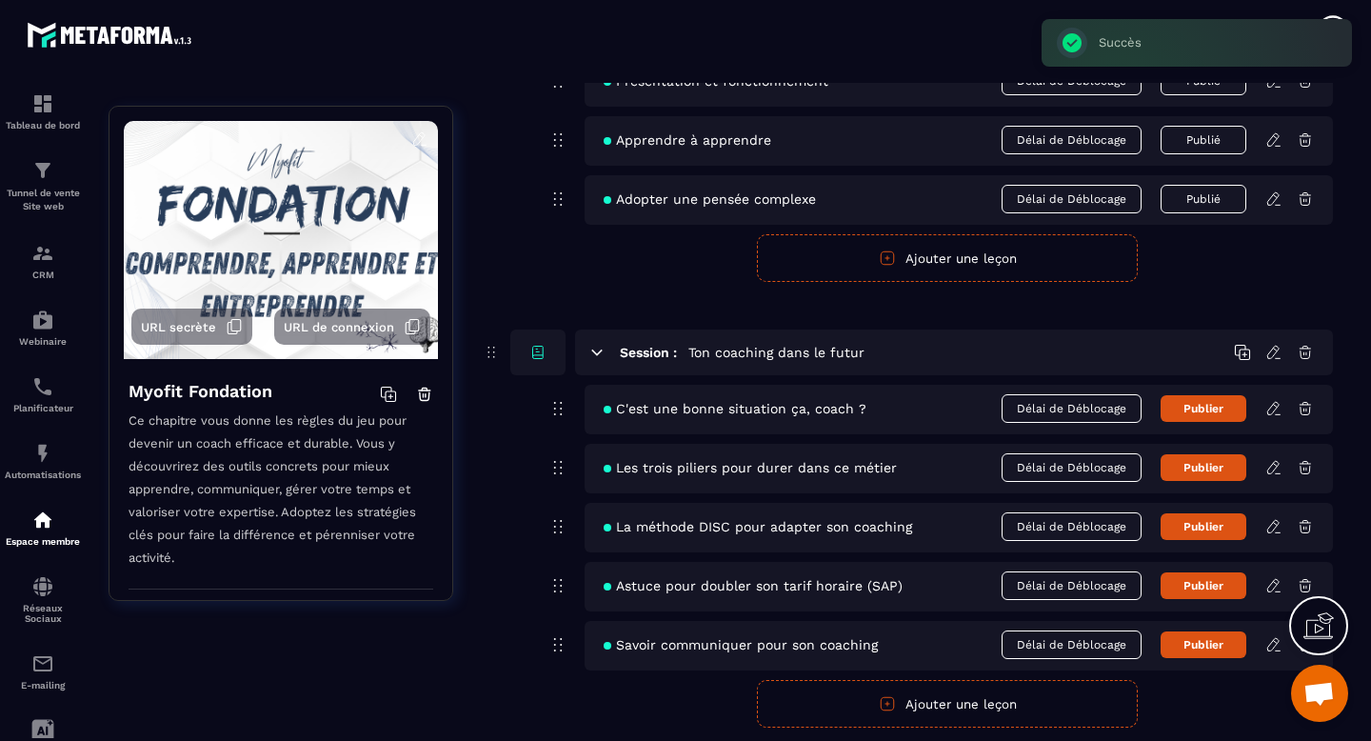
click at [921, 717] on button "Ajouter une leçon" at bounding box center [947, 704] width 381 height 48
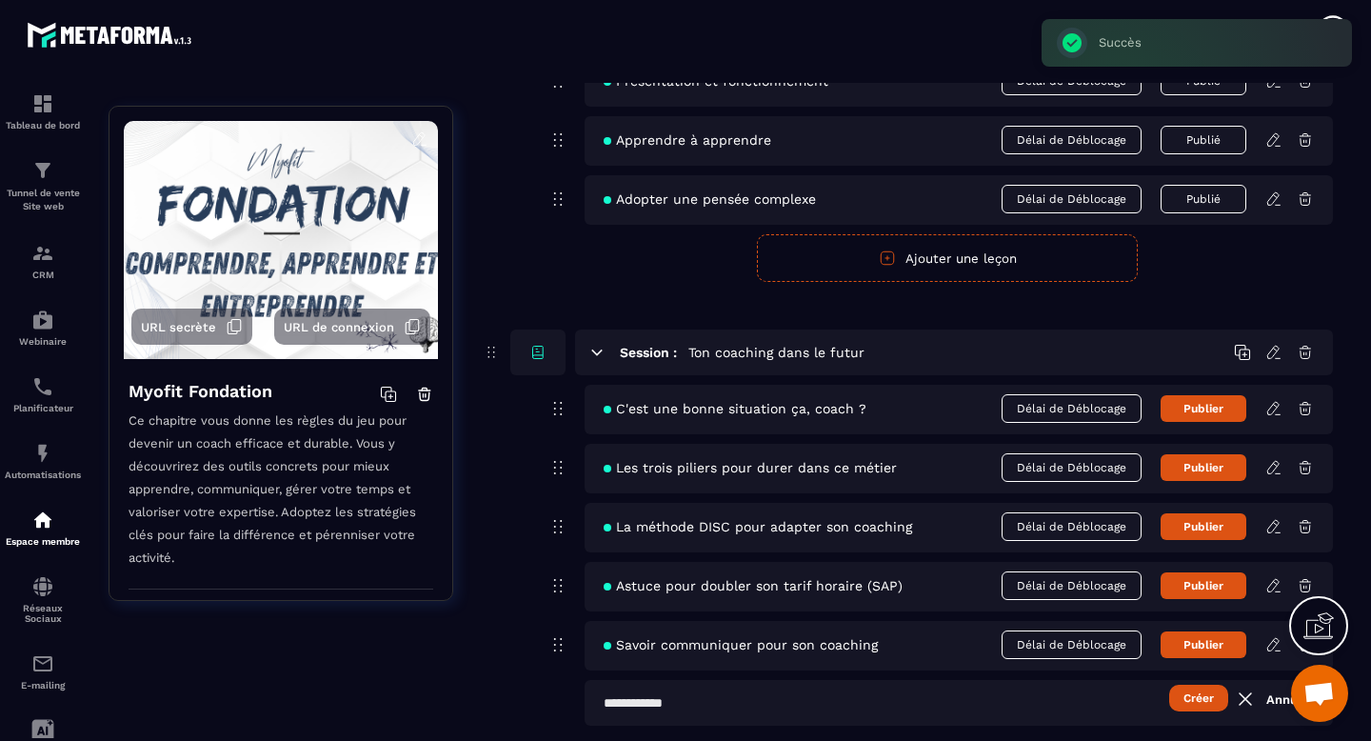
click at [919, 717] on input "text" at bounding box center [958, 703] width 748 height 46
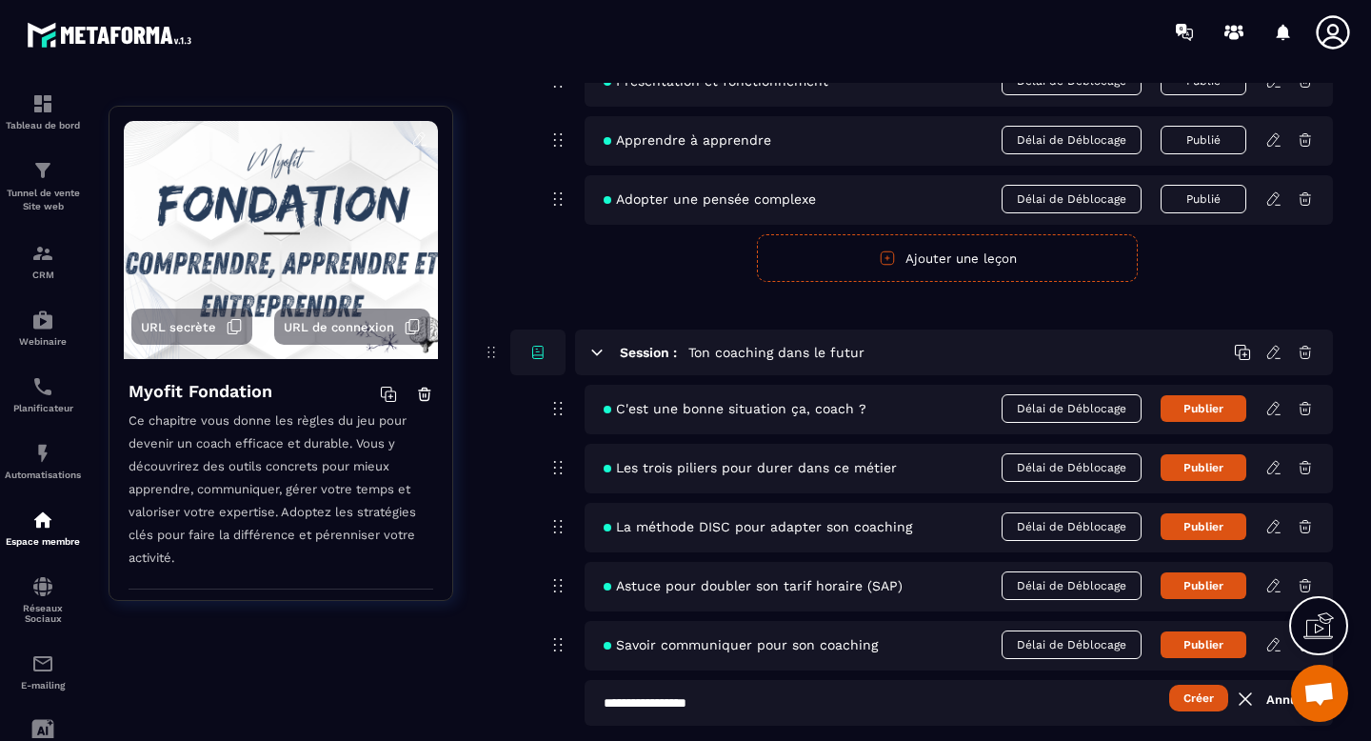
type input "**********"
click at [1200, 705] on button "Créer" at bounding box center [1198, 697] width 59 height 27
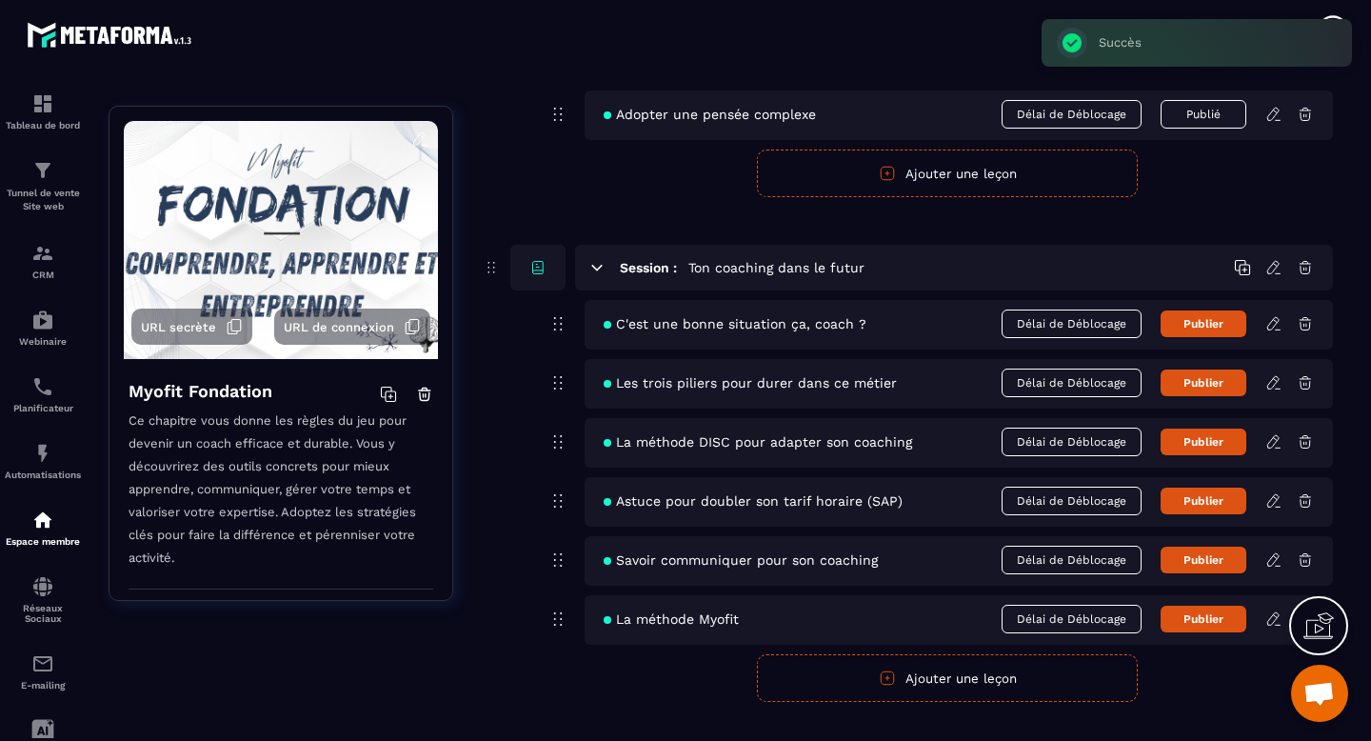
scroll to position [324, 0]
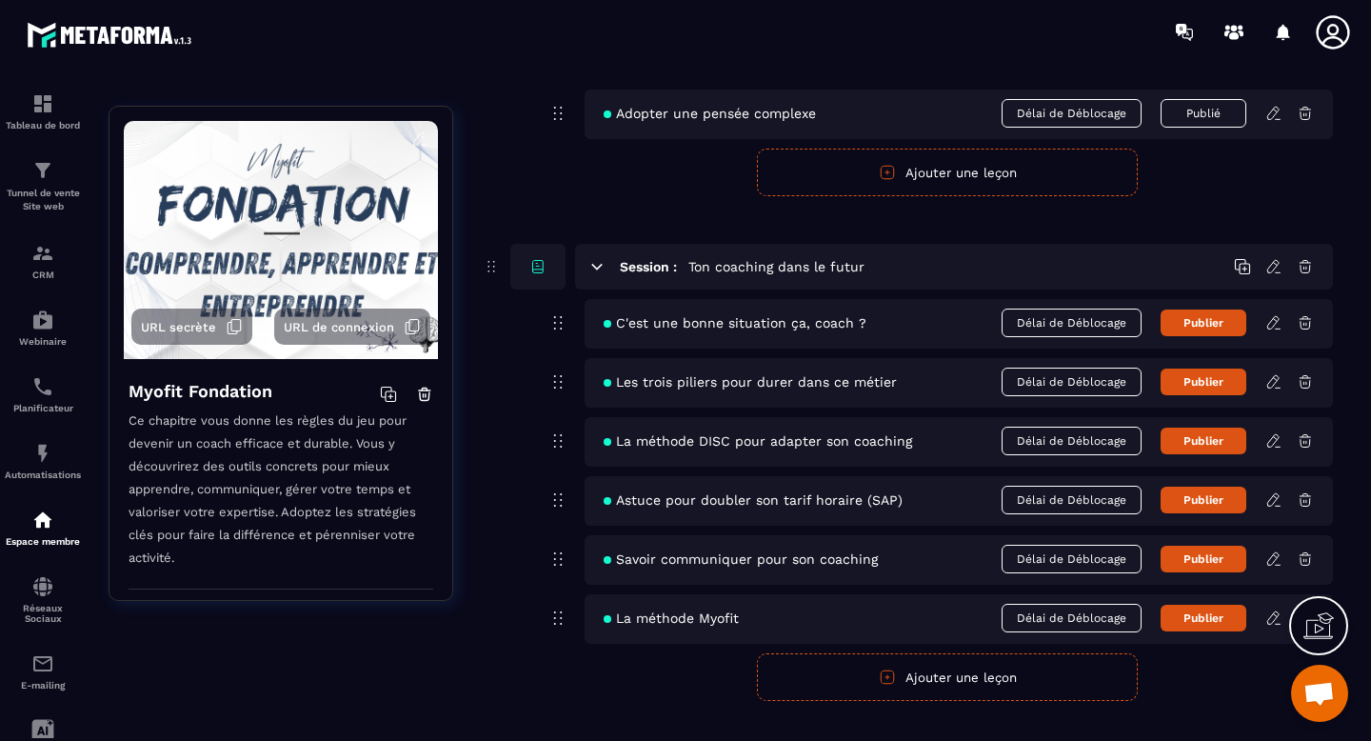
click at [1275, 322] on icon at bounding box center [1273, 322] width 17 height 17
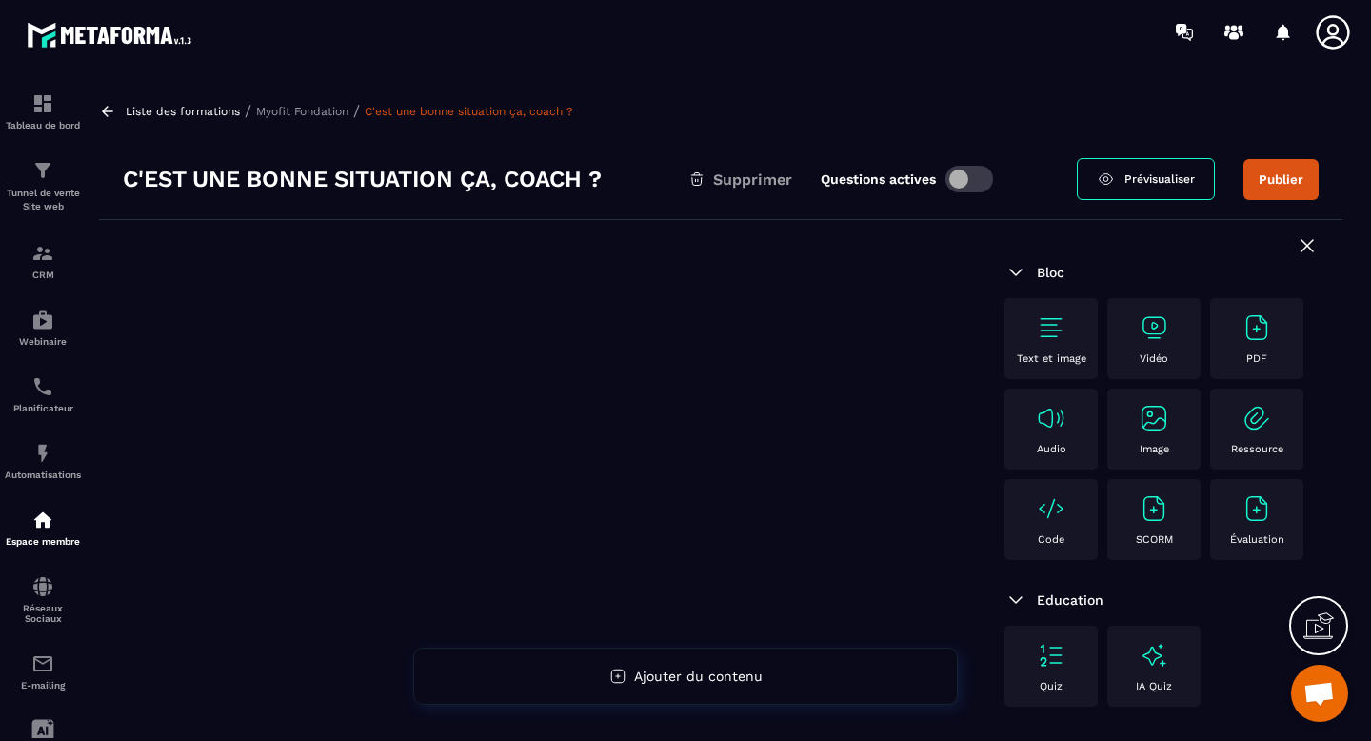
click at [1155, 340] on img at bounding box center [1153, 327] width 30 height 30
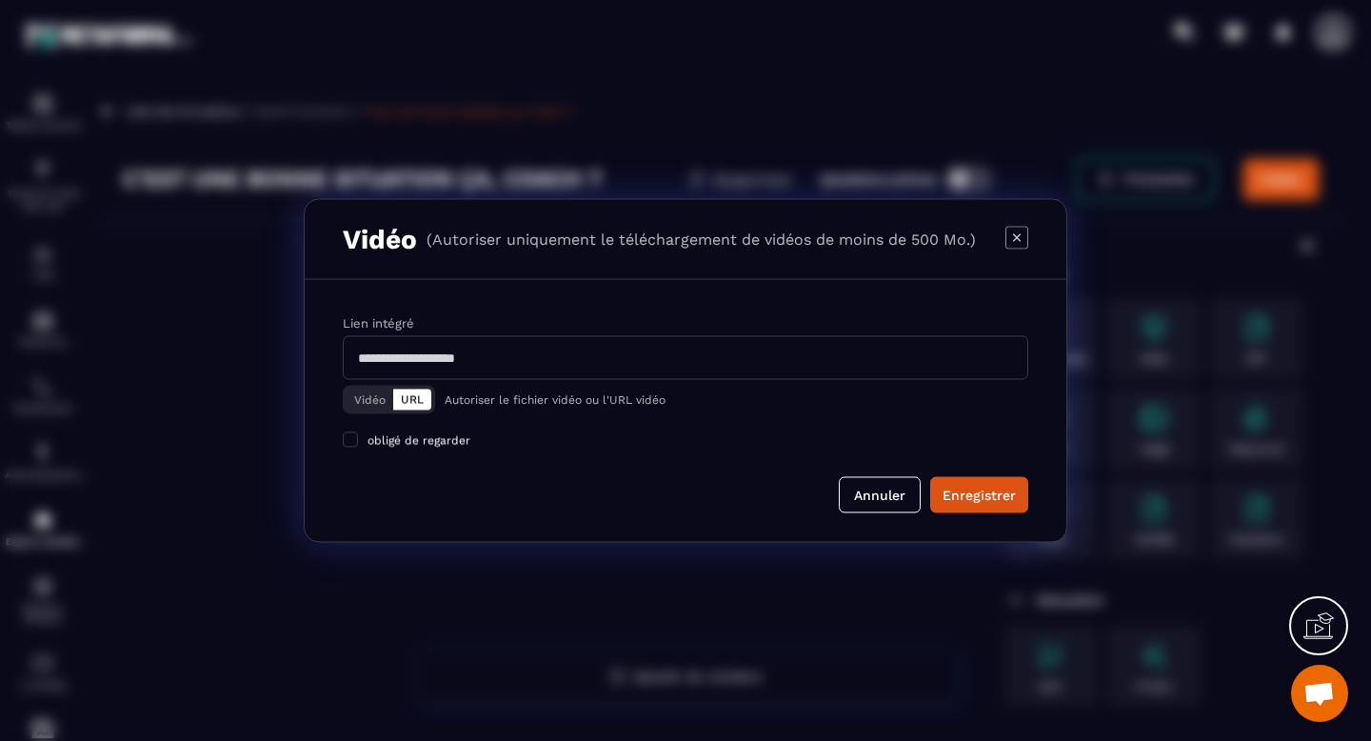
click at [491, 345] on input "Modal window" at bounding box center [685, 358] width 685 height 44
paste input "**********"
type input "**********"
click at [992, 493] on div "Enregistrer" at bounding box center [978, 494] width 73 height 19
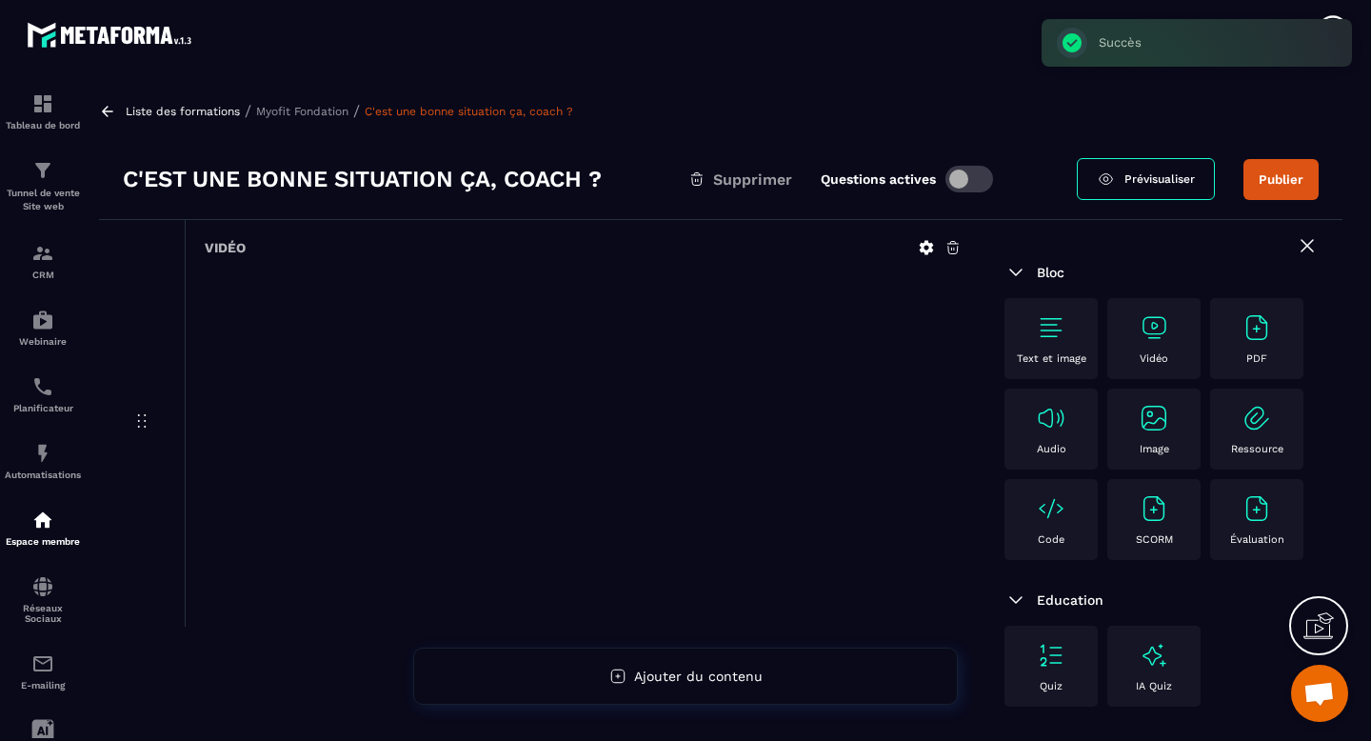
click at [297, 109] on p "Myofit Fondation" at bounding box center [302, 111] width 92 height 13
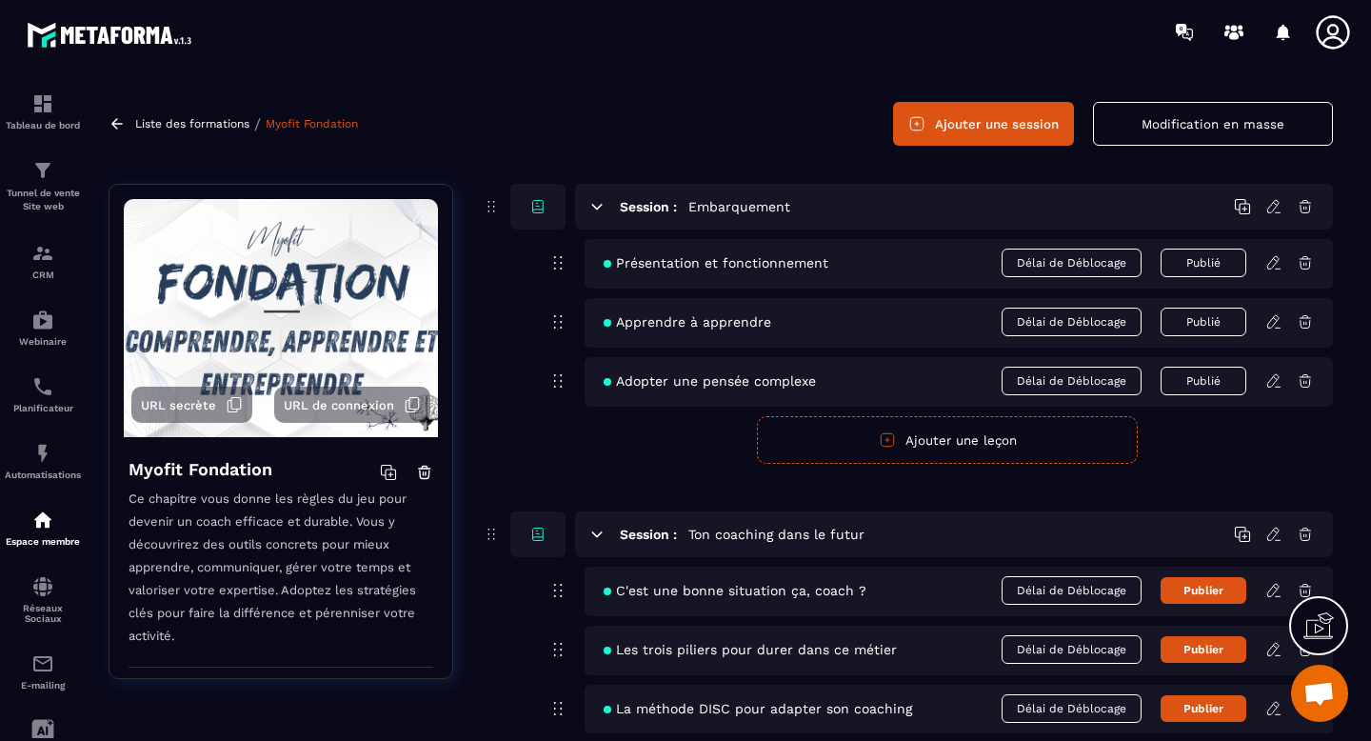
scroll to position [70, 0]
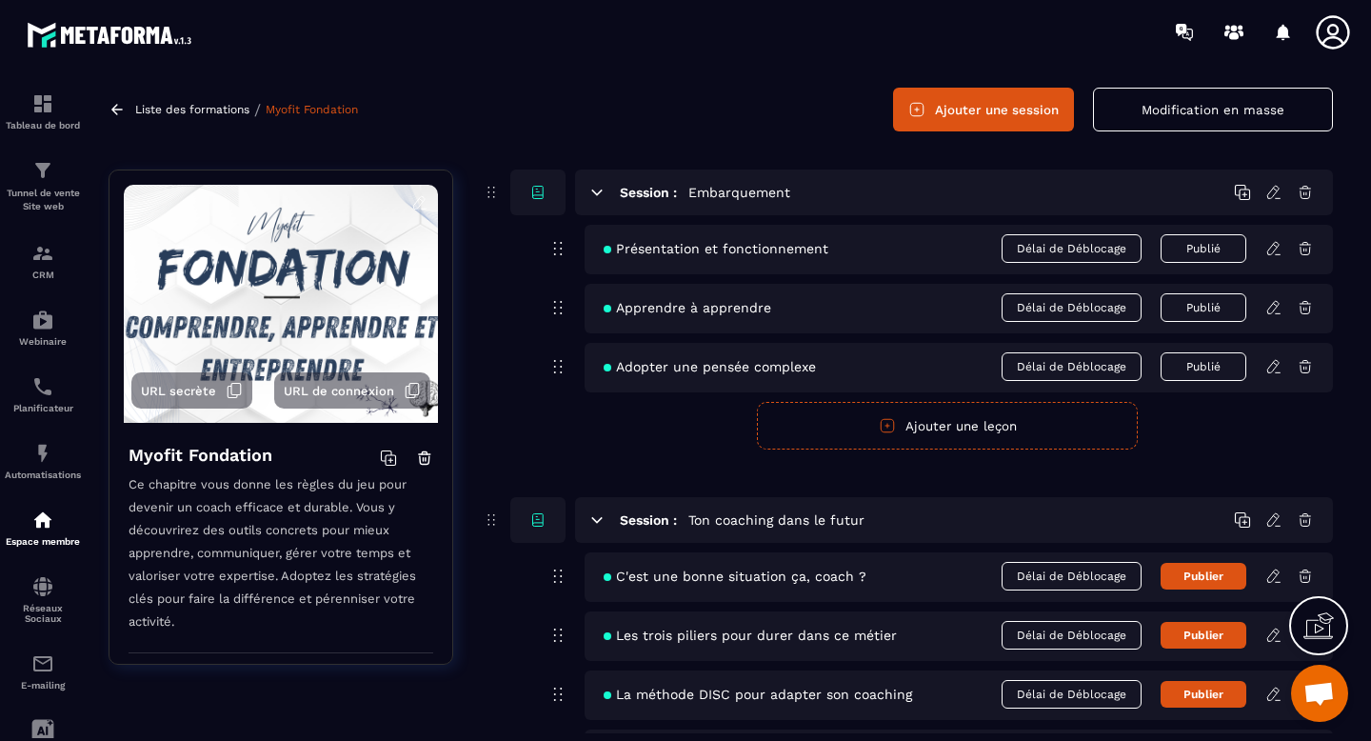
click at [1180, 580] on button "Publier" at bounding box center [1203, 576] width 86 height 27
click at [1268, 634] on icon at bounding box center [1273, 634] width 17 height 17
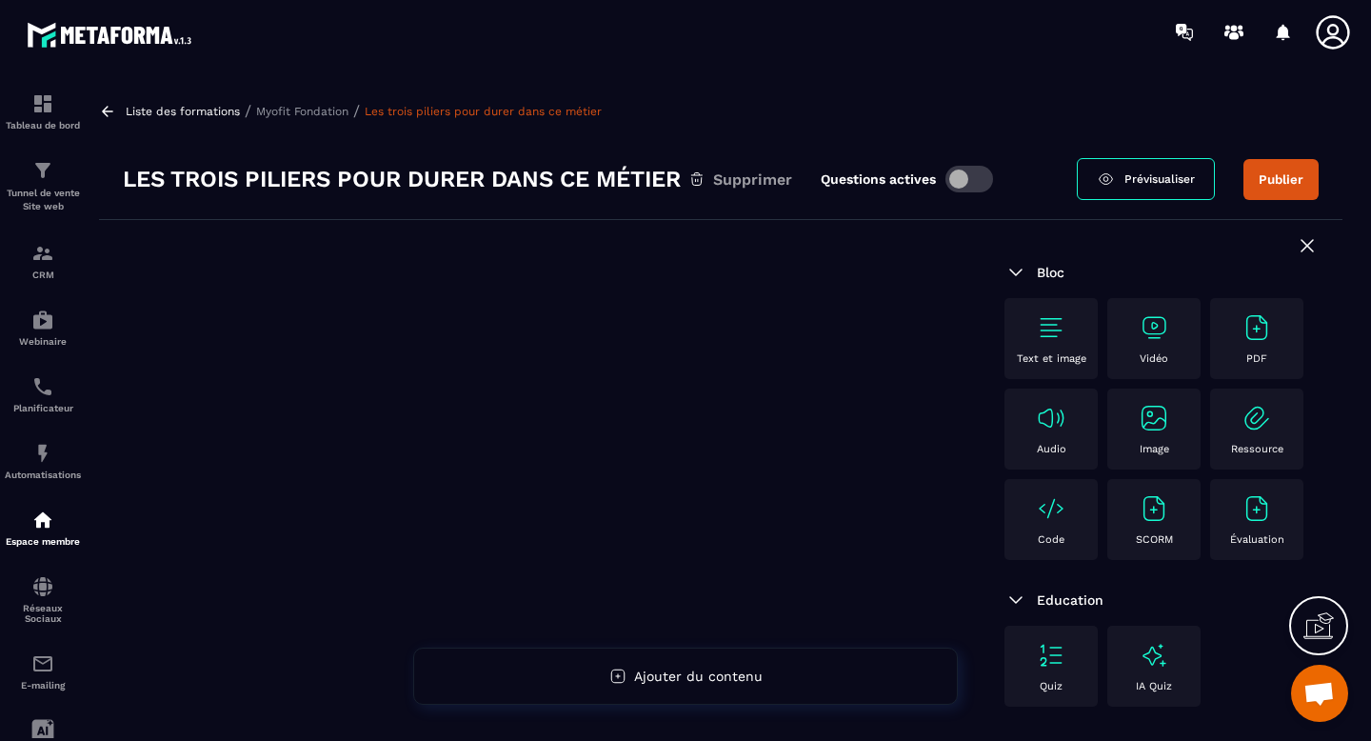
click at [1138, 343] on img at bounding box center [1153, 327] width 30 height 30
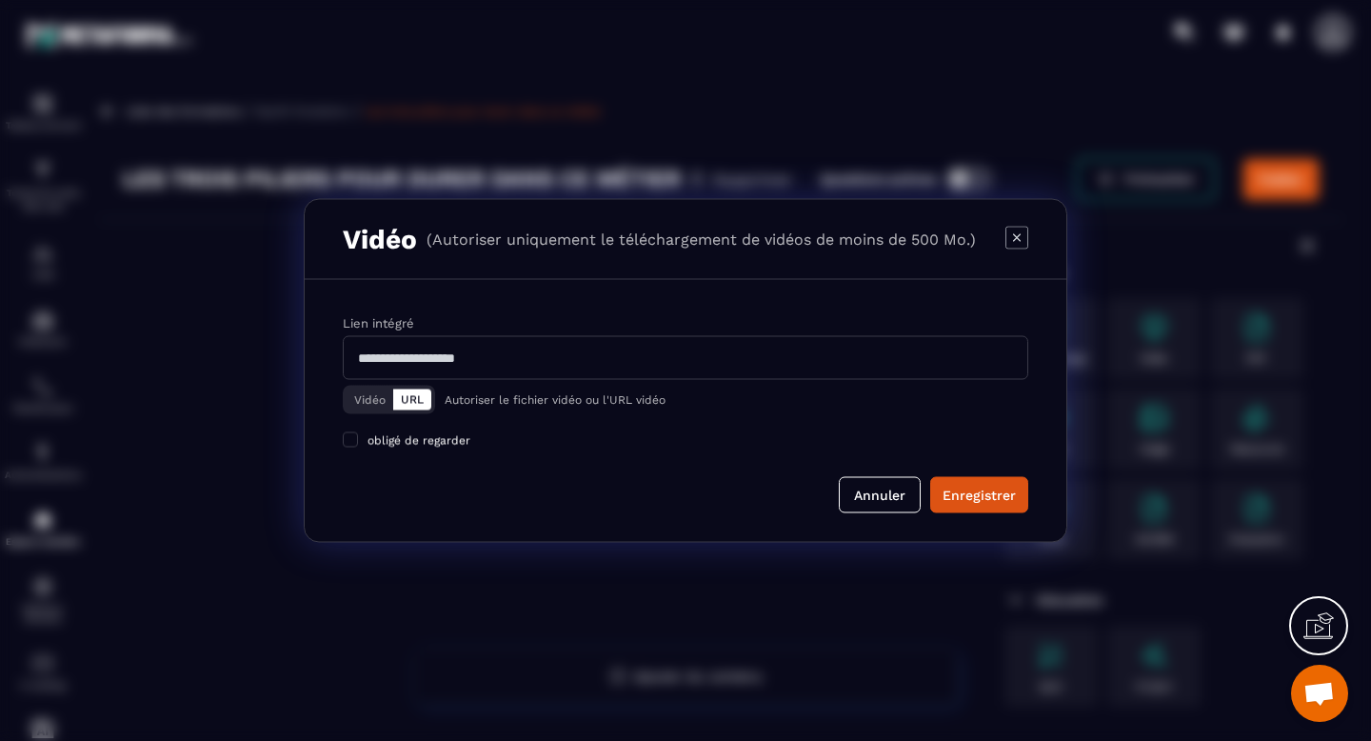
click at [562, 366] on input "Modal window" at bounding box center [685, 358] width 685 height 44
paste input "**********"
type input "**********"
click at [991, 496] on div "Enregistrer" at bounding box center [978, 494] width 73 height 19
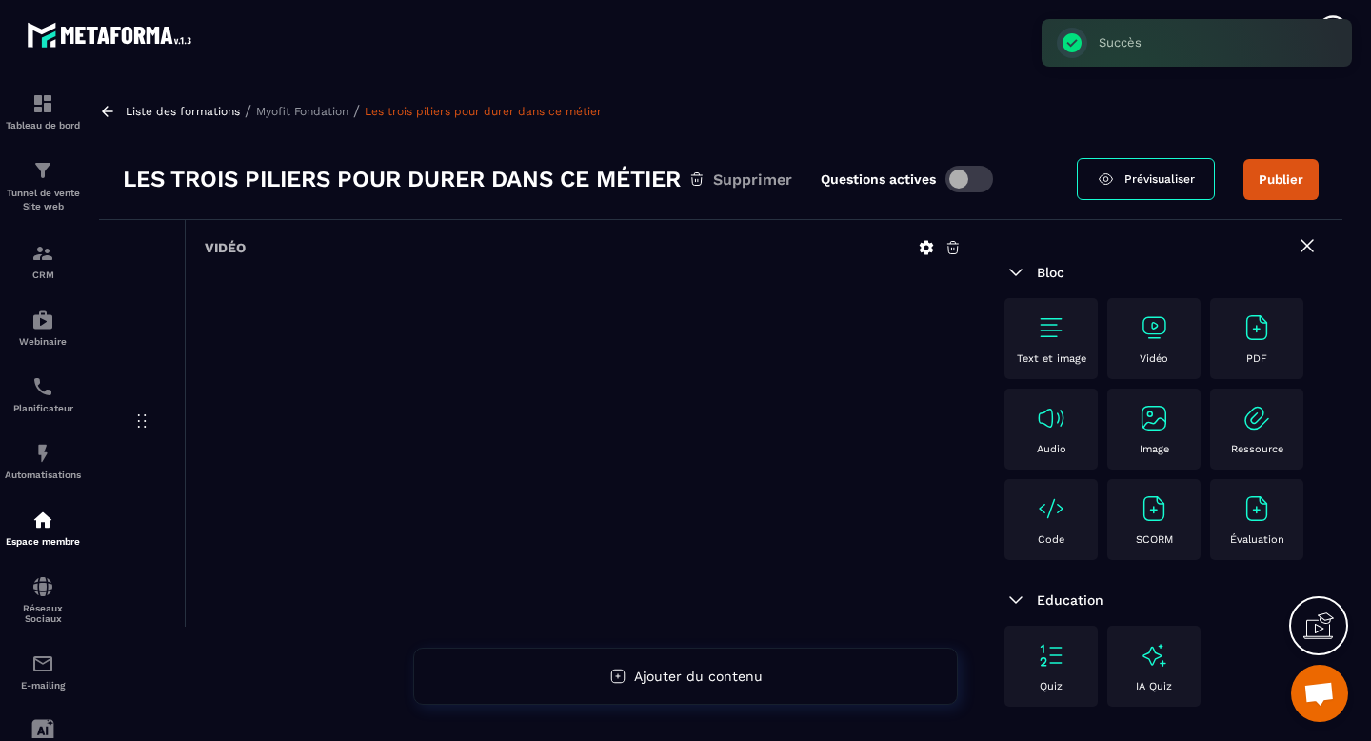
click at [1268, 192] on button "Publier" at bounding box center [1280, 179] width 75 height 41
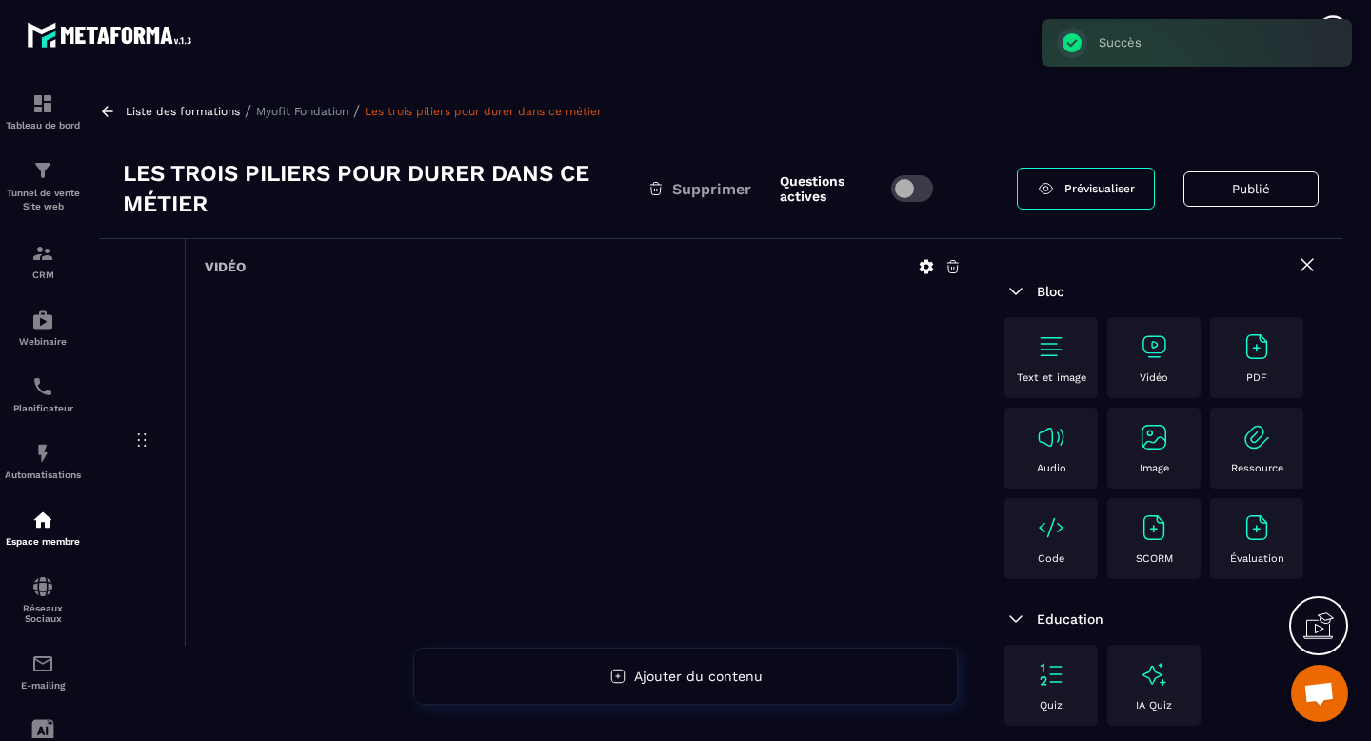
click at [326, 112] on p "Myofit Fondation" at bounding box center [302, 111] width 92 height 13
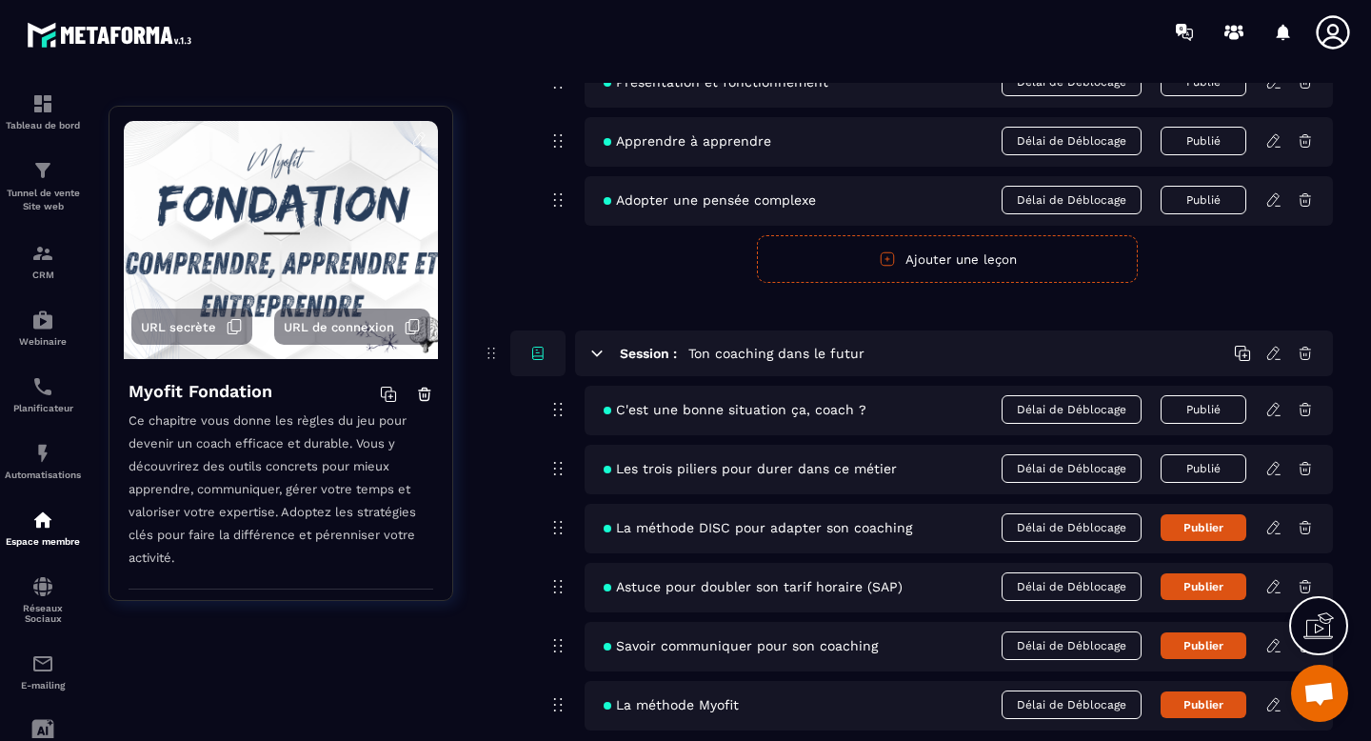
scroll to position [257, 0]
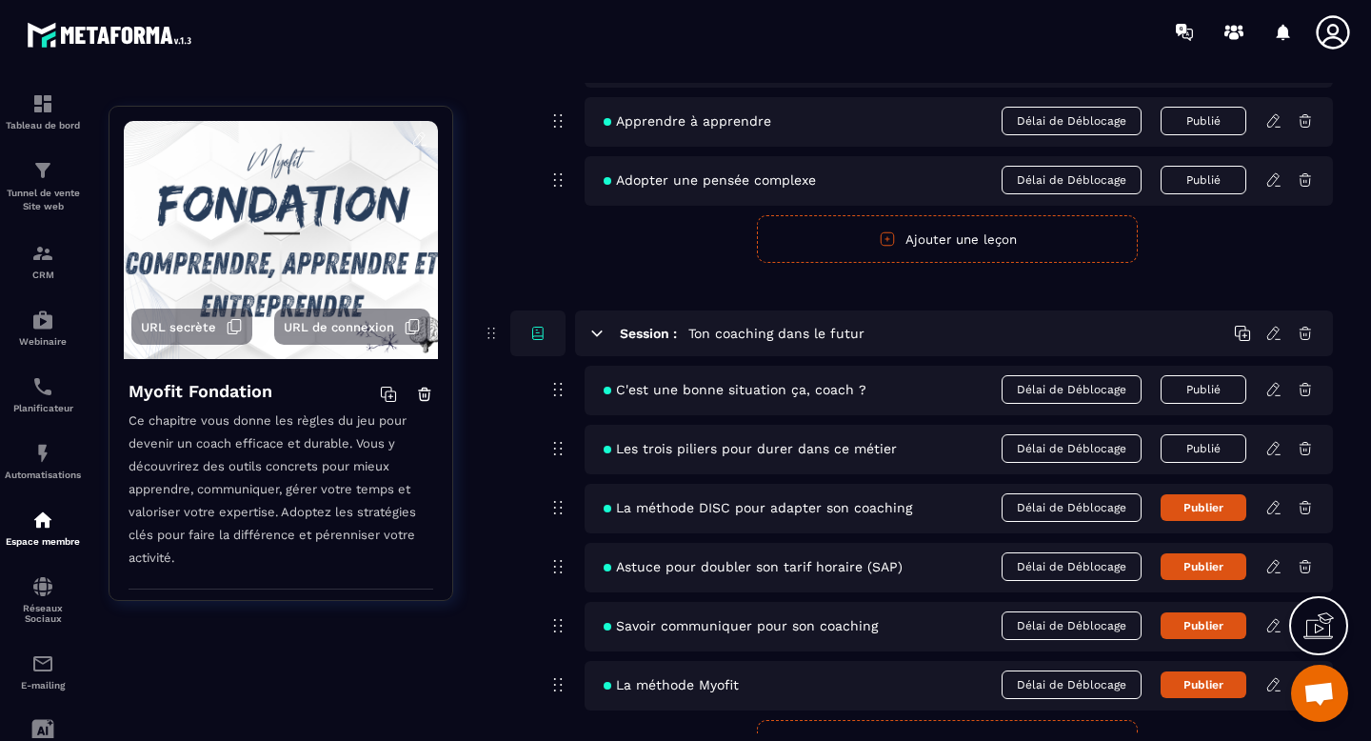
click at [1271, 509] on icon at bounding box center [1273, 507] width 17 height 17
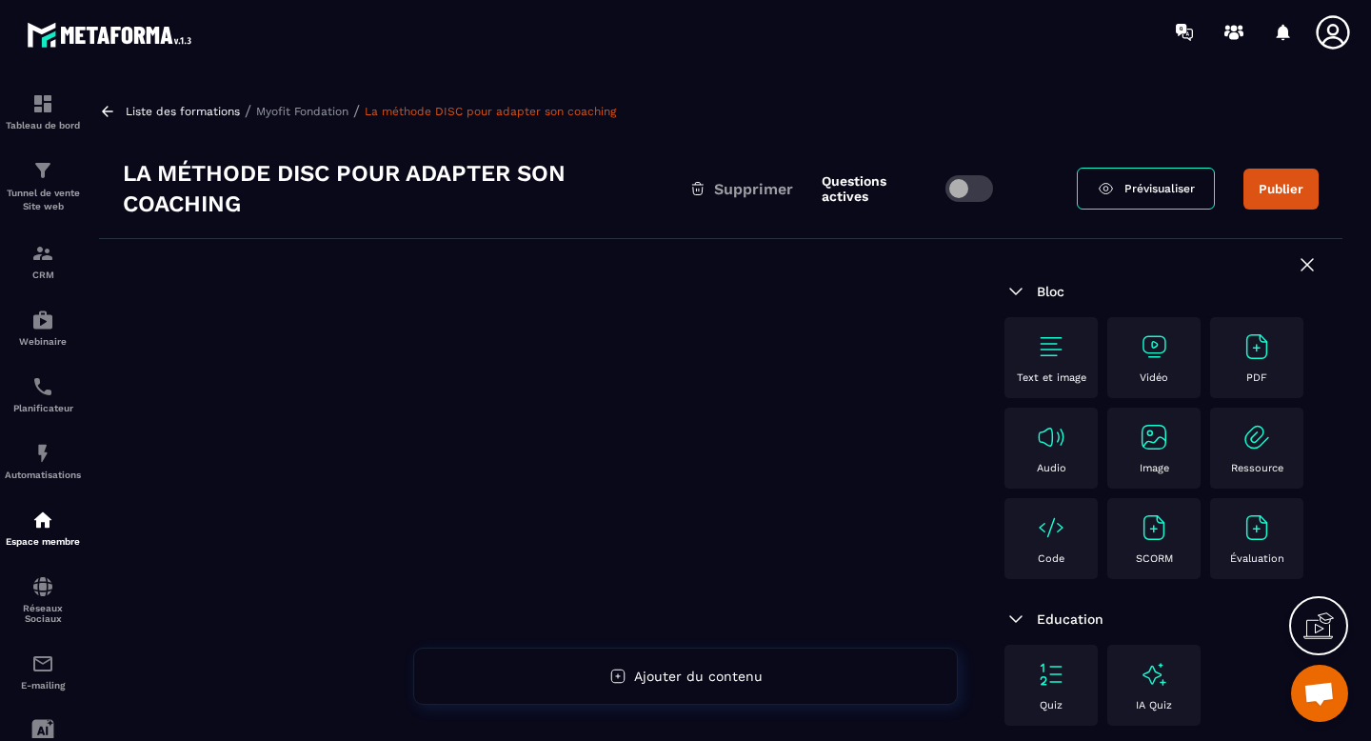
click at [1146, 358] on img at bounding box center [1153, 346] width 30 height 30
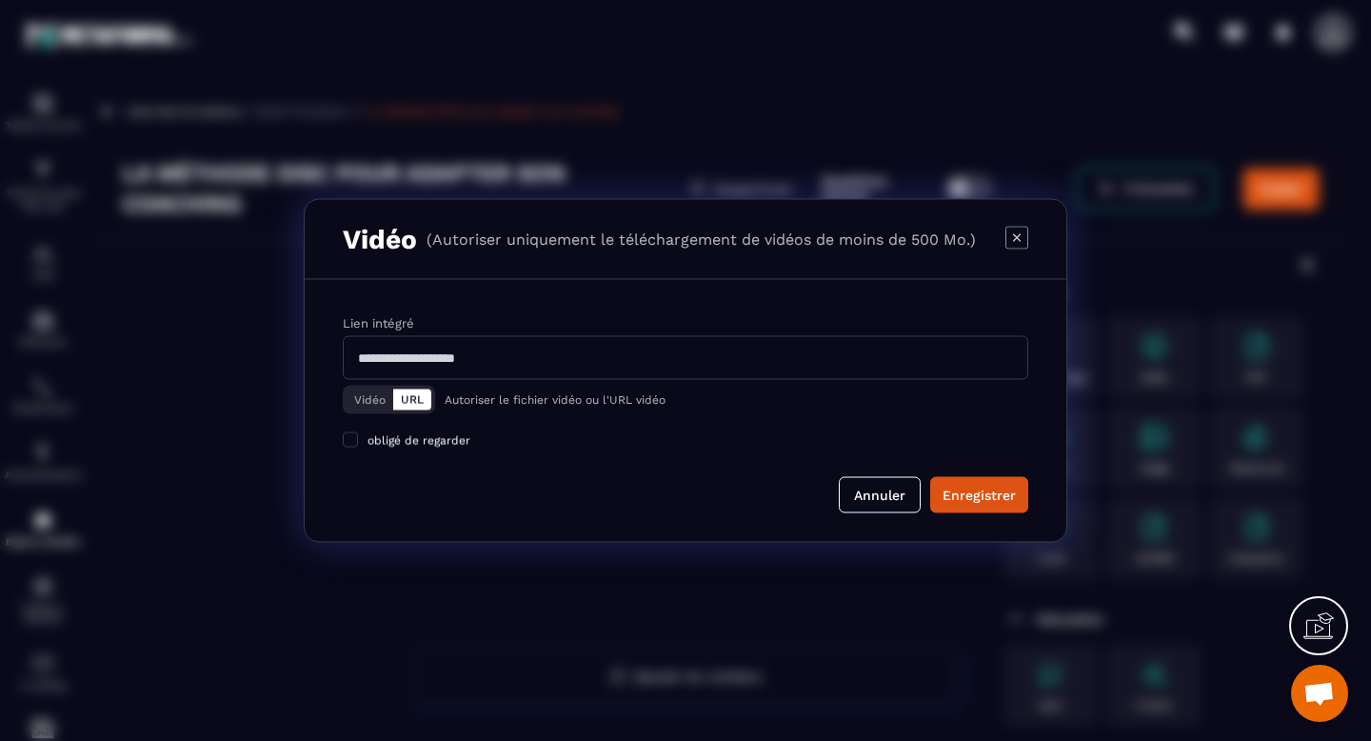
click at [680, 356] on input "Modal window" at bounding box center [685, 358] width 685 height 44
paste input "**********"
type input "**********"
click at [959, 495] on div "Enregistrer" at bounding box center [978, 494] width 73 height 19
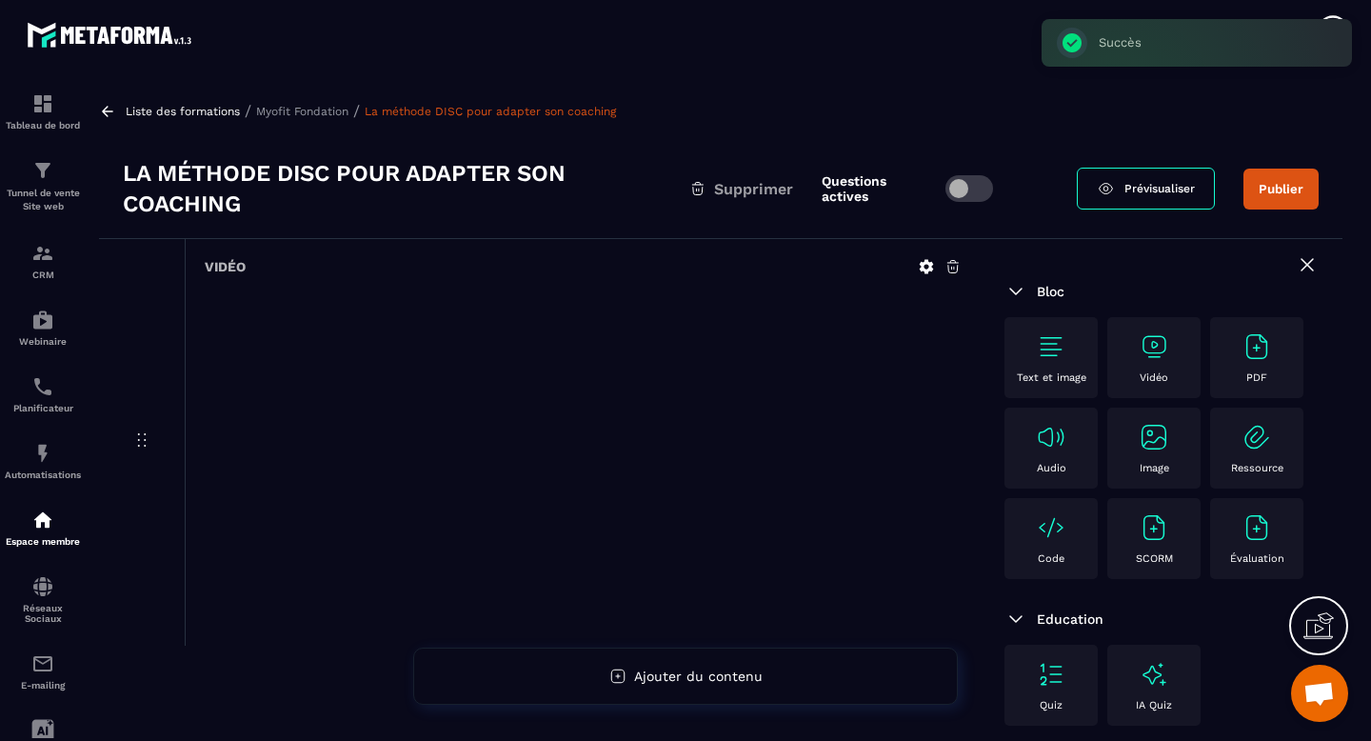
click at [1267, 193] on button "Publier" at bounding box center [1280, 188] width 75 height 41
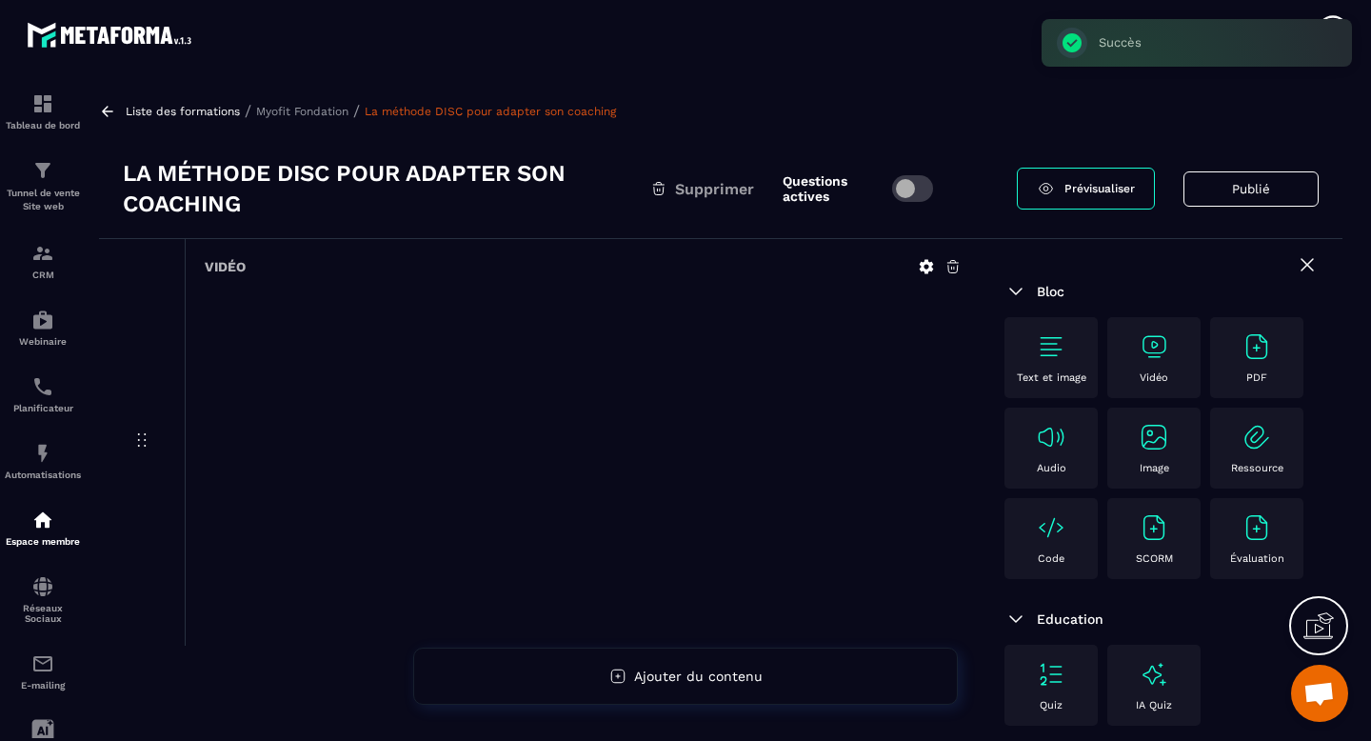
click at [317, 113] on p "Myofit Fondation" at bounding box center [302, 111] width 92 height 13
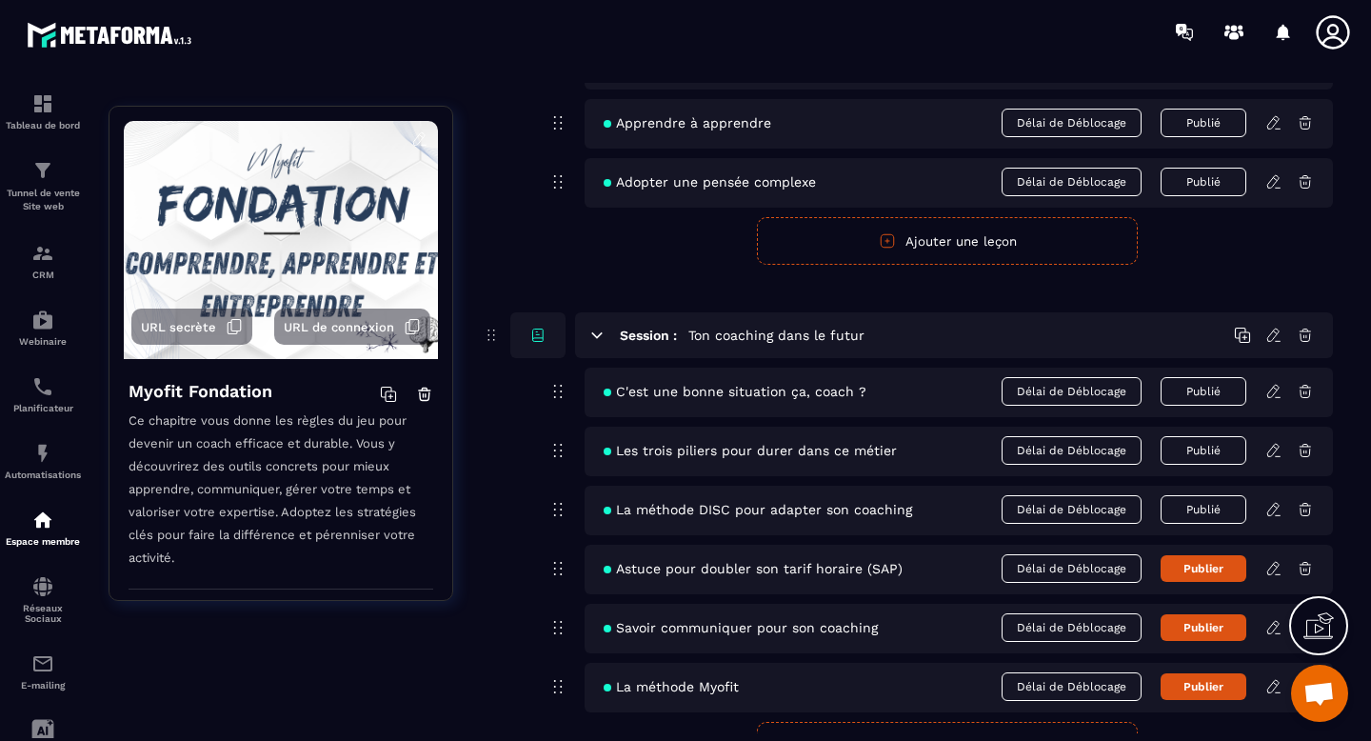
scroll to position [257, 0]
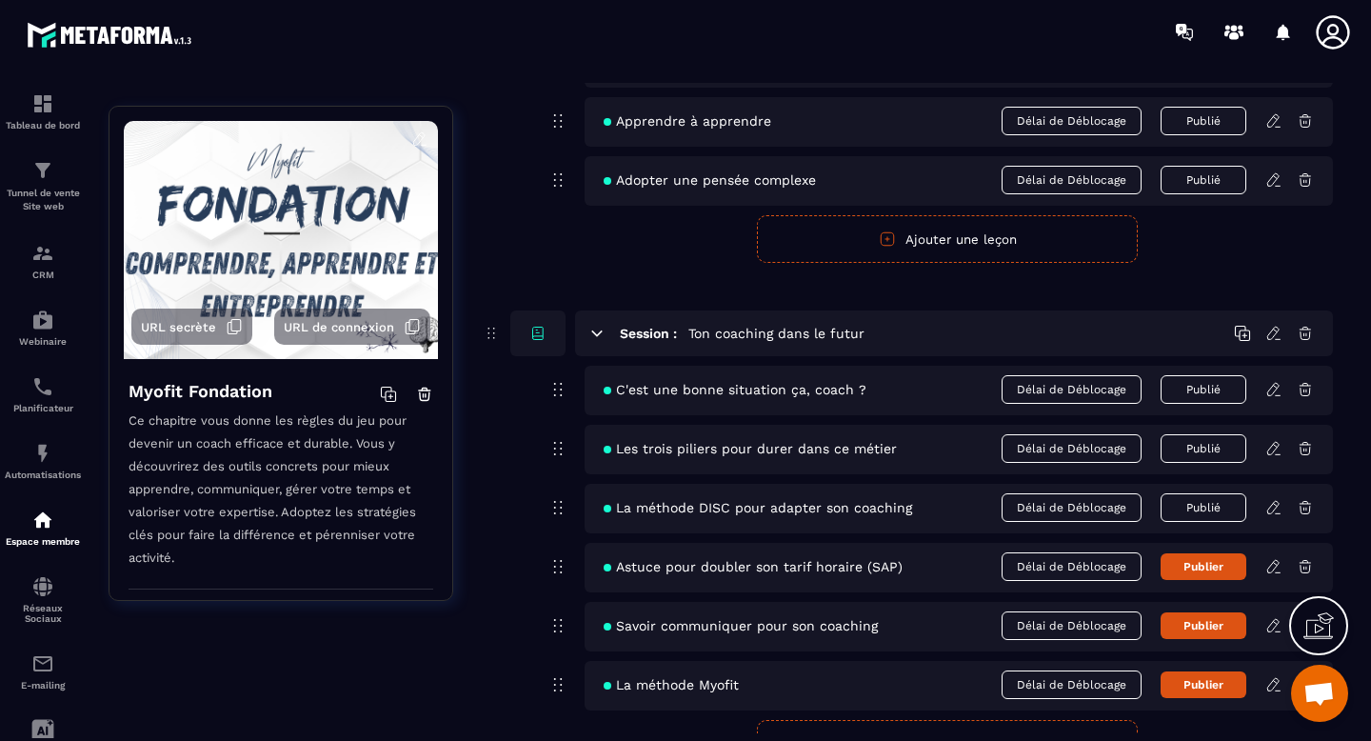
click at [1272, 564] on icon at bounding box center [1273, 566] width 17 height 17
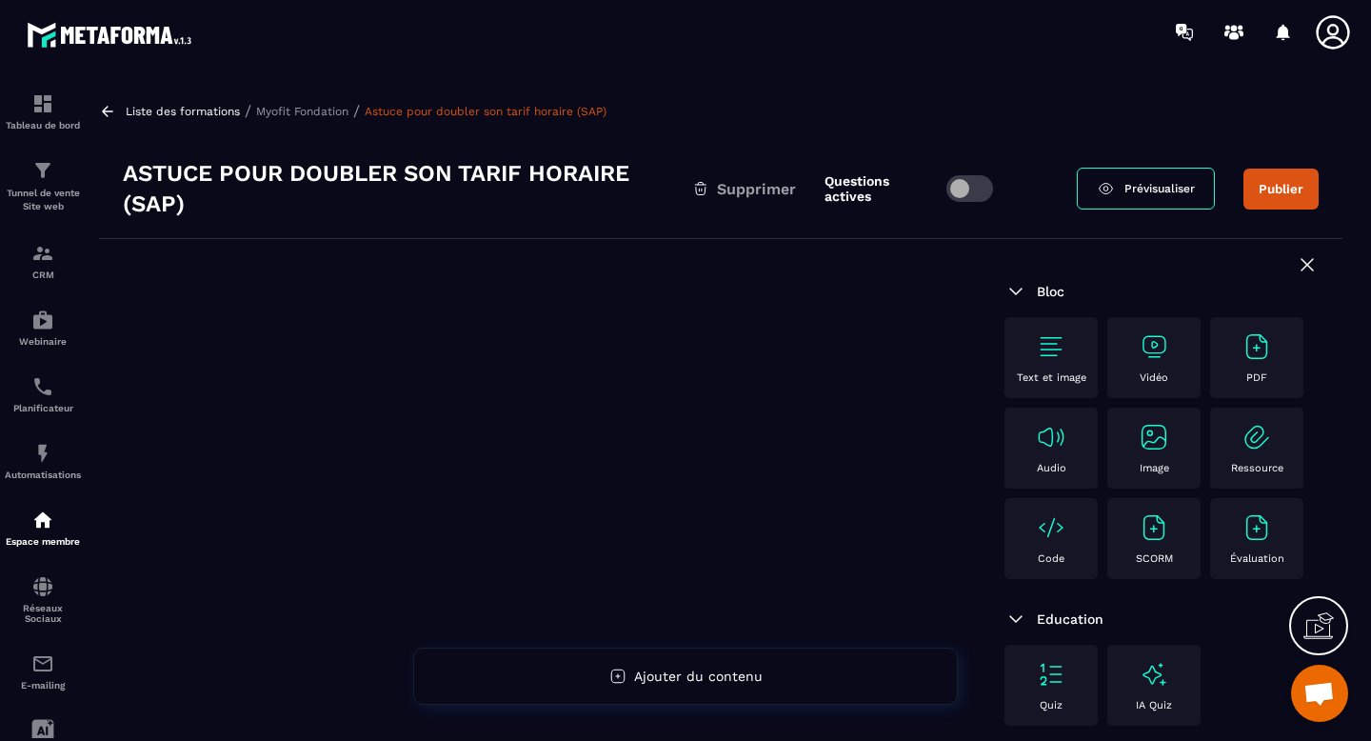
click at [1138, 356] on img at bounding box center [1153, 346] width 30 height 30
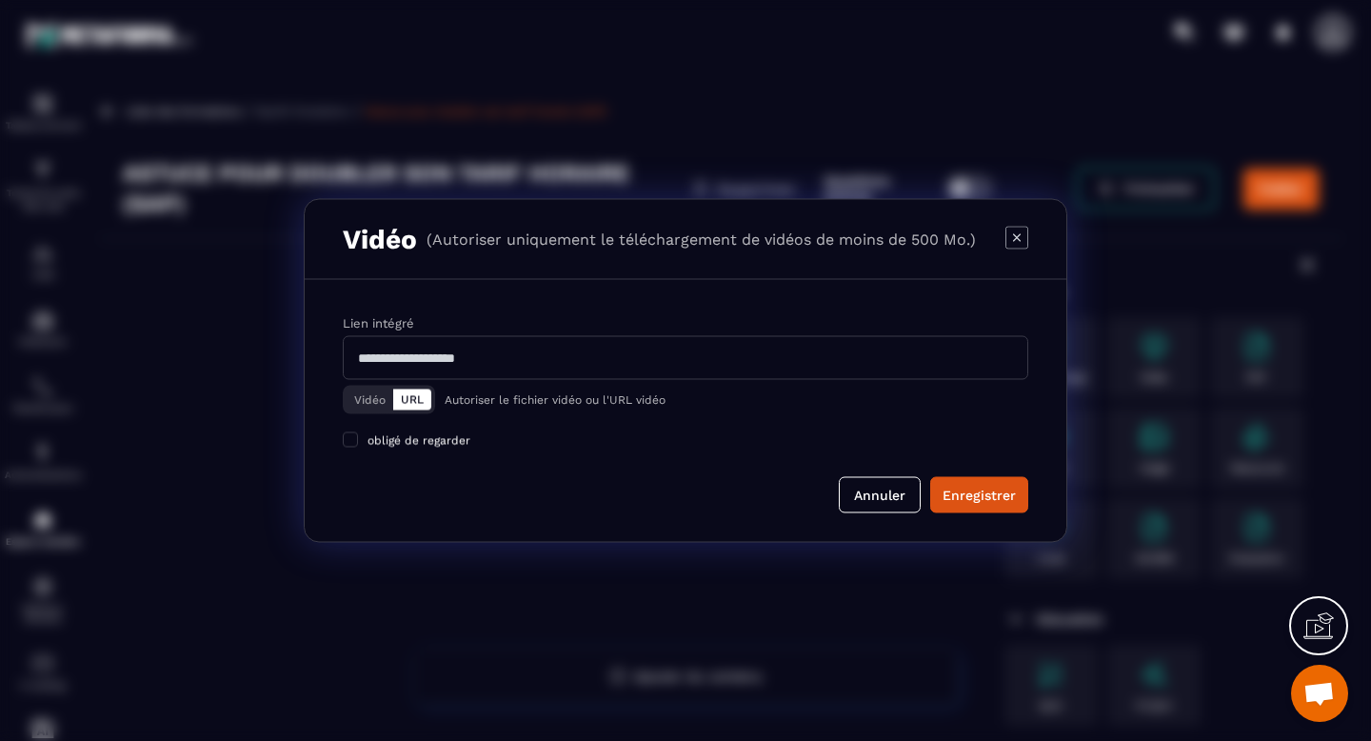
click at [667, 358] on input "Modal window" at bounding box center [685, 358] width 685 height 44
paste input "**********"
type input "**********"
click at [973, 507] on button "Enregistrer" at bounding box center [979, 495] width 98 height 36
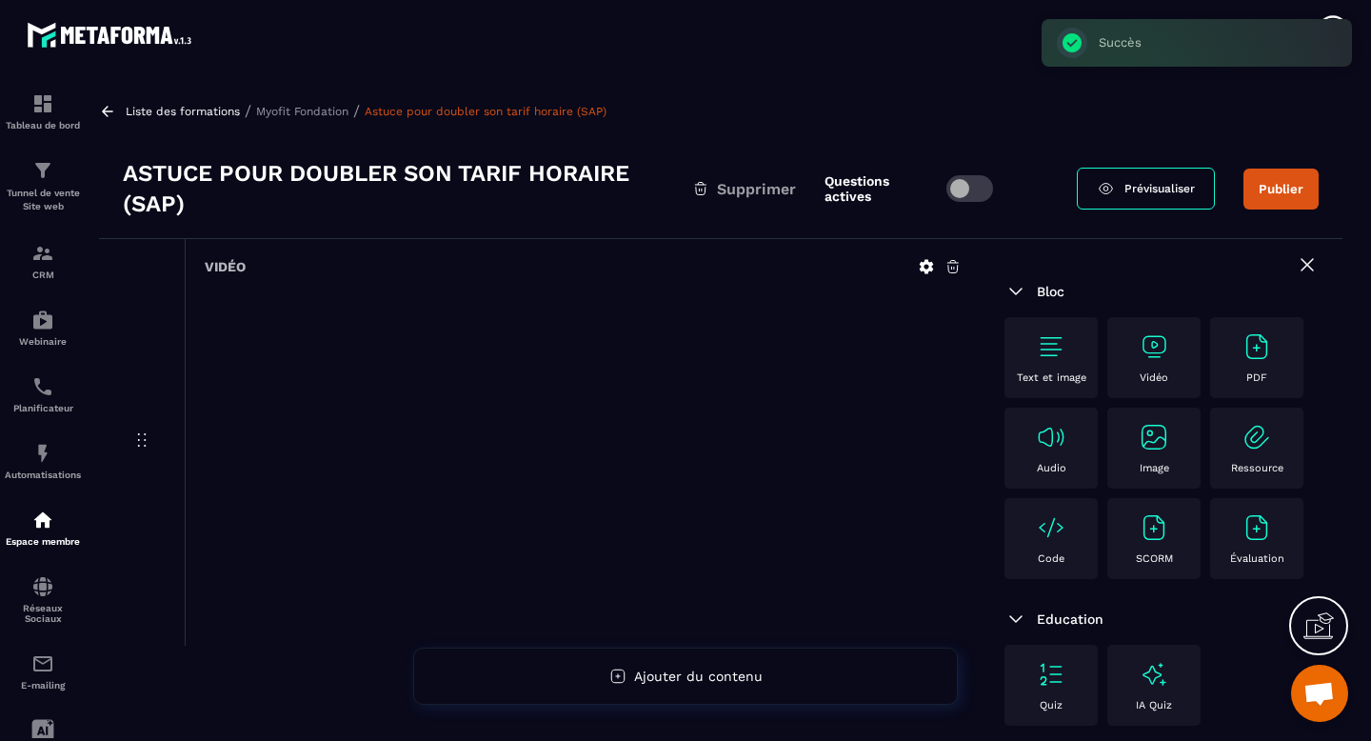
click at [1291, 197] on button "Publier" at bounding box center [1280, 188] width 75 height 41
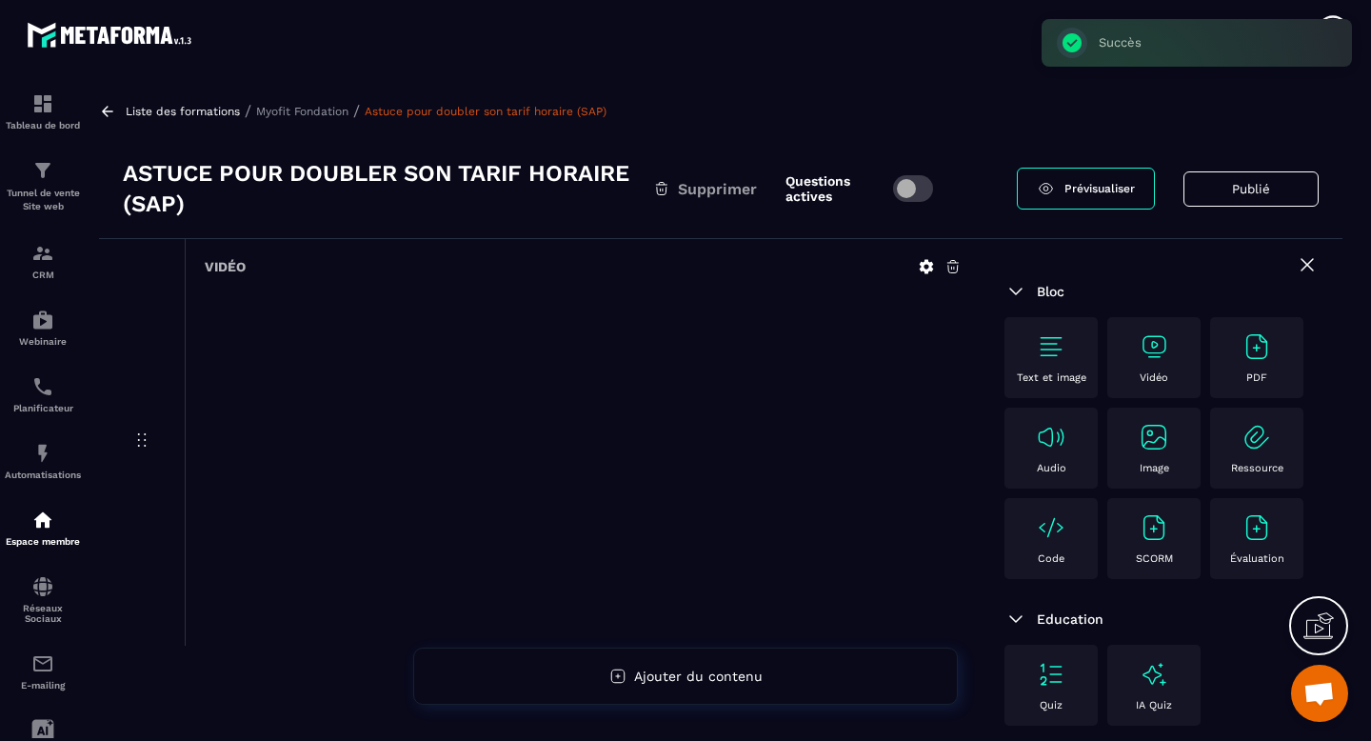
click at [326, 114] on p "Myofit Fondation" at bounding box center [302, 111] width 92 height 13
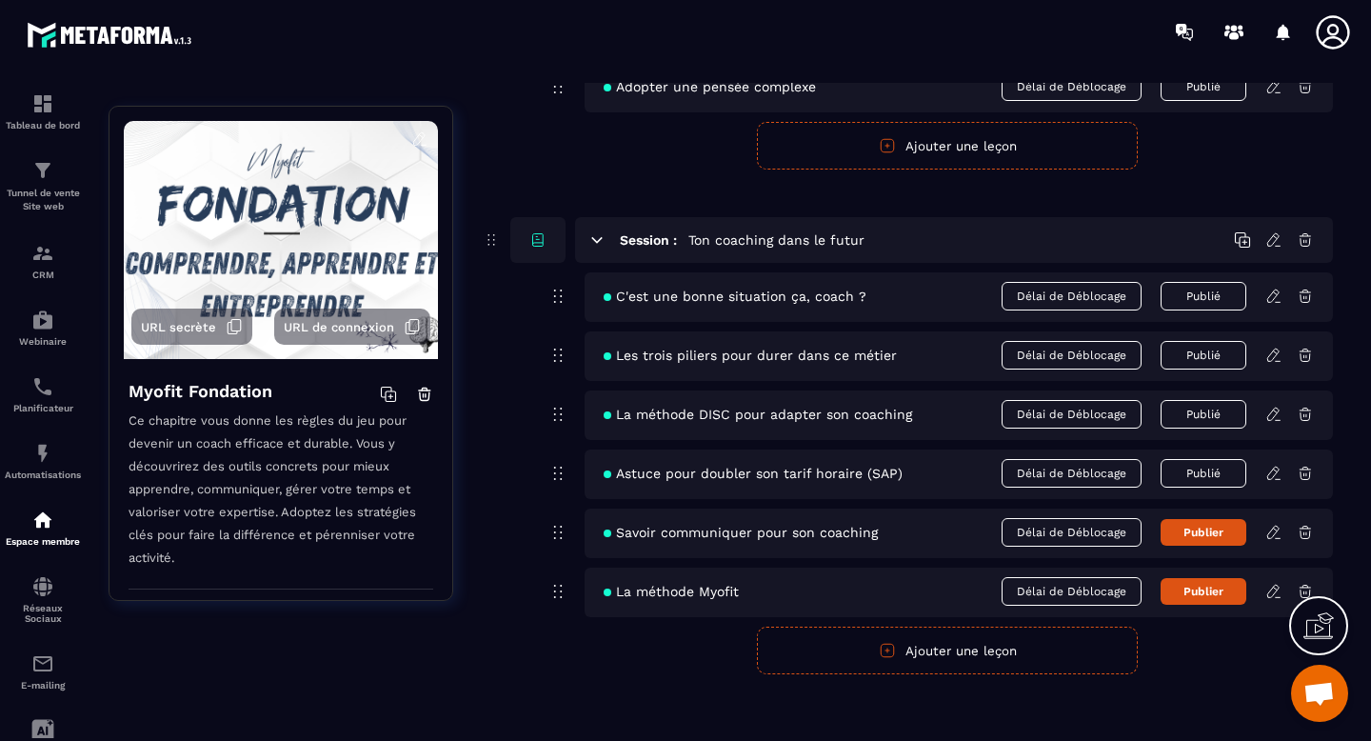
scroll to position [358, 0]
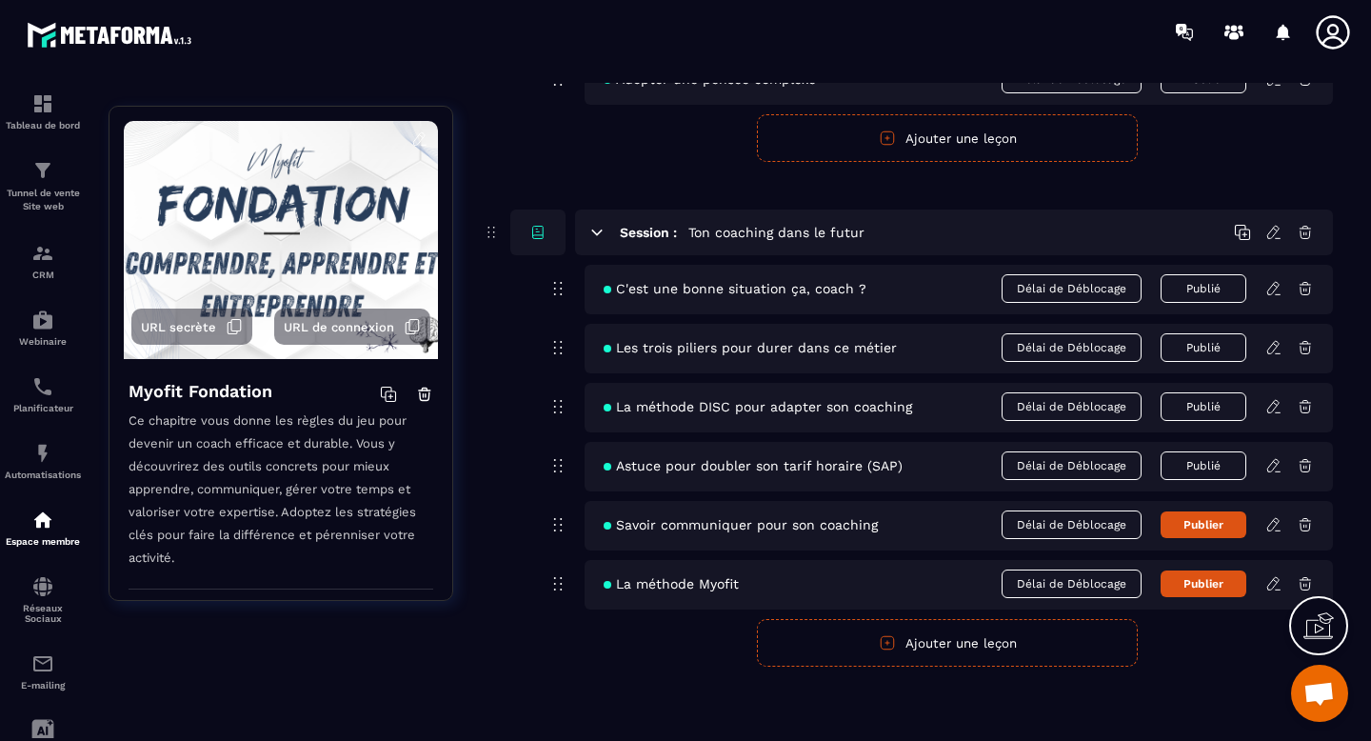
click at [1269, 533] on div "Savoir communiquer pour son coaching Délai de Déblocage Publier" at bounding box center [958, 525] width 748 height 49
click at [1273, 526] on icon at bounding box center [1272, 524] width 11 height 12
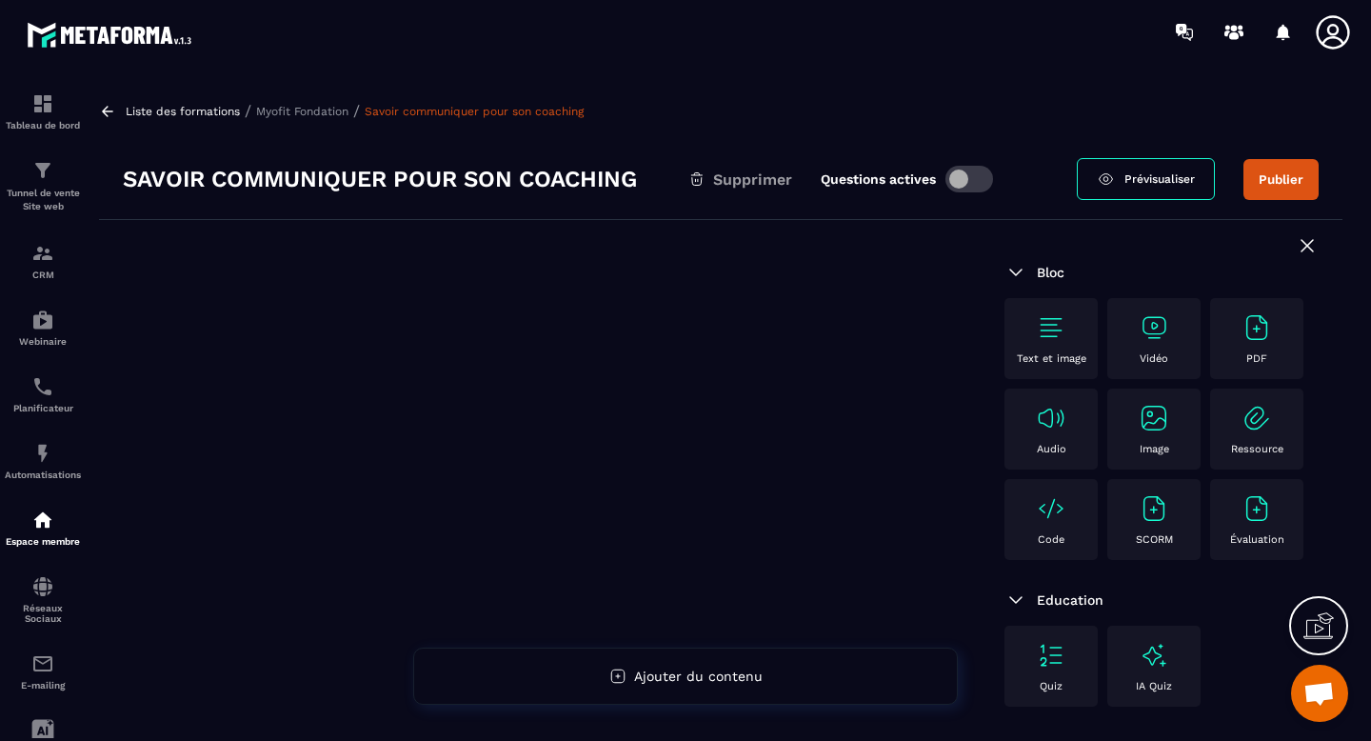
click at [1153, 314] on img at bounding box center [1153, 327] width 30 height 30
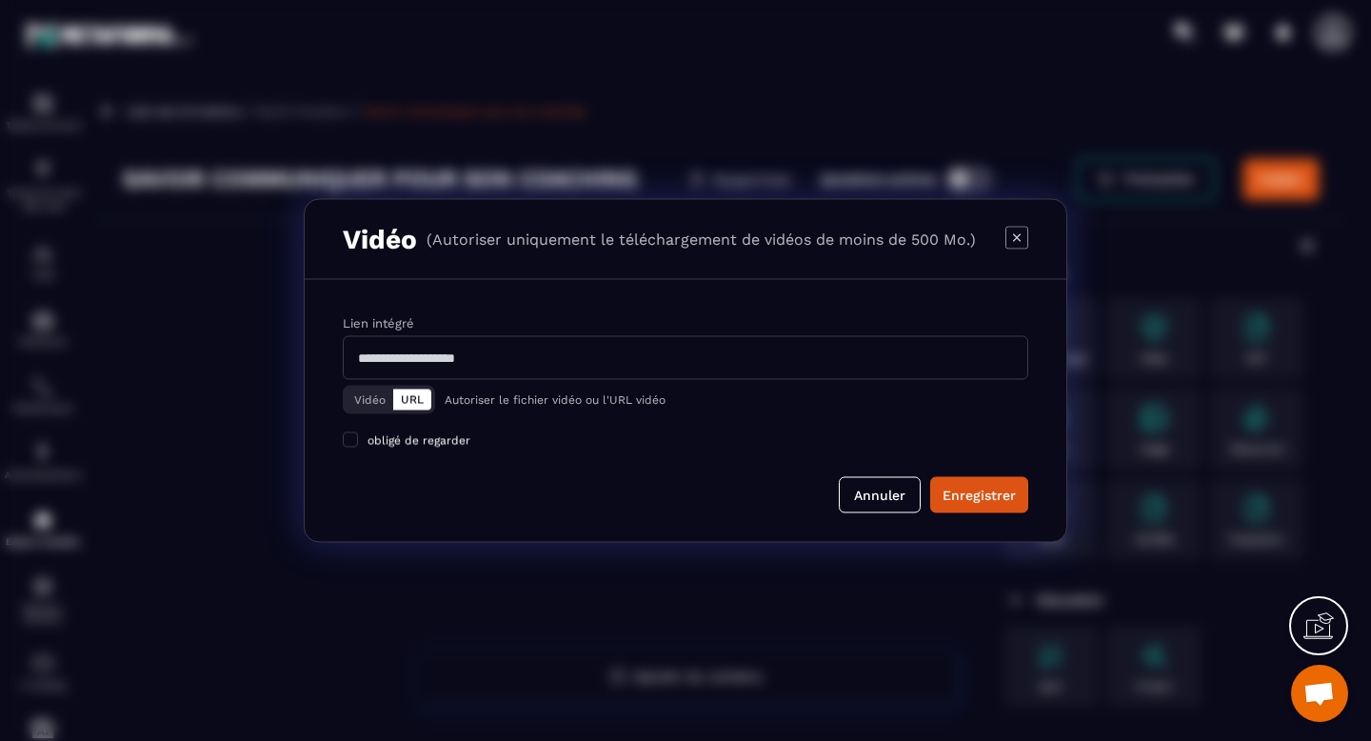
click at [518, 352] on input "Modal window" at bounding box center [685, 358] width 685 height 44
paste input "**********"
type input "**********"
click at [961, 494] on div "Enregistrer" at bounding box center [978, 494] width 73 height 19
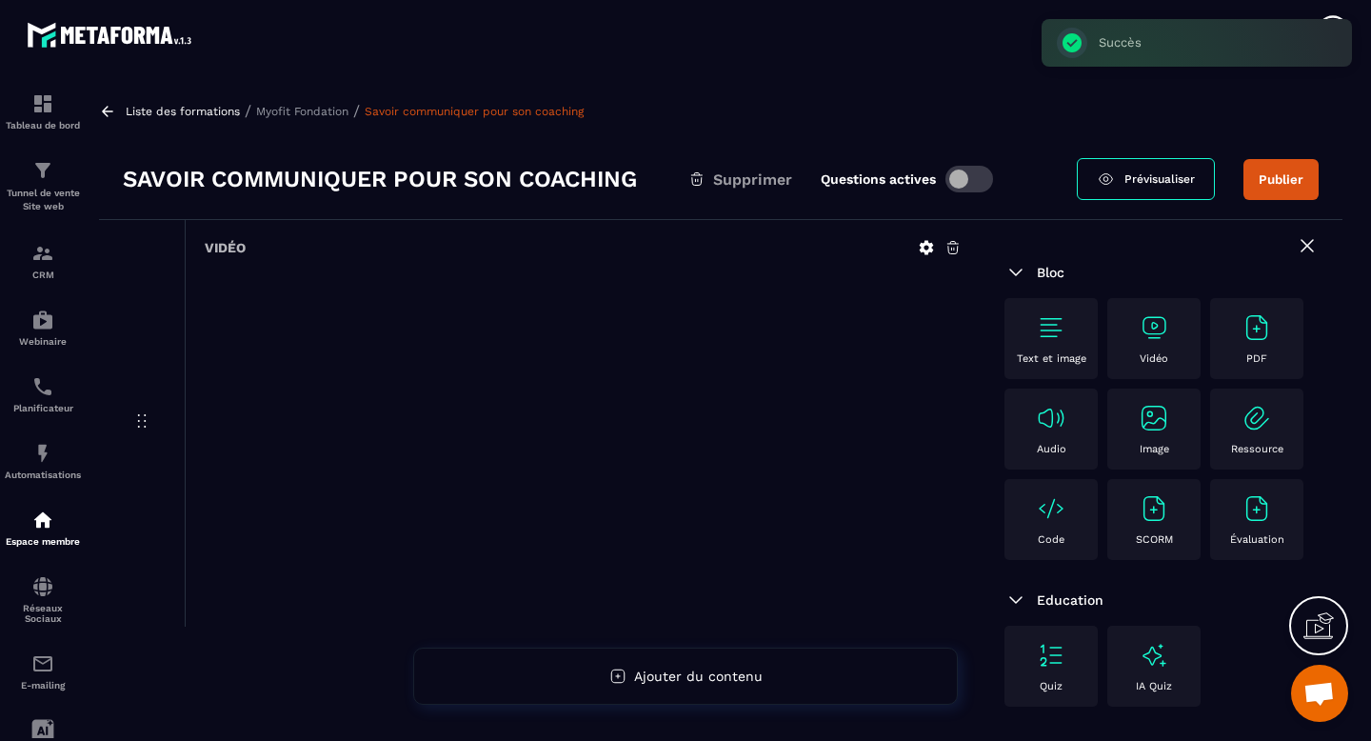
click at [1281, 188] on button "Publier" at bounding box center [1280, 179] width 75 height 41
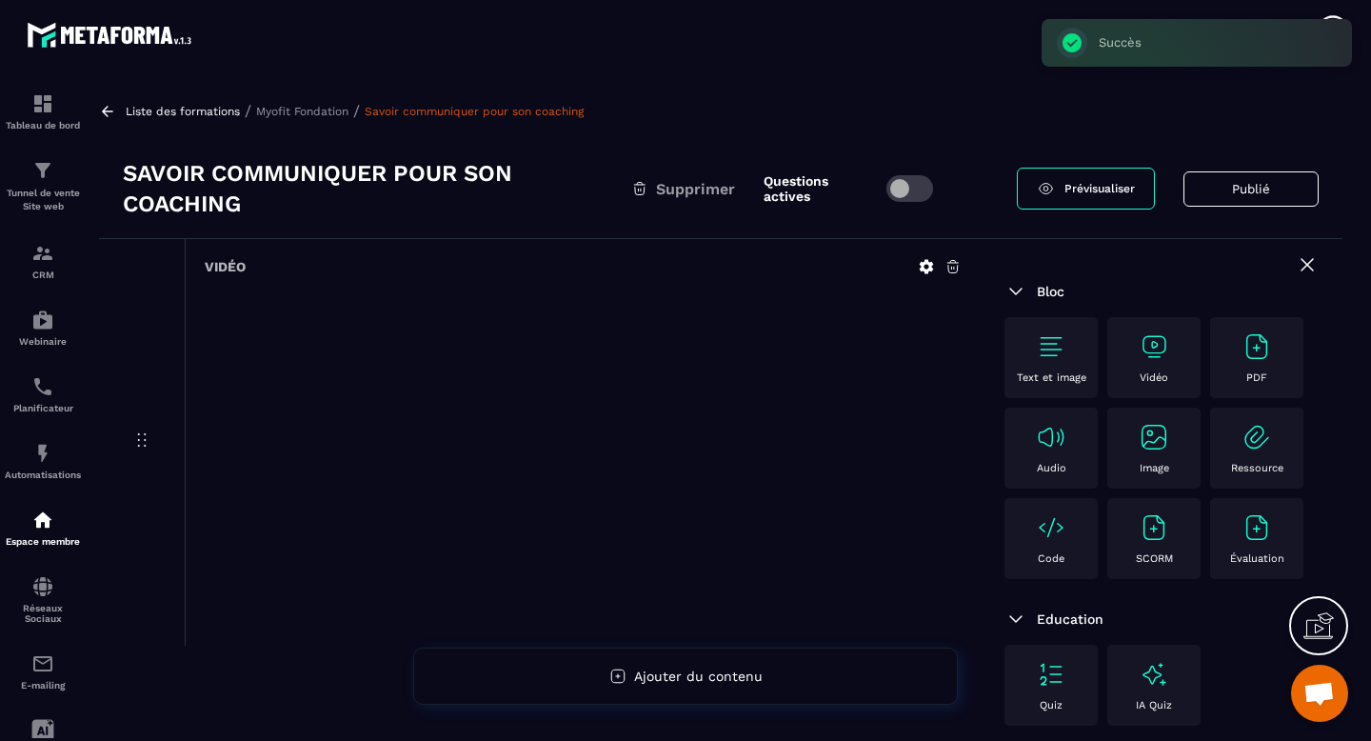
click at [307, 114] on p "Myofit Fondation" at bounding box center [302, 111] width 92 height 13
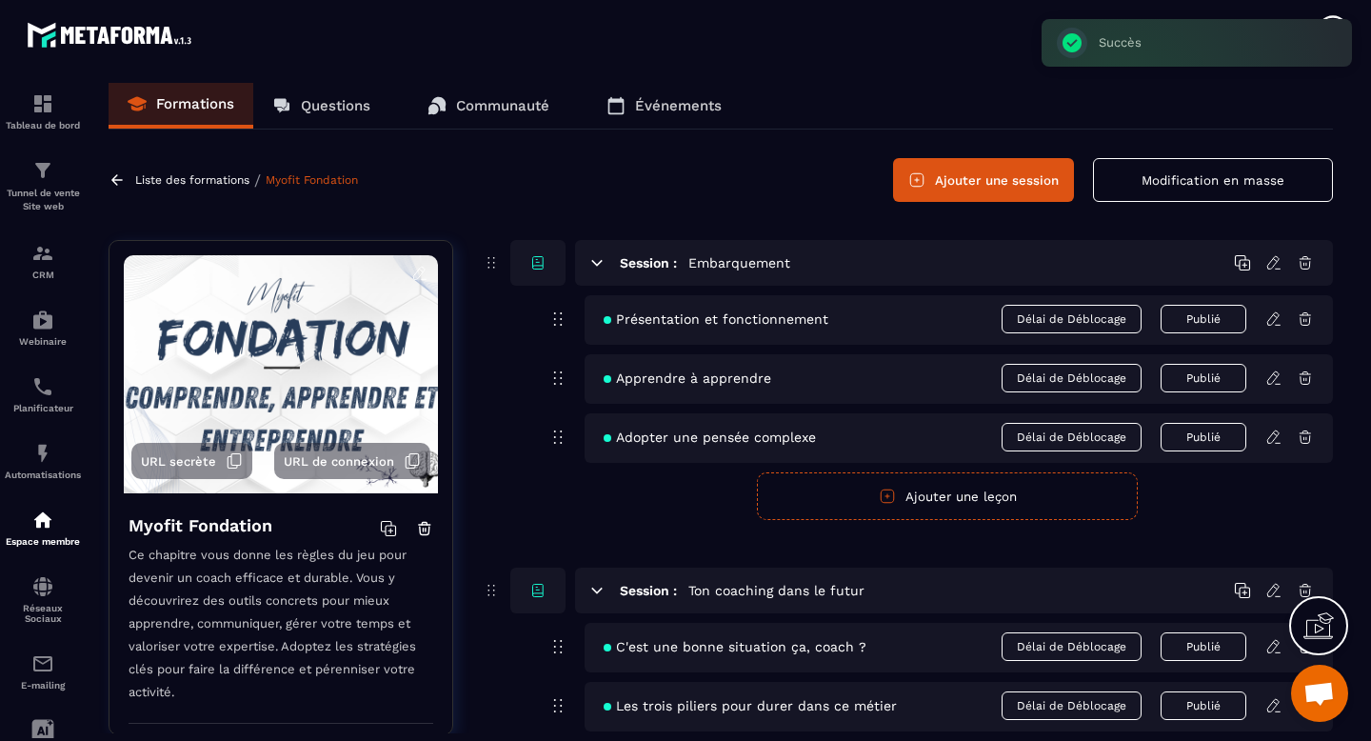
scroll to position [358, 0]
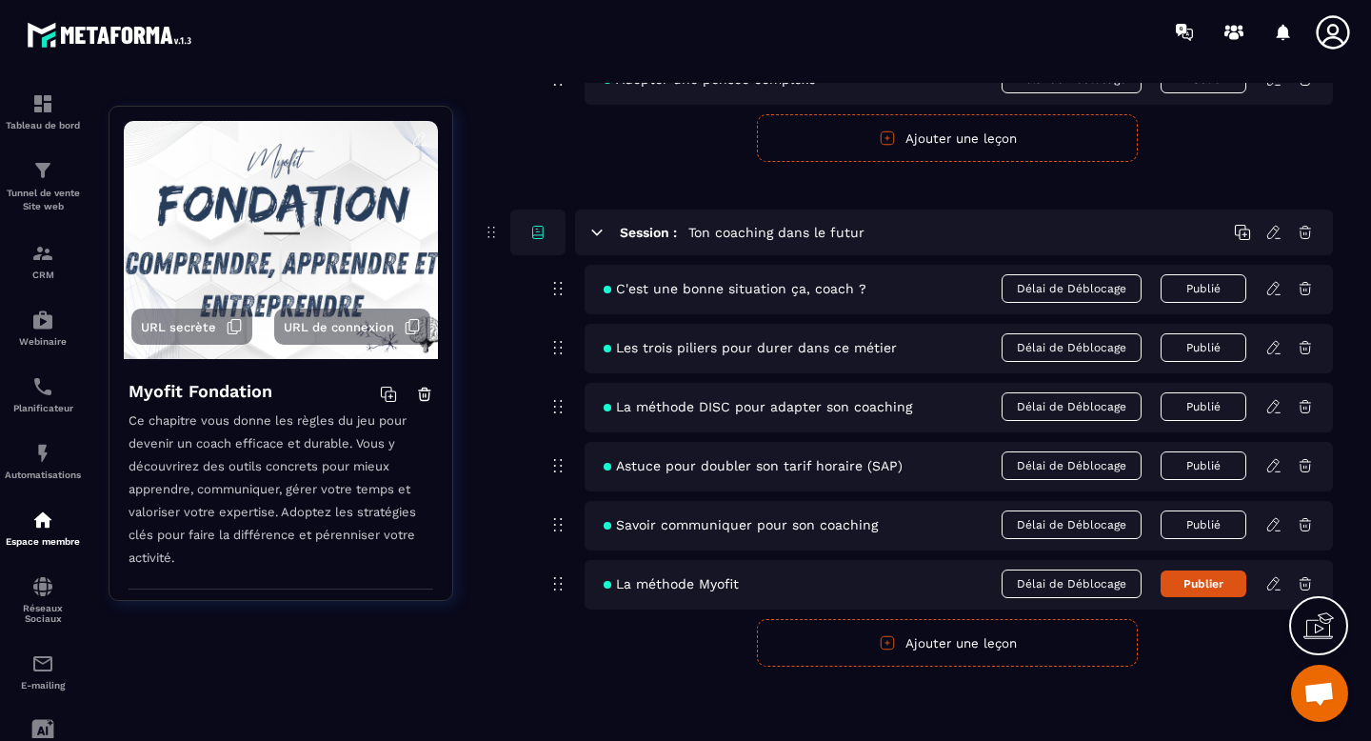
click at [1271, 586] on icon at bounding box center [1273, 583] width 17 height 17
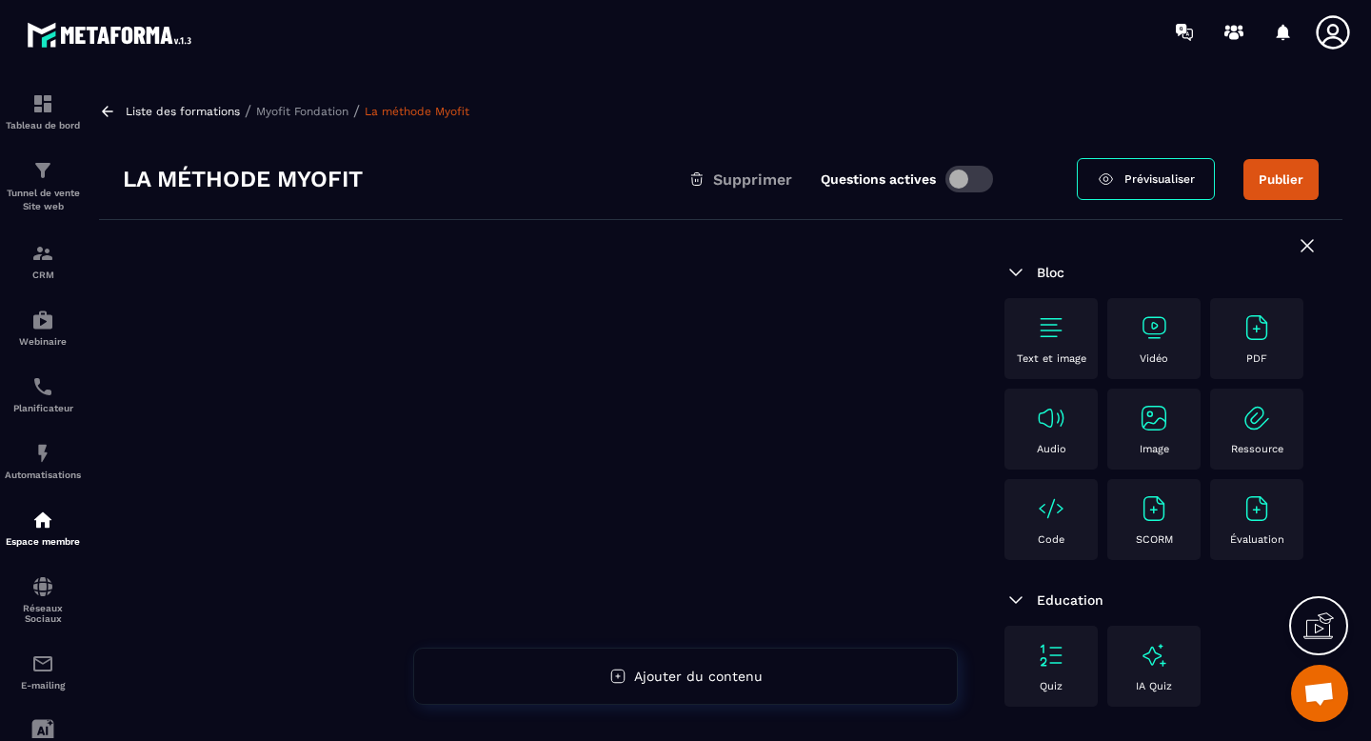
click at [1155, 335] on img at bounding box center [1153, 327] width 30 height 30
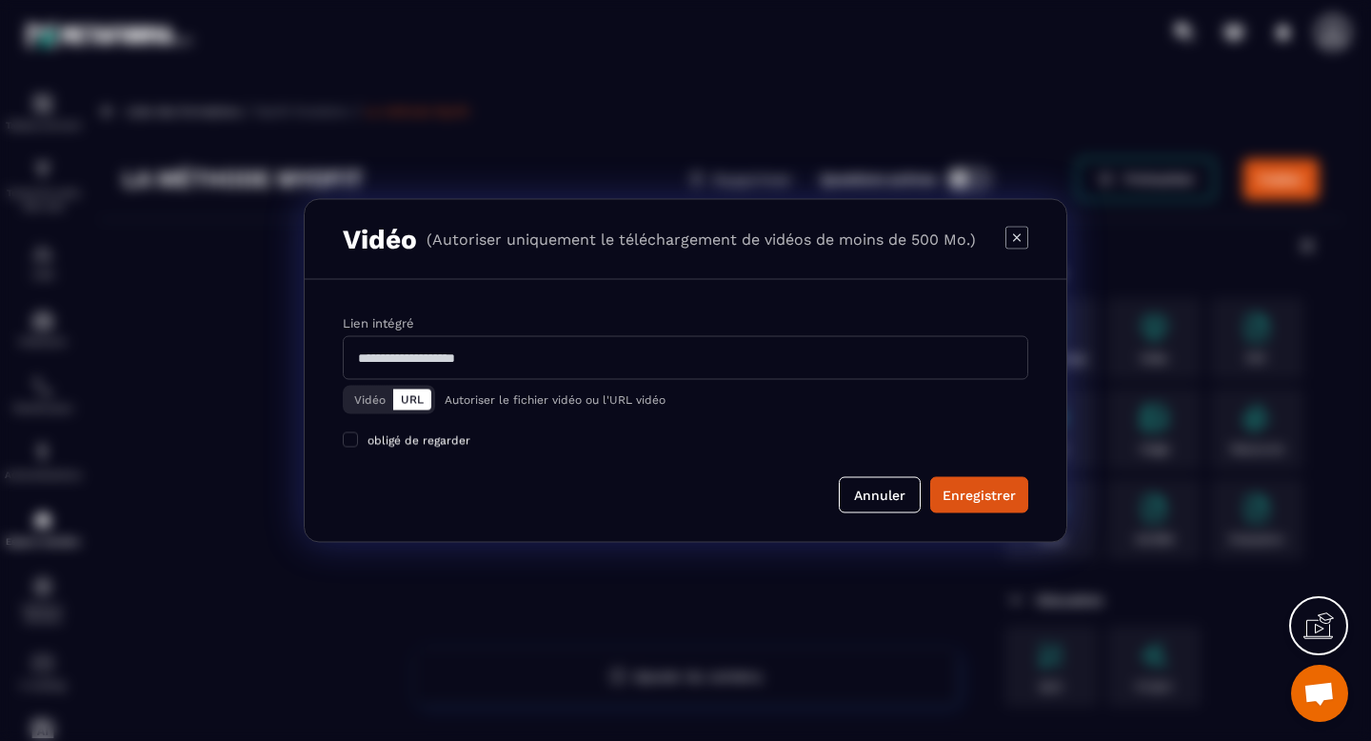
click at [732, 351] on input "Modal window" at bounding box center [685, 358] width 685 height 44
paste input "**********"
type input "**********"
click at [967, 502] on div "Enregistrer" at bounding box center [978, 494] width 73 height 19
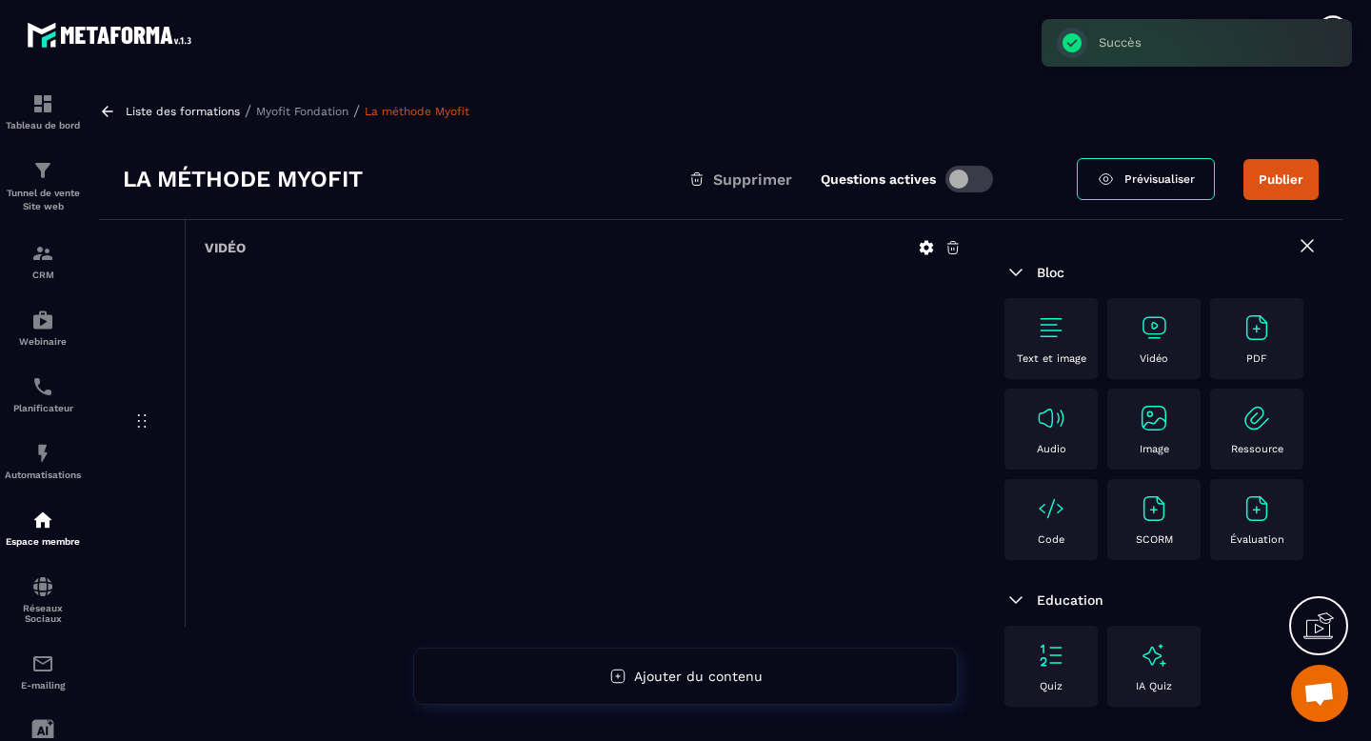
click at [1285, 188] on button "Publier" at bounding box center [1280, 179] width 75 height 41
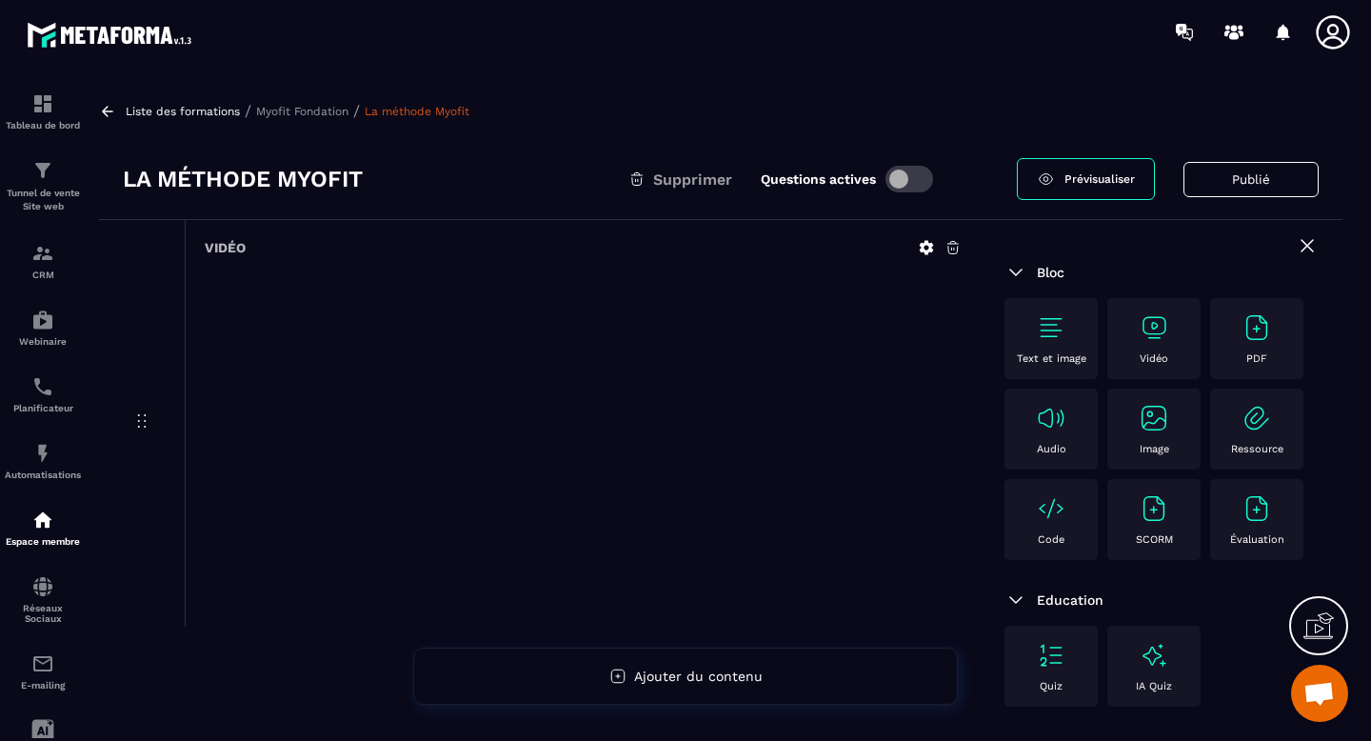
click at [185, 110] on p "Liste des formations" at bounding box center [183, 111] width 114 height 13
